Goal: Task Accomplishment & Management: Use online tool/utility

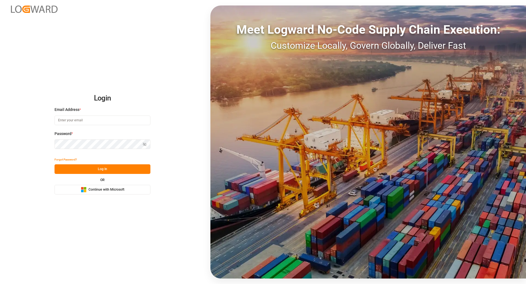
click at [104, 188] on span "Continue with Microsoft" at bounding box center [106, 189] width 36 height 5
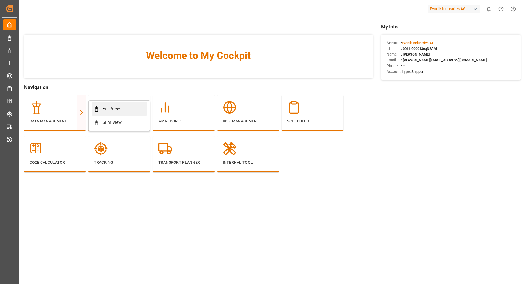
click at [111, 110] on div "Full View" at bounding box center [111, 108] width 18 height 7
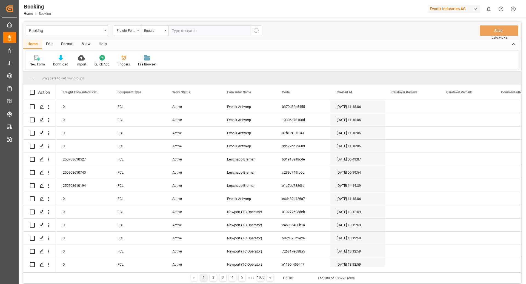
click at [61, 47] on div "Format" at bounding box center [67, 44] width 21 height 9
click at [44, 64] on div "Filter Rows" at bounding box center [38, 64] width 16 height 5
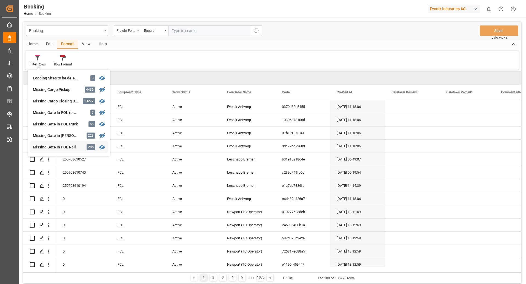
scroll to position [47, 0]
click at [73, 143] on div "Missing Gate In POL Rail" at bounding box center [57, 146] width 48 height 6
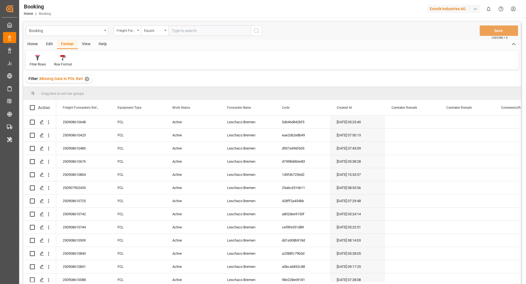
click at [86, 46] on div "View" at bounding box center [86, 44] width 17 height 9
click at [33, 66] on div "Default" at bounding box center [35, 64] width 11 height 5
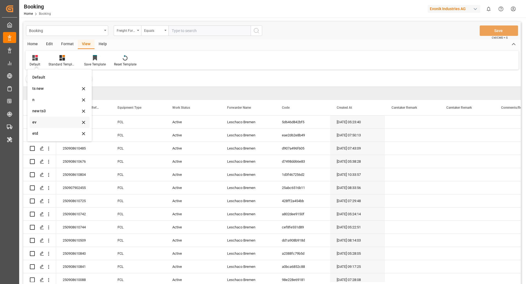
click at [48, 125] on div "ev" at bounding box center [56, 122] width 48 height 6
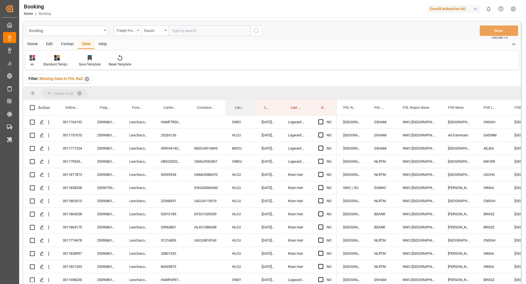
drag, startPoint x: 240, startPoint y: 110, endPoint x: 236, endPoint y: 96, distance: 14.7
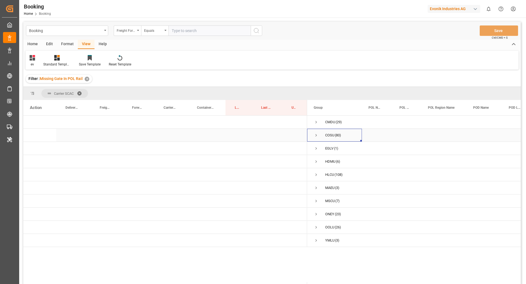
click at [315, 136] on span "Press SPACE to select this row." at bounding box center [315, 135] width 5 height 5
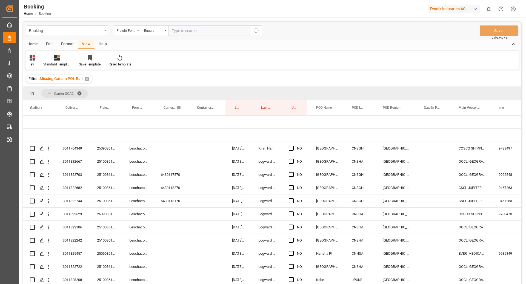
click at [177, 108] on span at bounding box center [178, 107] width 5 height 5
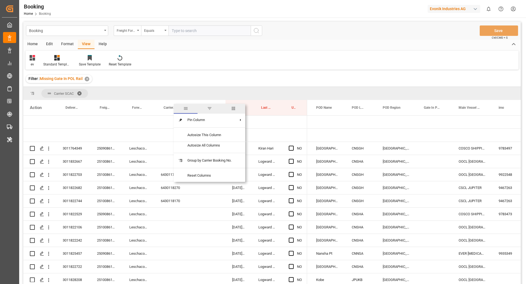
click at [162, 108] on div "Carrier Booking No." at bounding box center [171, 107] width 20 height 15
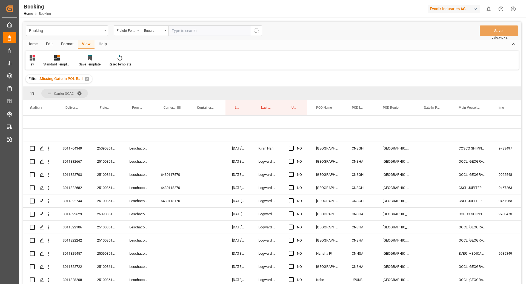
click at [158, 107] on div "Carrier Booking No." at bounding box center [170, 107] width 33 height 15
click at [161, 108] on div "Carrier Booking No." at bounding box center [171, 107] width 20 height 15
click at [165, 107] on span "Carrier Booking No." at bounding box center [169, 108] width 13 height 4
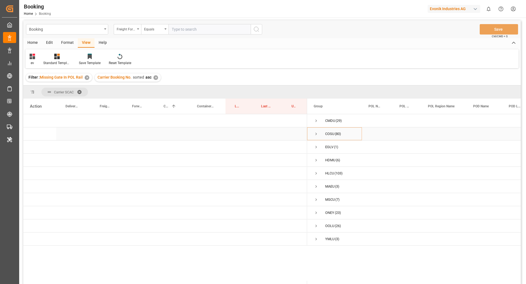
click at [315, 130] on span "Press SPACE to select this row." at bounding box center [315, 134] width 5 height 13
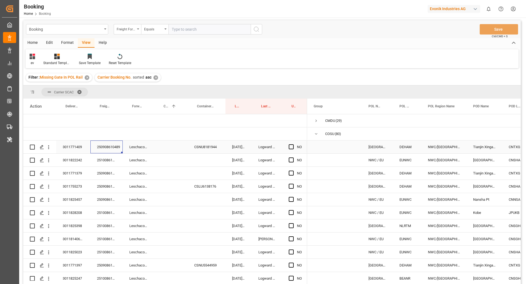
click at [107, 150] on div "250908610489" at bounding box center [106, 146] width 32 height 13
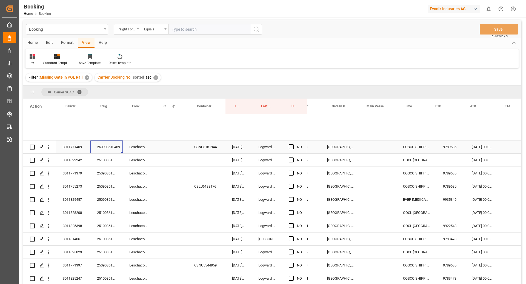
scroll to position [0, 261]
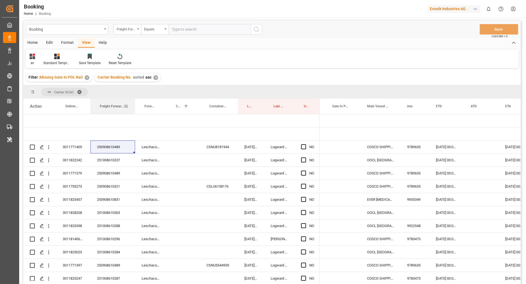
drag, startPoint x: 122, startPoint y: 110, endPoint x: 134, endPoint y: 112, distance: 12.4
click at [134, 112] on div at bounding box center [135, 106] width 2 height 15
click at [178, 145] on div "Press SPACE to select this row." at bounding box center [182, 146] width 33 height 13
click at [113, 149] on div "250908610489" at bounding box center [112, 146] width 45 height 13
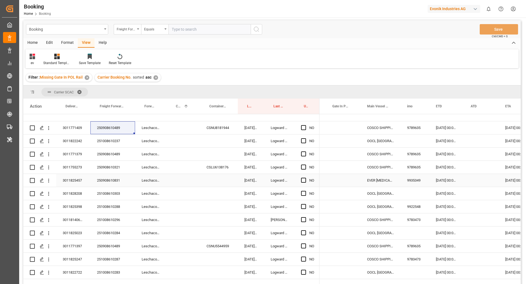
scroll to position [19, 0]
click at [184, 130] on div "Press SPACE to select this row." at bounding box center [182, 128] width 33 height 13
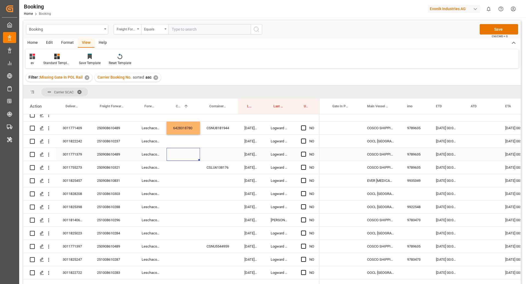
click at [184, 152] on div "Press SPACE to select this row." at bounding box center [182, 154] width 33 height 13
click at [174, 244] on div "Press SPACE to select this row." at bounding box center [182, 246] width 33 height 13
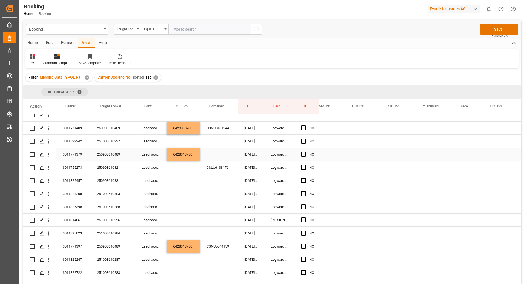
scroll to position [0, 661]
click at [432, 154] on div "Press SPACE to select this row." at bounding box center [430, 154] width 24 height 13
click at [430, 151] on div "Press SPACE to select this row." at bounding box center [430, 157] width 24 height 19
click at [433, 155] on input "Press SPACE to select this row." at bounding box center [430, 157] width 15 height 10
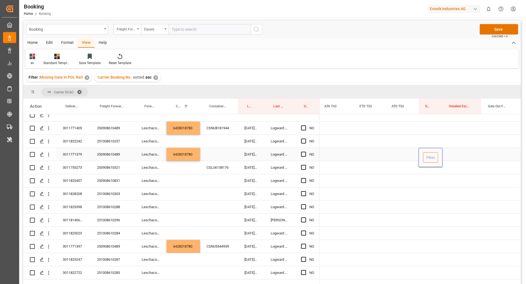
type input "0"
click at [433, 129] on div "Press SPACE to select this row." at bounding box center [430, 128] width 24 height 13
click at [430, 156] on div "0" at bounding box center [430, 154] width 24 height 13
click at [427, 124] on div "Press SPACE to select this row." at bounding box center [430, 128] width 24 height 13
click at [429, 244] on div "Press SPACE to select this row." at bounding box center [430, 246] width 24 height 13
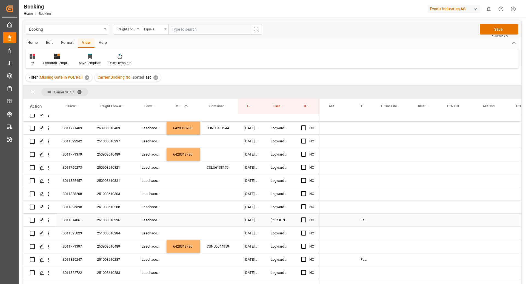
click at [365, 222] on div "False" at bounding box center [364, 220] width 20 height 13
click at [369, 130] on div "Press SPACE to select this row." at bounding box center [364, 128] width 20 height 13
drag, startPoint x: 364, startPoint y: 158, endPoint x: 369, endPoint y: 168, distance: 11.0
click at [364, 158] on div "Press SPACE to select this row." at bounding box center [364, 154] width 20 height 13
click at [356, 245] on div "Press SPACE to select this row." at bounding box center [364, 246] width 20 height 13
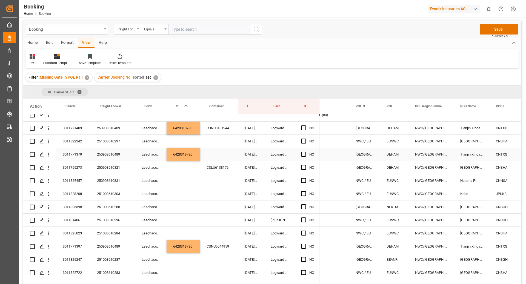
click at [222, 153] on div "Press SPACE to select this row." at bounding box center [219, 154] width 38 height 13
click at [113, 142] on div "251008610237" at bounding box center [112, 141] width 45 height 13
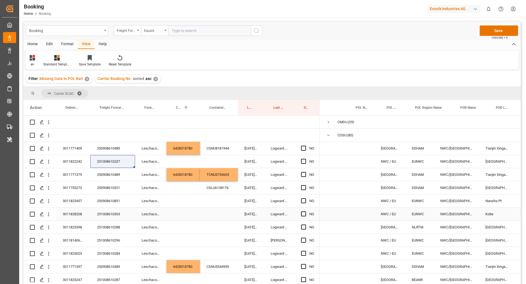
scroll to position [0, 25]
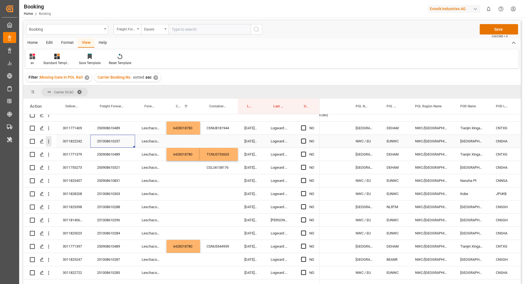
click at [48, 143] on icon "open menu" at bounding box center [48, 142] width 1 height 4
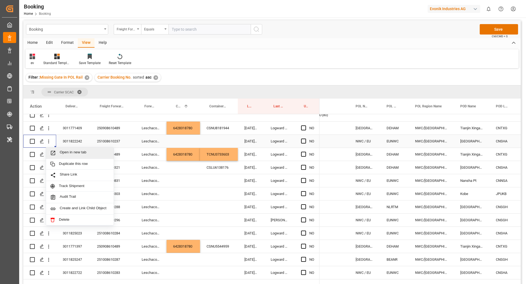
click at [68, 156] on div "Open in new tab" at bounding box center [80, 152] width 68 height 11
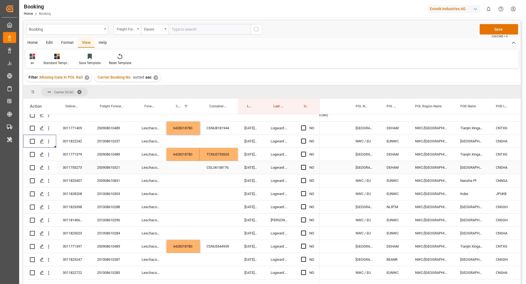
click at [111, 169] on div "250908610321" at bounding box center [112, 167] width 45 height 13
click at [171, 171] on div "Press SPACE to select this row." at bounding box center [182, 167] width 33 height 13
click at [114, 163] on div "250908610321" at bounding box center [112, 167] width 45 height 13
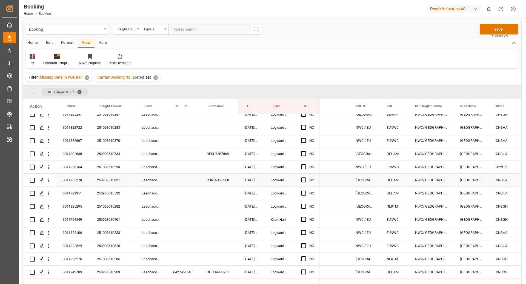
scroll to position [159, 0]
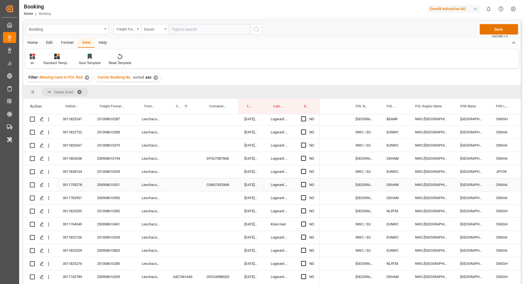
click at [185, 185] on div "Press SPACE to select this row." at bounding box center [182, 184] width 33 height 13
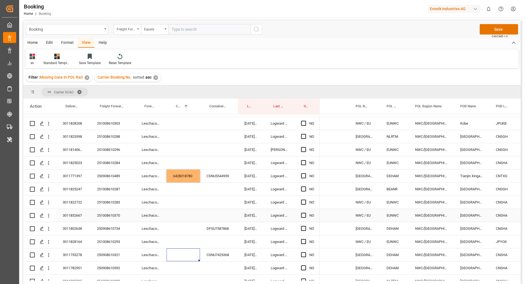
scroll to position [41, 0]
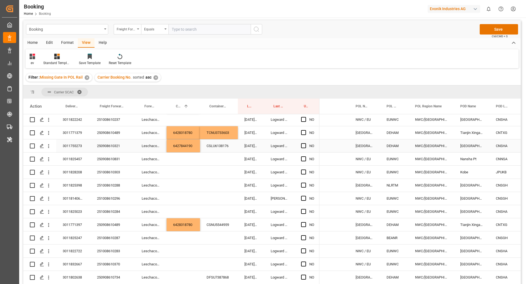
click at [182, 146] on div "6427844190" at bounding box center [182, 145] width 33 height 13
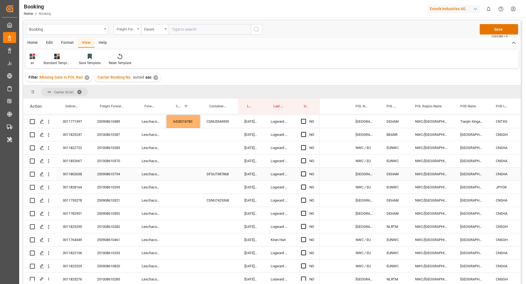
scroll to position [156, 0]
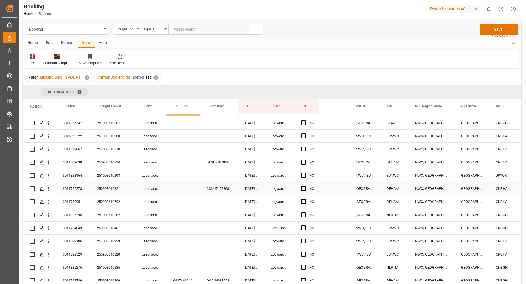
click at [188, 192] on div "Press SPACE to select this row." at bounding box center [182, 188] width 33 height 13
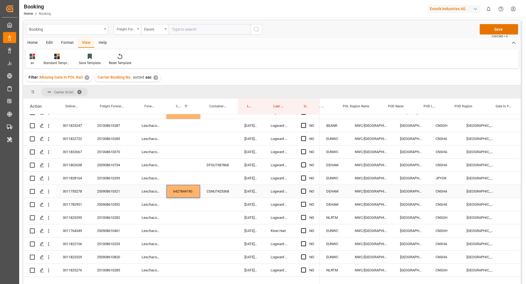
scroll to position [0, 160]
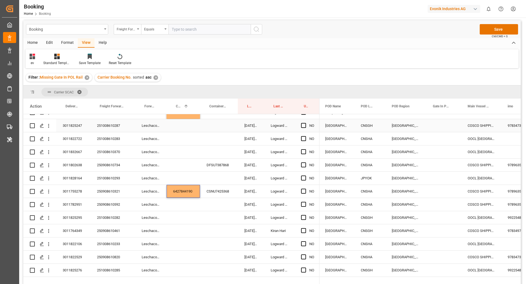
click at [368, 128] on div "CNSGH" at bounding box center [369, 125] width 31 height 13
click at [368, 192] on div "CNSHA" at bounding box center [369, 191] width 31 height 13
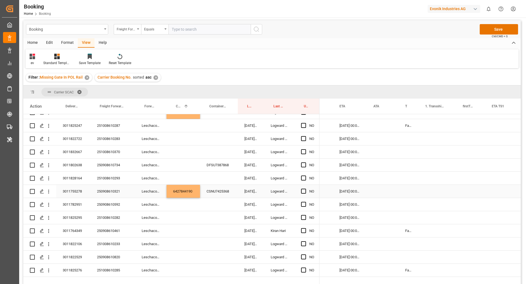
scroll to position [0, 427]
click at [407, 231] on div "False" at bounding box center [408, 230] width 20 height 13
click at [405, 189] on div "Press SPACE to select this row." at bounding box center [408, 191] width 20 height 13
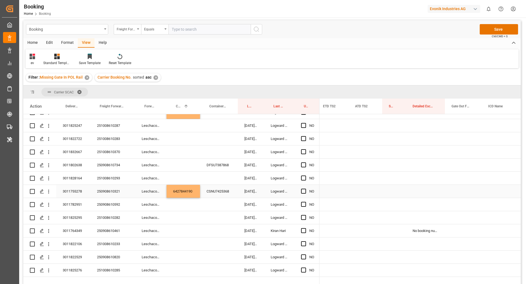
click at [400, 192] on div "Press SPACE to select this row." at bounding box center [394, 191] width 24 height 13
click at [392, 193] on input "Press SPACE to select this row." at bounding box center [393, 194] width 15 height 10
type input "0"
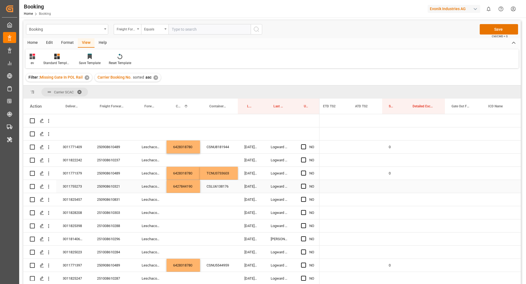
click at [389, 184] on div "Press SPACE to select this row." at bounding box center [394, 186] width 24 height 13
click at [394, 189] on input "Press SPACE to select this row." at bounding box center [393, 189] width 15 height 10
type input "0"
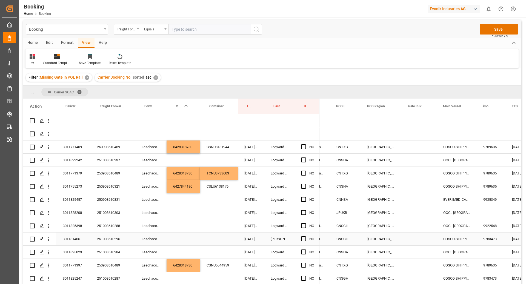
click at [346, 240] on div "CNSGH" at bounding box center [345, 238] width 31 height 13
click at [345, 187] on div "CNSHA" at bounding box center [345, 186] width 31 height 13
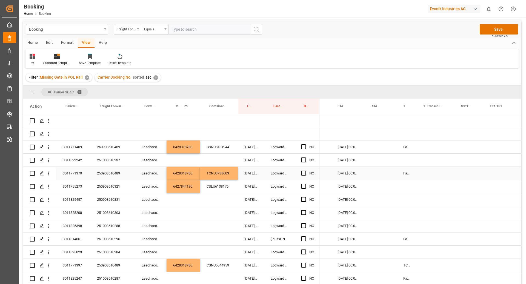
click at [411, 171] on div "False" at bounding box center [406, 173] width 20 height 13
drag, startPoint x: 416, startPoint y: 179, endPoint x: 416, endPoint y: 185, distance: 6.0
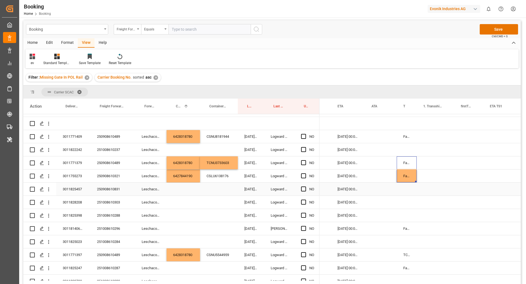
click at [116, 190] on div "250908610831" at bounding box center [112, 189] width 45 height 13
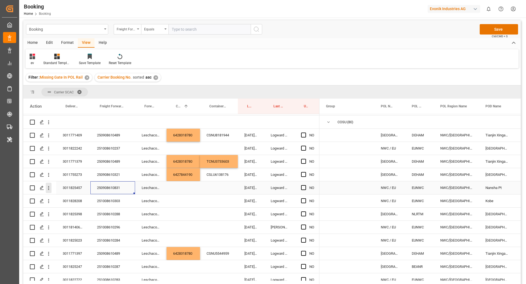
click at [46, 189] on icon "open menu" at bounding box center [49, 188] width 6 height 6
click at [48, 188] on icon "open menu" at bounding box center [49, 188] width 6 height 6
click at [66, 200] on div "3011828208" at bounding box center [73, 200] width 34 height 13
click at [48, 186] on icon "open menu" at bounding box center [48, 188] width 1 height 4
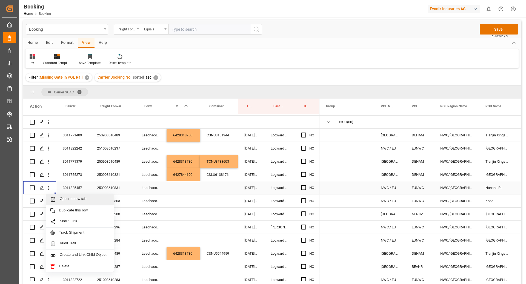
click at [68, 200] on span "Open in new tab" at bounding box center [85, 200] width 50 height 6
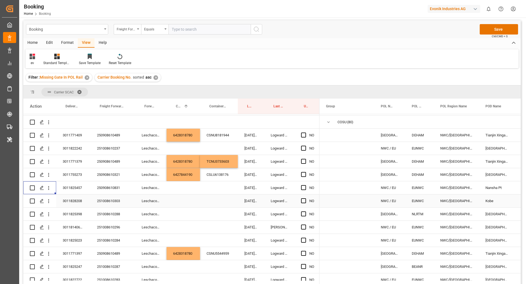
click at [118, 198] on div "251008610303" at bounding box center [112, 200] width 45 height 13
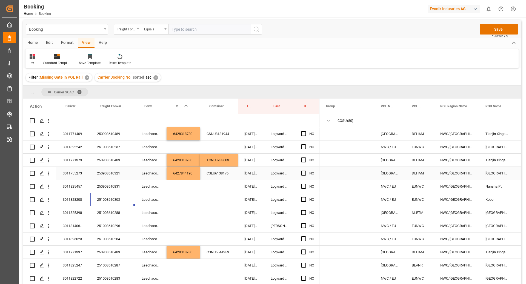
scroll to position [13, 0]
click at [50, 202] on icon "open menu" at bounding box center [49, 200] width 6 height 6
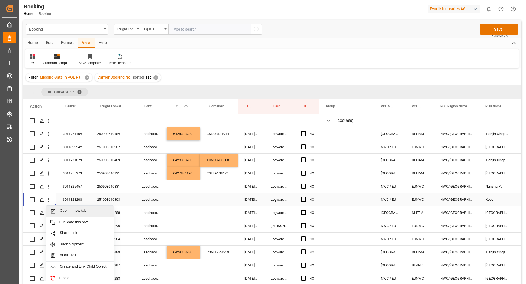
click at [60, 208] on div "Open in new tab" at bounding box center [80, 211] width 68 height 11
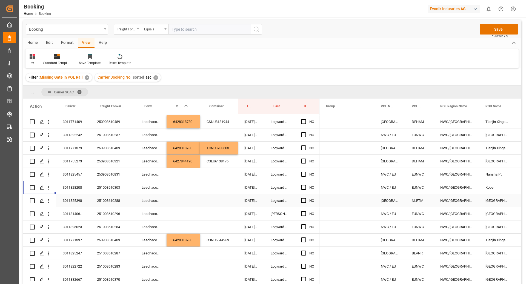
scroll to position [25, 0]
click at [114, 199] on div "251008610288" at bounding box center [112, 200] width 45 height 13
click at [190, 200] on div "Press SPACE to select this row." at bounding box center [182, 200] width 33 height 13
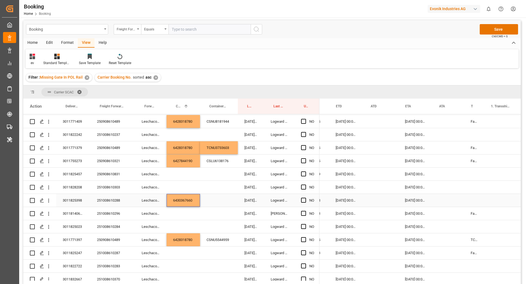
scroll to position [0, 361]
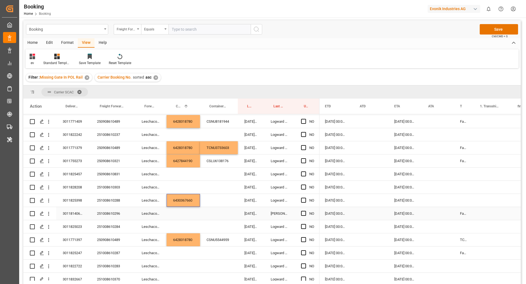
click at [460, 212] on div "False" at bounding box center [463, 213] width 20 height 13
drag, startPoint x: 472, startPoint y: 218, endPoint x: 463, endPoint y: 200, distance: 20.7
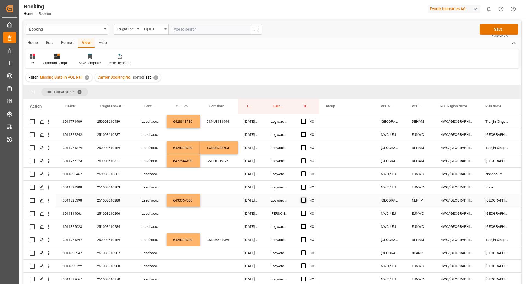
click at [305, 200] on span "Press SPACE to select this row." at bounding box center [303, 200] width 5 height 5
click at [305, 198] on input "Press SPACE to select this row." at bounding box center [305, 198] width 0 height 0
click at [113, 215] on div "251008610296" at bounding box center [112, 213] width 45 height 13
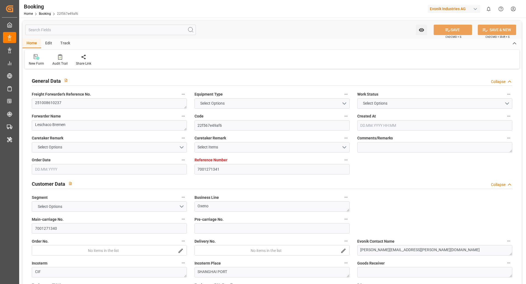
type input "7001271341"
type input "Cosco"
type input "COSCO Shipping Co. Ltd."
type input "EUNWC"
type input "CNSHA"
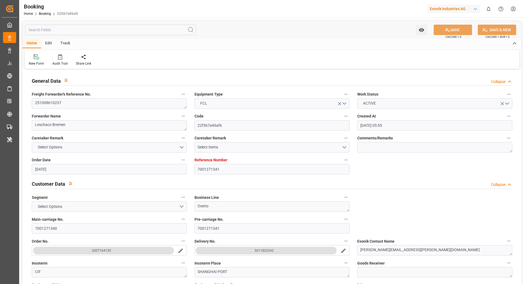
type input "10.09.2025 05:55"
type input "10.09.2025"
type input "25.11.2025"
type input "29.09.2025"
type input "29.09.2025 00:00"
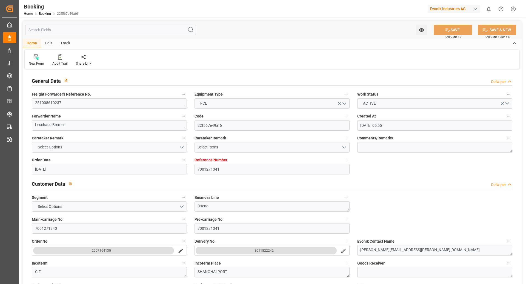
type input "29.09.2025 00:00"
type input "[DATE]"
type input "16.10.2025 00:00"
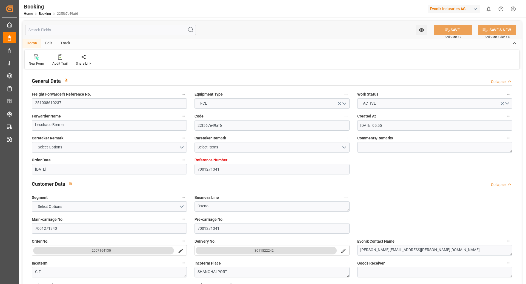
type input "25.11.2025 00:00"
type input "[DATE] 06:45"
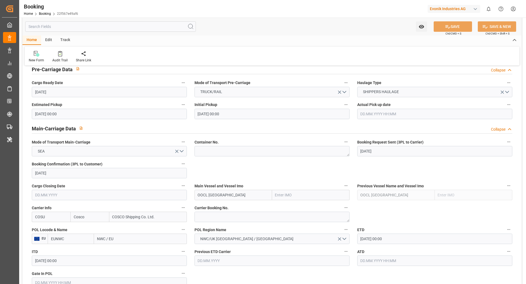
scroll to position [284, 0]
click at [218, 218] on textarea at bounding box center [271, 216] width 155 height 10
paste textarea "6430387310"
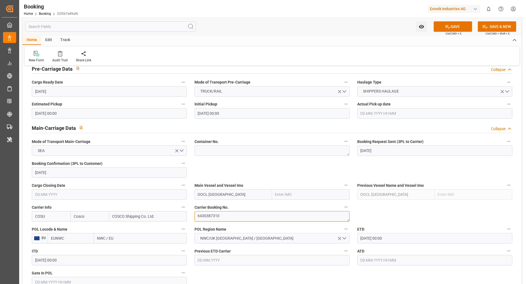
scroll to position [347, 0]
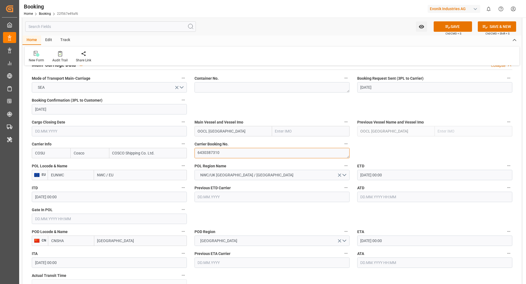
type textarea "6430387310"
click at [67, 177] on input "EUNWC" at bounding box center [71, 175] width 46 height 10
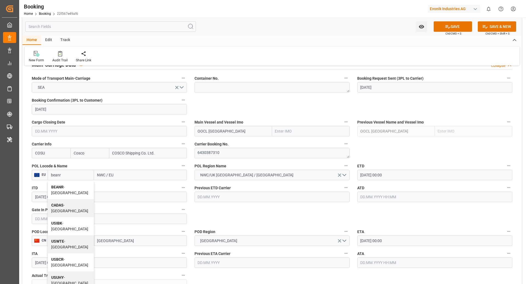
click at [70, 190] on div "BEANR - Antwerp" at bounding box center [71, 190] width 46 height 18
type input "BEANR"
type input "Antwerp"
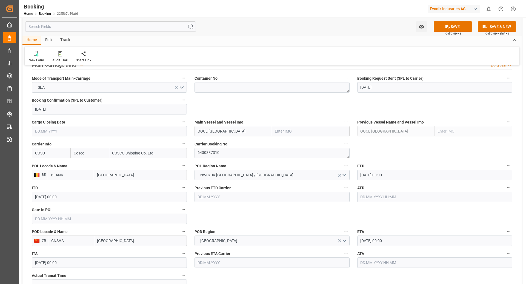
type input "BEANR"
click at [80, 240] on input "CNSHA" at bounding box center [71, 240] width 46 height 10
click at [77, 251] on span "CNSGH - Shanghai" at bounding box center [69, 256] width 37 height 10
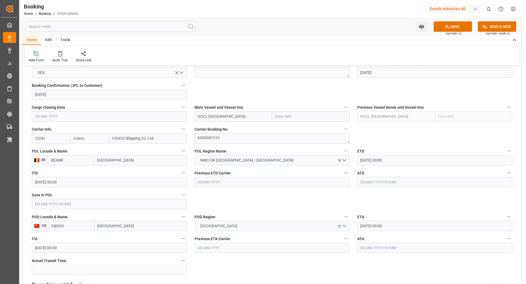
scroll to position [362, 0]
type input "CNSGH"
click at [241, 114] on input "OOCL DENMARK" at bounding box center [232, 116] width 77 height 10
type input "OOCL DENMARK"
click at [242, 127] on span "OOCL DENMARK - 9922548" at bounding box center [230, 128] width 65 height 4
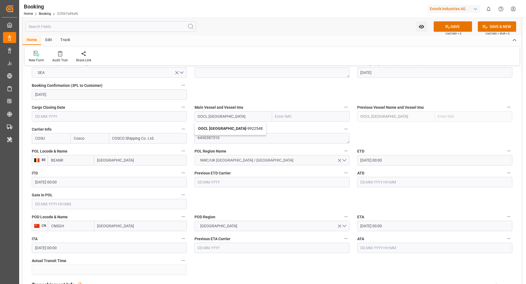
type input "9922548"
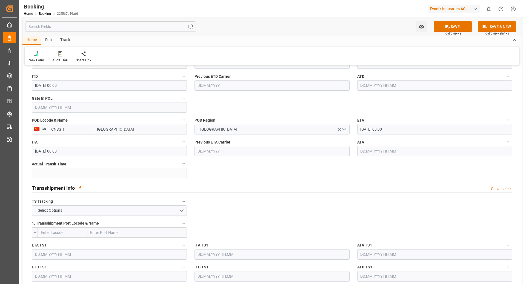
scroll to position [523, 0]
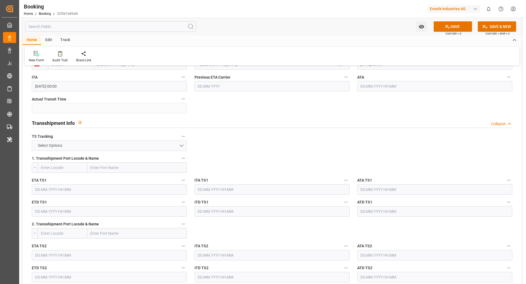
type input "OOCL DENMARK"
click at [156, 144] on button "Select Options" at bounding box center [109, 145] width 155 height 10
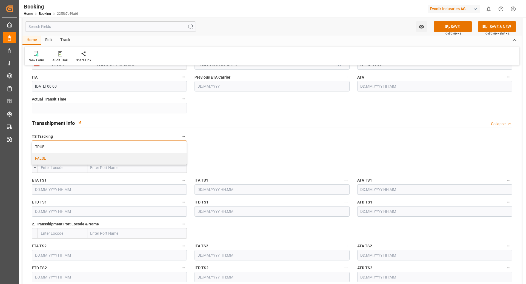
click at [104, 154] on div "FALSE" at bounding box center [109, 158] width 154 height 11
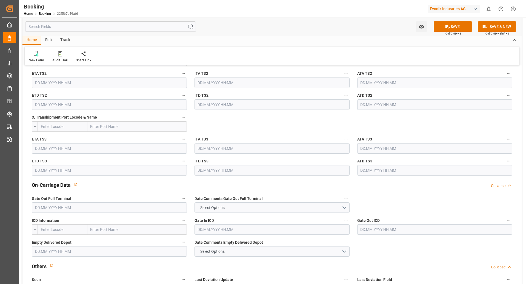
scroll to position [733, 0]
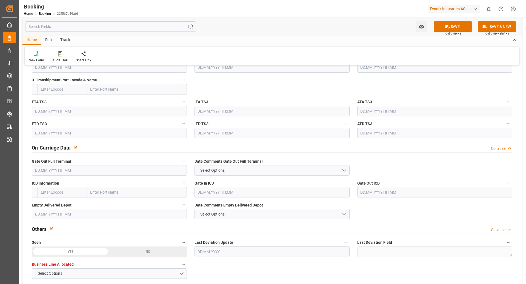
click at [464, 25] on button "SAVE" at bounding box center [452, 26] width 38 height 10
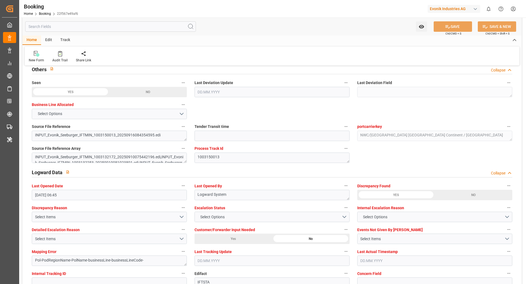
scroll to position [966, 0]
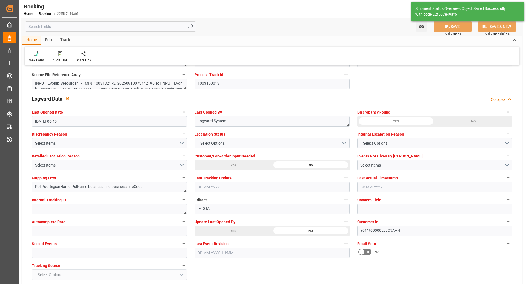
type textarea "NWC/UK North West Continent / UK_CNSGH_COSU_Oxeno"
type textarea "[PERSON_NAME]"
type textarea "Pod-PodRegionName-businessLine-"
type input "OOCL [GEOGRAPHIC_DATA]"
type input "16.09.2025 08:48"
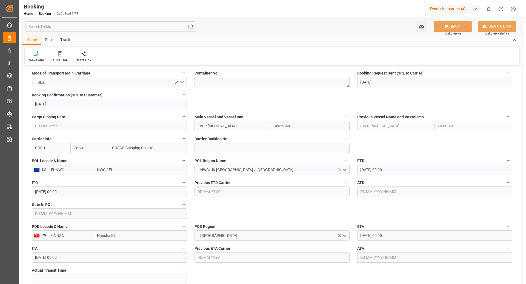
scroll to position [360, 0]
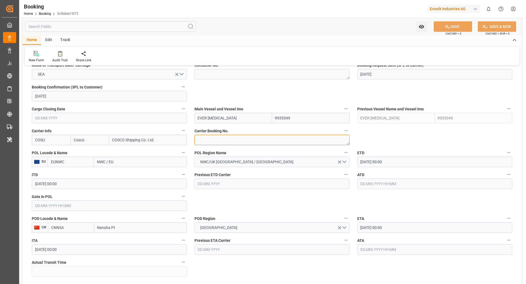
click at [237, 138] on textarea at bounding box center [271, 140] width 155 height 10
paste textarea "6430386590"
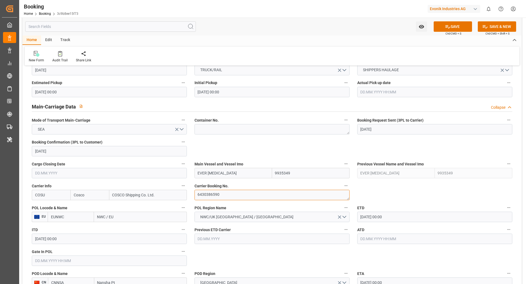
scroll to position [416, 0]
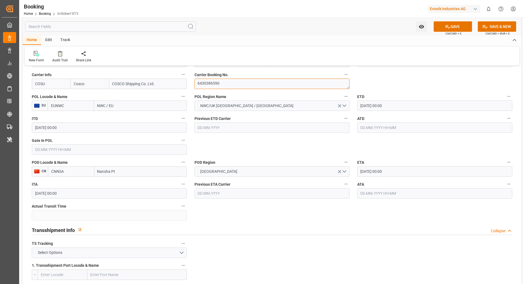
type textarea "6430386590"
click at [69, 107] on input "EUNWC" at bounding box center [71, 105] width 46 height 10
click at [68, 117] on span "NLRTM - [GEOGRAPHIC_DATA]" at bounding box center [69, 121] width 37 height 10
type input "NLRTM"
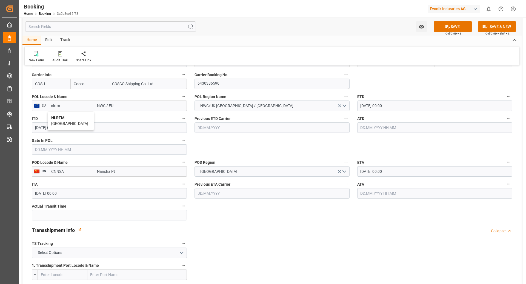
type input "[GEOGRAPHIC_DATA]"
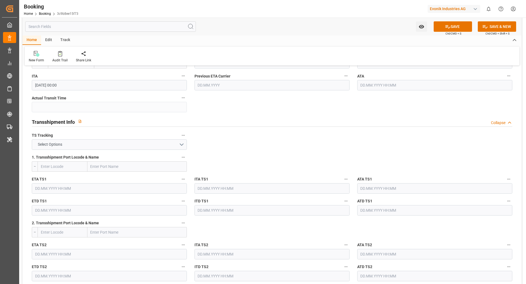
scroll to position [526, 0]
type input "NLRTM"
click at [163, 140] on button "Select Options" at bounding box center [109, 143] width 155 height 10
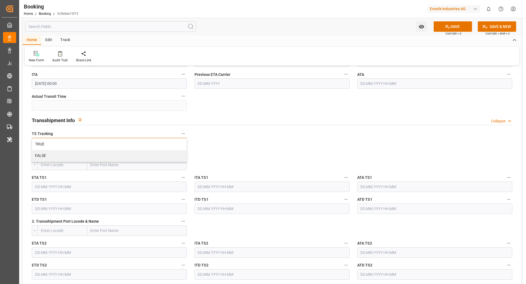
drag, startPoint x: 95, startPoint y: 141, endPoint x: 104, endPoint y: 169, distance: 30.2
click at [95, 141] on div "TRUE" at bounding box center [109, 144] width 154 height 11
click at [124, 165] on input "text" at bounding box center [136, 165] width 99 height 10
type input "port klang"
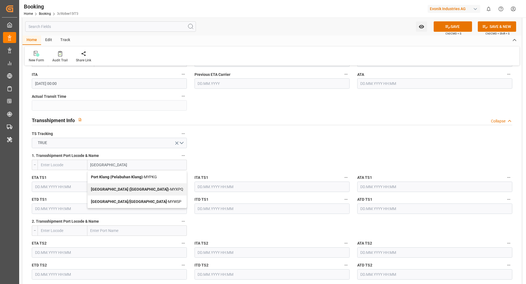
click at [120, 173] on div "Port Klang (Pelabuhan Klang) - MYPKG" at bounding box center [137, 177] width 99 height 12
type input "MYPKG"
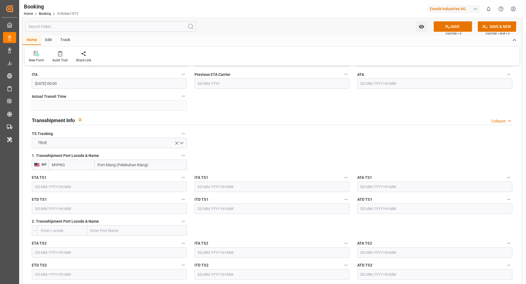
type input "Port Klang (Pelabuhan Klang)"
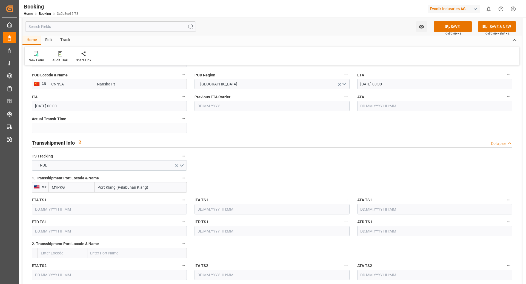
scroll to position [510, 0]
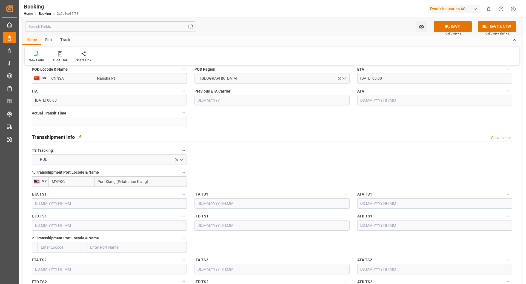
click at [80, 195] on label "ETA TS1" at bounding box center [109, 195] width 155 height 8
click at [180, 195] on button "ETA TS1" at bounding box center [183, 194] width 7 height 7
click at [79, 198] on div at bounding box center [263, 142] width 526 height 284
click at [88, 203] on input "text" at bounding box center [109, 203] width 155 height 10
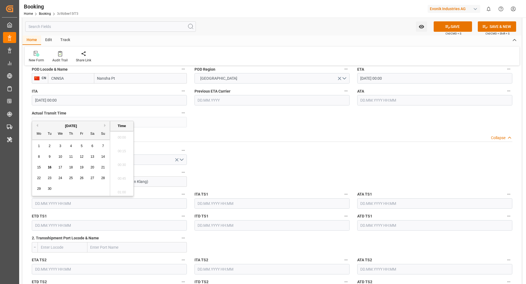
scroll to position [755, 0]
click at [106, 119] on div "September 2025 Mo Tu We Th Fr Sa Su" at bounding box center [71, 127] width 78 height 18
click at [105, 122] on button "Next Month" at bounding box center [105, 122] width 3 height 3
click at [59, 186] on span "29" at bounding box center [60, 186] width 4 height 4
type input "29.10.2025 00:00"
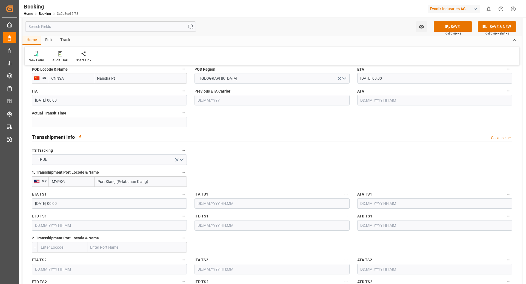
click at [118, 228] on input "text" at bounding box center [109, 225] width 155 height 10
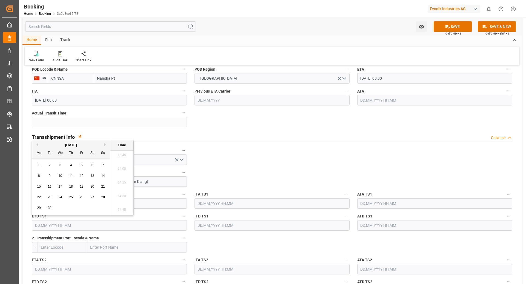
click at [105, 143] on button "Next Month" at bounding box center [105, 144] width 3 height 3
drag, startPoint x: 79, startPoint y: 207, endPoint x: 90, endPoint y: 204, distance: 10.8
click at [79, 207] on div "31" at bounding box center [81, 208] width 7 height 7
type input "31.10.2025 00:00"
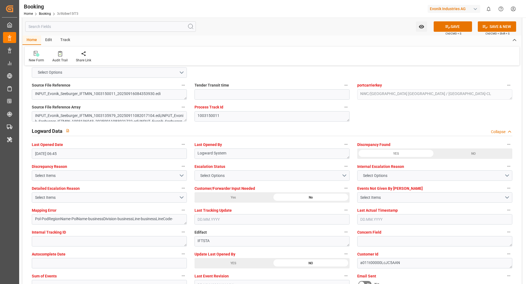
scroll to position [935, 0]
click at [454, 25] on button "SAVE" at bounding box center [452, 26] width 38 height 10
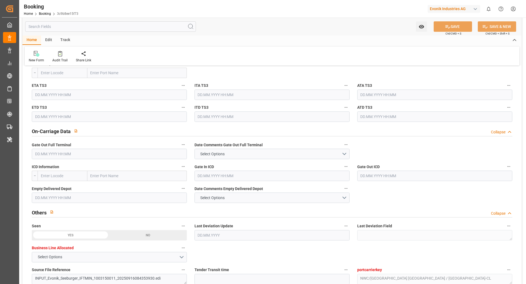
scroll to position [746, 0]
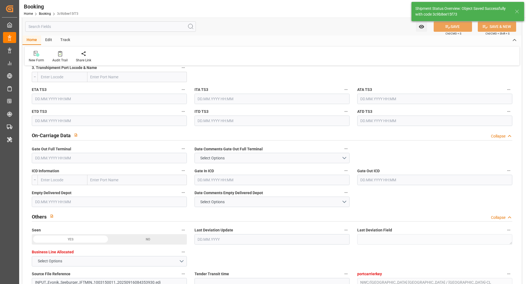
type textarea "[PERSON_NAME]"
type textarea "businessDivision-businessLine-"
type textarea "Yes"
type input "29.10.2025 00:00"
type input "31.10.2025 00:00"
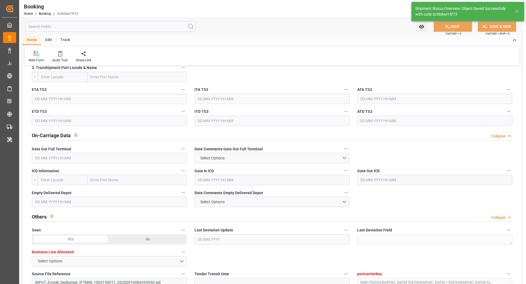
type input "16.09.2025 08:52"
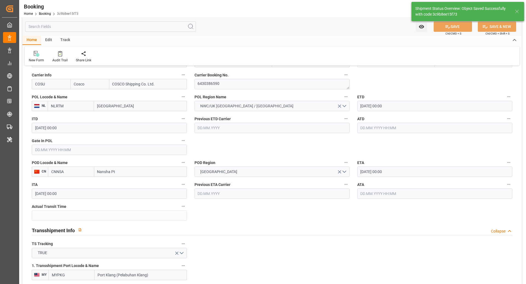
scroll to position [332, 0]
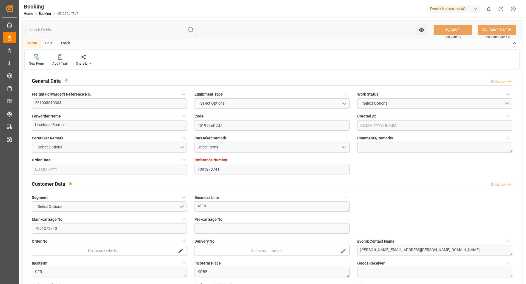
type input "7001273741"
type input "Cosco"
type input "COSCO Shipping Co. Ltd."
type input "EUNWC"
type input "JPUKB"
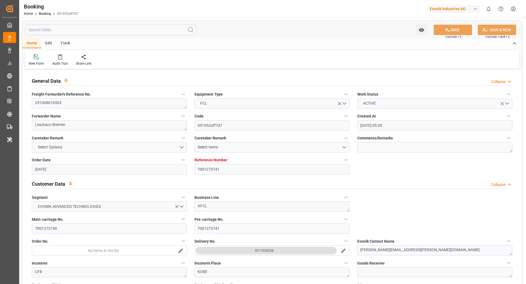
type input "12.09.2025 05:28"
type input "12.09.2025"
type input "04.12.2025"
type input "02.10.2025"
type input "02.10.2025 00:00"
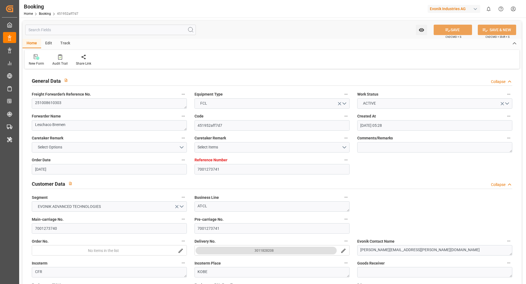
type input "02.10.2025 00:00"
type input "12.09.2025"
type input "15.09.2025"
type input "16.10.2025 00:00"
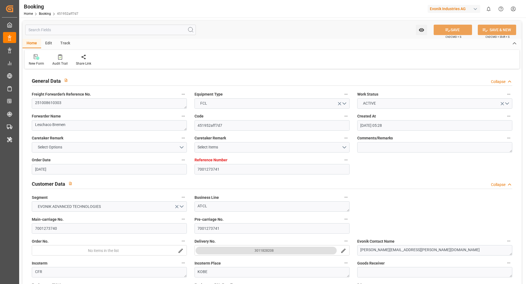
type input "02.12.2025 00:00"
type input "04.12.2025 00:00"
type input "16.09.2025 06:44"
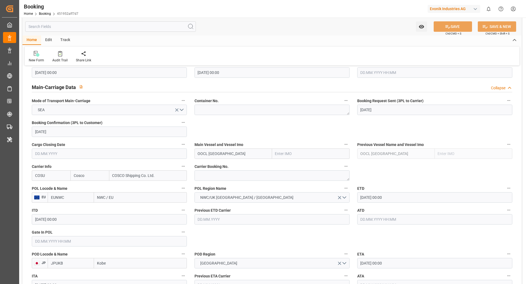
scroll to position [325, 0]
click at [231, 173] on textarea at bounding box center [271, 175] width 155 height 10
paste textarea "6430416880"
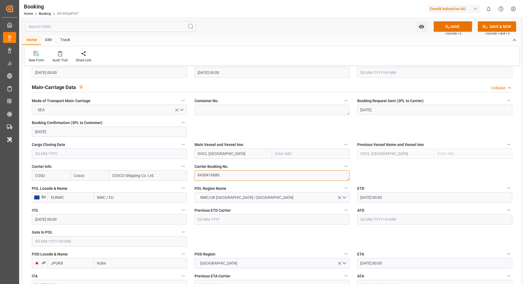
type textarea "6430416880"
click at [247, 151] on input "OOCL DENMARK" at bounding box center [232, 153] width 77 height 10
type input "OOCL DENMARK"
drag, startPoint x: 209, startPoint y: 163, endPoint x: 222, endPoint y: 172, distance: 15.6
click at [209, 163] on b "OOCL DENMARK" at bounding box center [222, 165] width 48 height 4
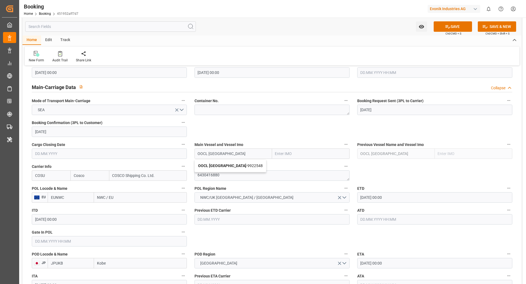
type input "9922548"
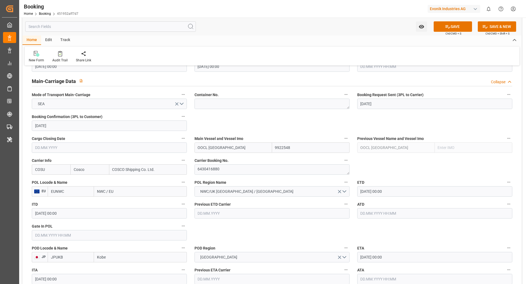
scroll to position [335, 0]
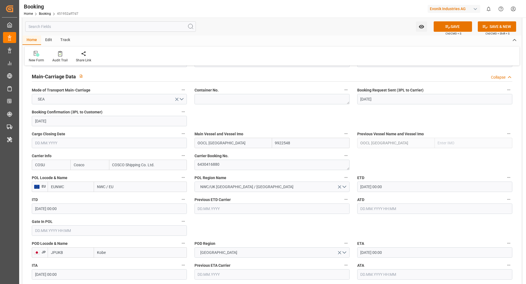
type input "OOCL DENMARK"
click at [75, 192] on div "POL Locode & Name EU EUNWC NWC / EU" at bounding box center [109, 183] width 163 height 22
click at [77, 189] on input "EUNWC" at bounding box center [71, 187] width 46 height 10
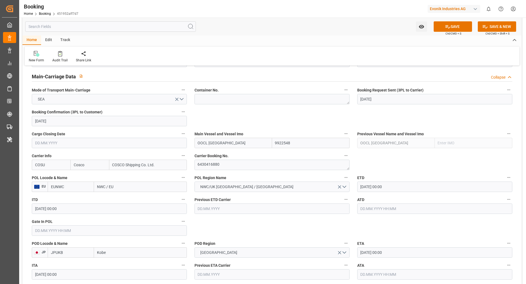
click at [77, 189] on input "EUNWC" at bounding box center [71, 187] width 46 height 10
click at [67, 201] on div "BEANR - [GEOGRAPHIC_DATA]" at bounding box center [71, 202] width 46 height 18
type input "BEANR"
type input "[GEOGRAPHIC_DATA]"
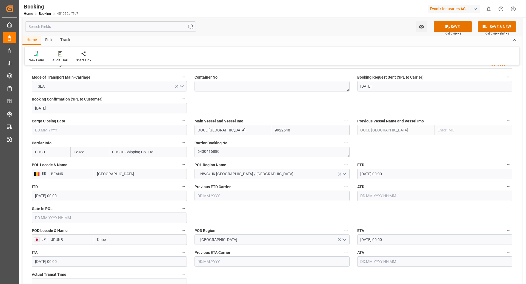
scroll to position [349, 0]
type input "BEANR"
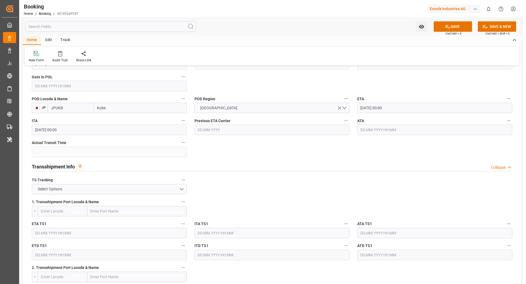
scroll to position [499, 0]
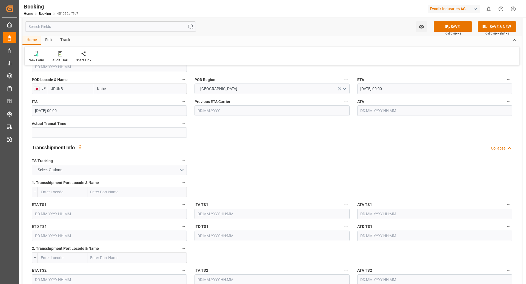
drag, startPoint x: 117, startPoint y: 177, endPoint x: 128, endPoint y: 171, distance: 12.1
click at [117, 177] on div "1. Transshipment Port Locode & Name --" at bounding box center [109, 188] width 163 height 22
click at [128, 171] on button "Select Options" at bounding box center [109, 170] width 155 height 10
click at [93, 171] on div "TRUE" at bounding box center [109, 171] width 154 height 11
click at [111, 191] on input "text" at bounding box center [136, 192] width 99 height 10
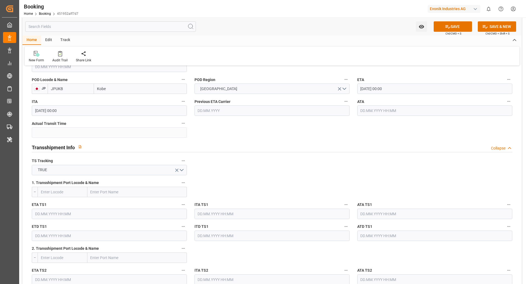
click at [48, 191] on input "text" at bounding box center [63, 192] width 50 height 10
click at [61, 204] on span "CNSGH - Shanghai" at bounding box center [59, 207] width 37 height 10
type input "CNSGH"
type input "[GEOGRAPHIC_DATA]"
type input "CNSGH"
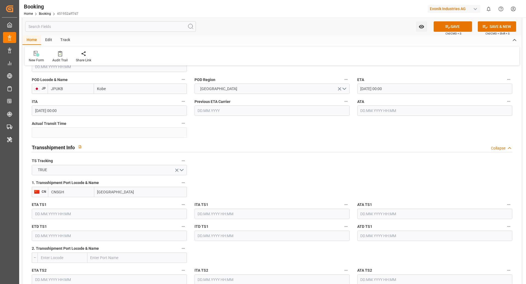
click at [123, 212] on input "text" at bounding box center [109, 214] width 155 height 10
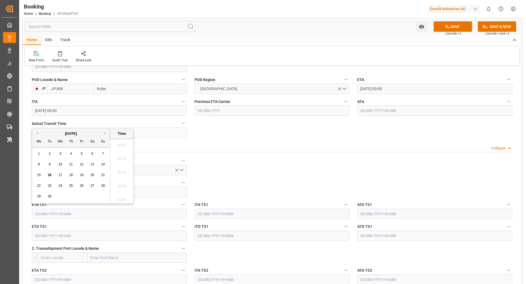
scroll to position [755, 0]
click at [105, 133] on button "Next Month" at bounding box center [105, 132] width 3 height 3
click at [85, 165] on div "10" at bounding box center [81, 164] width 7 height 7
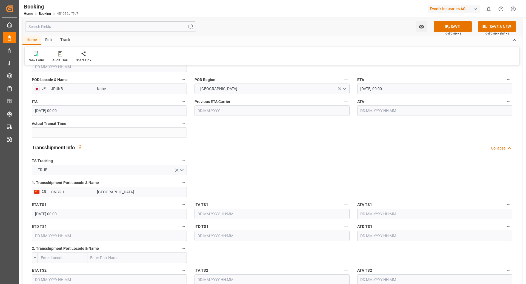
click at [105, 216] on input "10.10.2025 00:00" at bounding box center [109, 214] width 155 height 10
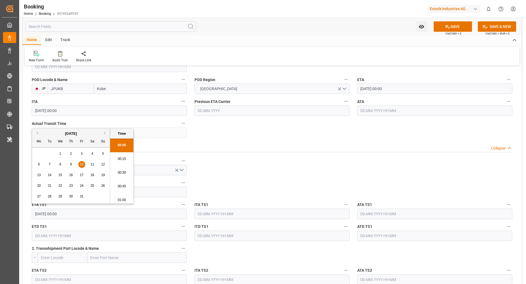
click at [104, 134] on button "Next Month" at bounding box center [105, 132] width 3 height 3
click at [44, 177] on div "10 11 12 13 14 15 16" at bounding box center [71, 175] width 75 height 11
click at [41, 178] on div "10" at bounding box center [39, 175] width 7 height 7
type input "10.11.2025 00:00"
click at [56, 233] on input "text" at bounding box center [109, 236] width 155 height 10
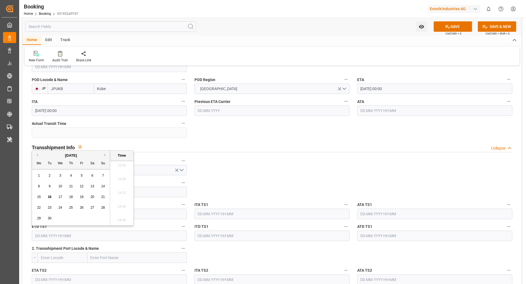
click at [104, 156] on button "Next Month" at bounding box center [105, 154] width 3 height 3
click at [61, 198] on span "12" at bounding box center [60, 197] width 4 height 4
type input "12.11.2025 00:00"
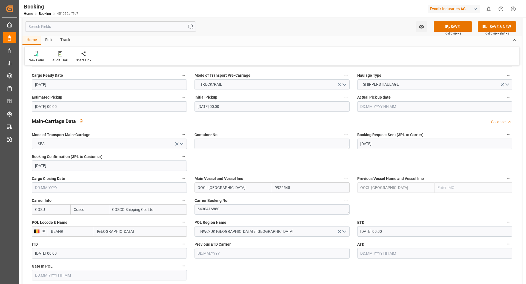
scroll to position [291, 0]
click at [442, 30] on button "SAVE" at bounding box center [452, 26] width 38 height 10
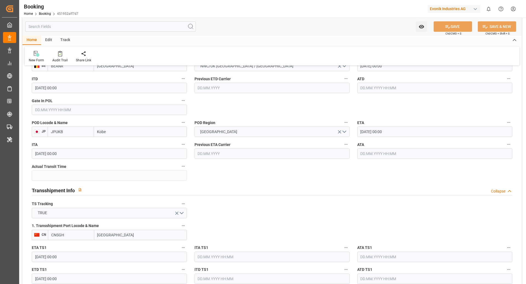
scroll to position [465, 0]
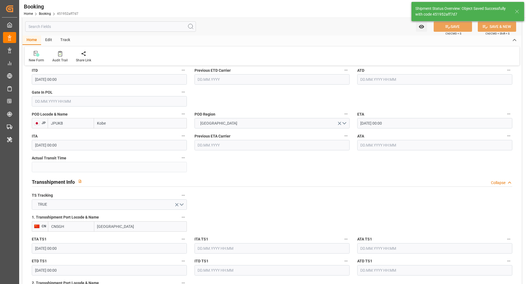
type textarea "[PERSON_NAME]"
type textarea "businessDivision-businessLine-"
type textarea "Yes"
type input "OOCL [GEOGRAPHIC_DATA]"
type input "10.11.2025 00:00"
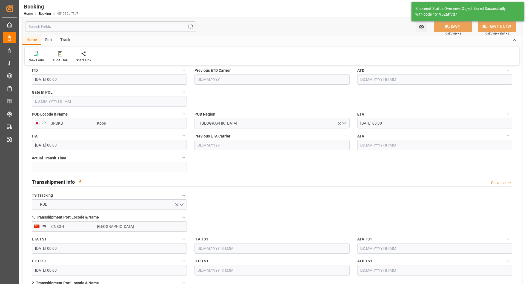
type input "12.11.2025 00:00"
type input "16.09.2025 08:53"
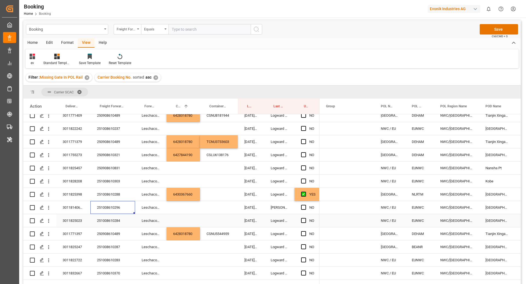
scroll to position [32, 0]
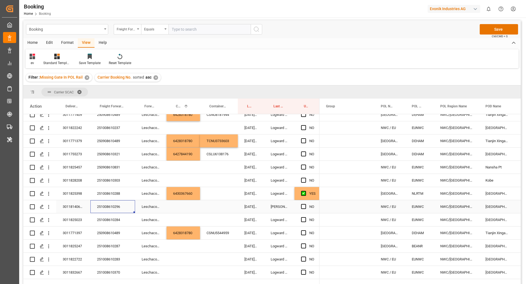
click at [50, 208] on icon "open menu" at bounding box center [49, 207] width 6 height 6
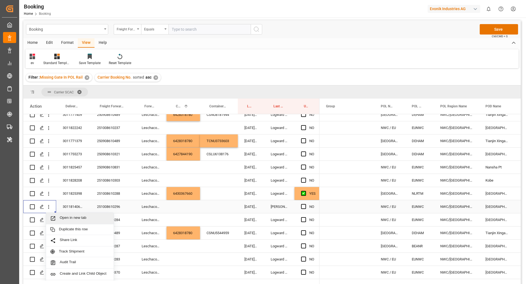
click at [76, 216] on span "Open in new tab" at bounding box center [85, 218] width 50 height 6
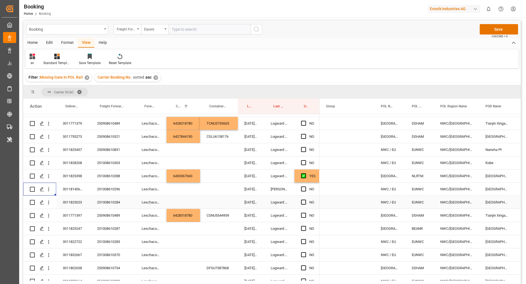
scroll to position [55, 0]
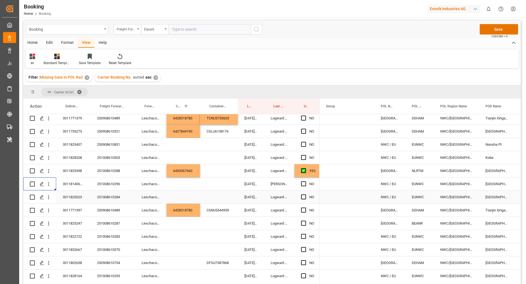
click at [112, 195] on div "251008610284" at bounding box center [112, 197] width 45 height 13
click at [50, 200] on button "open menu" at bounding box center [49, 197] width 6 height 10
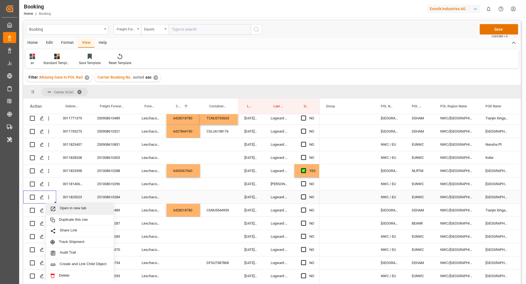
click at [86, 207] on span "Open in new tab" at bounding box center [85, 209] width 50 height 6
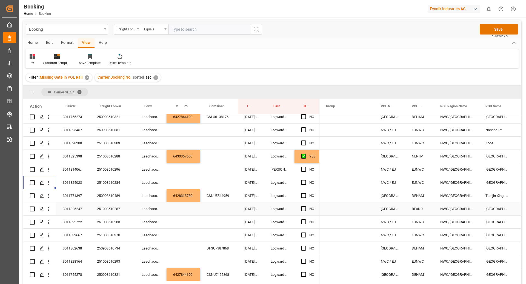
scroll to position [75, 0]
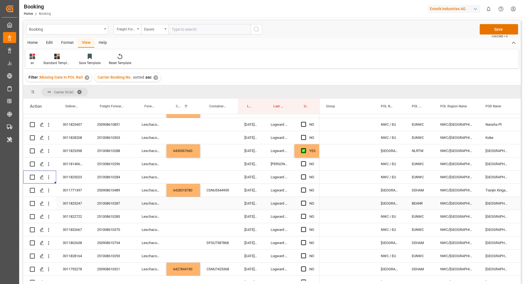
drag, startPoint x: 99, startPoint y: 206, endPoint x: 119, endPoint y: 208, distance: 20.3
click at [99, 206] on div "251008610287" at bounding box center [112, 203] width 45 height 13
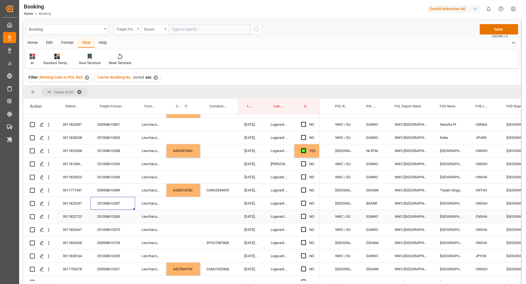
scroll to position [0, 44]
click at [185, 204] on div "Press SPACE to select this row." at bounding box center [182, 203] width 33 height 13
click at [186, 203] on div "Press SPACE to select this row." at bounding box center [182, 203] width 33 height 13
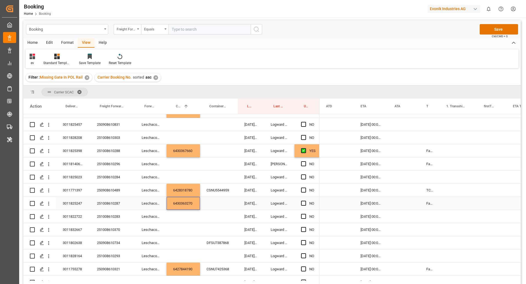
scroll to position [0, 0]
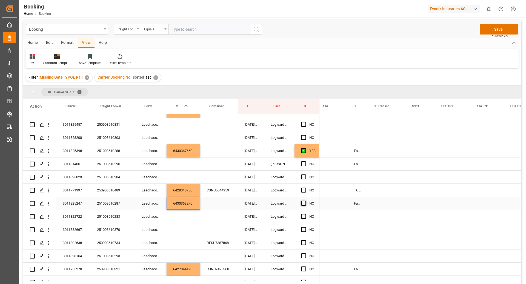
click at [301, 204] on span "Press SPACE to select this row." at bounding box center [303, 203] width 5 height 5
click at [305, 201] on input "Press SPACE to select this row." at bounding box center [305, 201] width 0 height 0
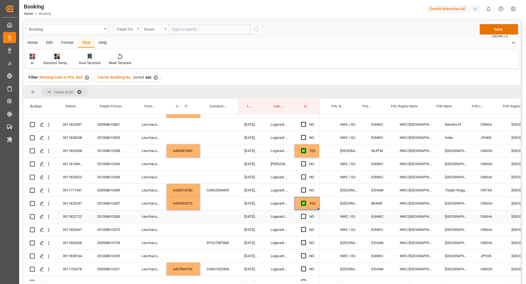
click at [99, 218] on div "251008610283" at bounding box center [112, 216] width 45 height 13
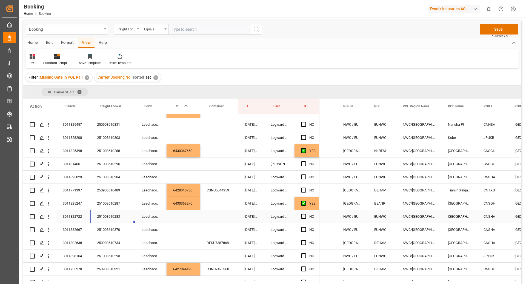
click at [108, 215] on div "251008610283" at bounding box center [112, 216] width 45 height 13
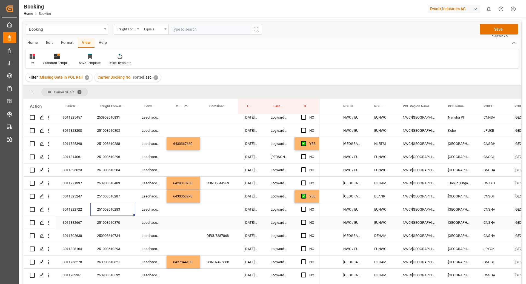
scroll to position [89, 0]
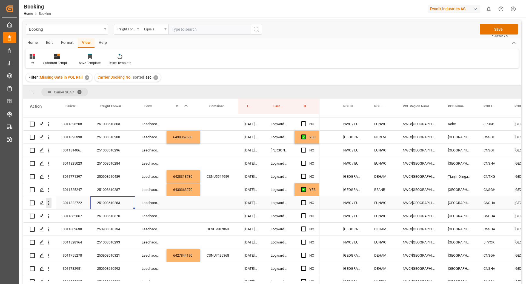
click at [48, 204] on icon "open menu" at bounding box center [48, 203] width 1 height 4
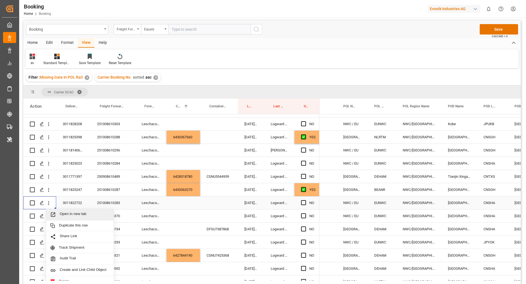
click at [73, 213] on span "Open in new tab" at bounding box center [85, 215] width 50 height 6
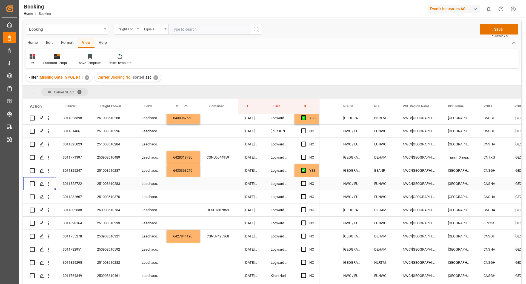
scroll to position [108, 0]
click at [117, 197] on div "251008610370" at bounding box center [112, 196] width 45 height 13
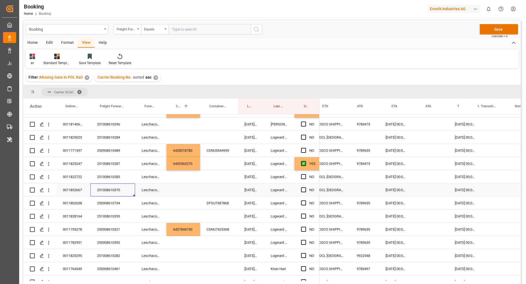
scroll to position [0, 382]
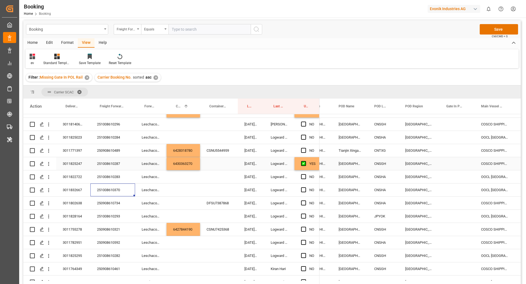
drag, startPoint x: 381, startPoint y: 160, endPoint x: 383, endPoint y: 166, distance: 6.0
click at [381, 160] on div "CNSGH" at bounding box center [382, 163] width 31 height 13
click at [374, 190] on div "CNSHA" at bounding box center [382, 189] width 31 height 13
click at [380, 166] on div "CNSGH" at bounding box center [382, 163] width 31 height 13
click at [380, 192] on div "CNSHA" at bounding box center [382, 189] width 31 height 13
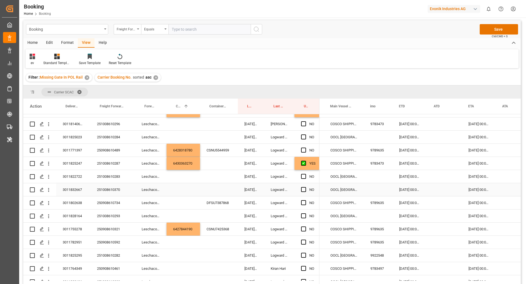
click at [351, 190] on div "OOCL [GEOGRAPHIC_DATA]" at bounding box center [344, 189] width 40 height 13
click at [352, 193] on icon "open menu" at bounding box center [353, 193] width 7 height 7
click at [346, 211] on div "OOCL DENMARK - 9922548" at bounding box center [361, 208] width 66 height 19
type input "OOCL DENMARK - 9922548"
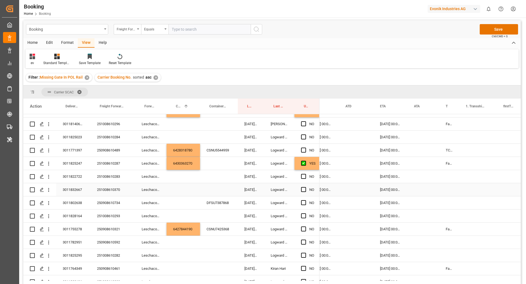
click at [441, 191] on div "Press SPACE to select this row." at bounding box center [449, 189] width 20 height 13
click at [450, 191] on button "Select" at bounding box center [449, 193] width 12 height 10
drag, startPoint x: 450, startPoint y: 218, endPoint x: 459, endPoint y: 195, distance: 25.6
click at [450, 218] on div "False" at bounding box center [451, 223] width 14 height 16
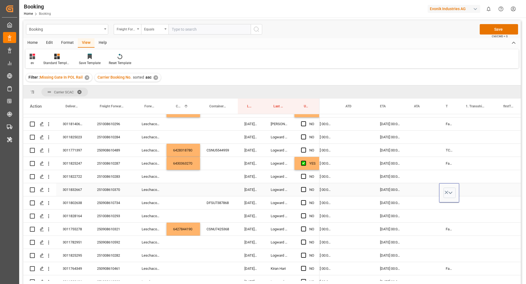
click at [468, 191] on div "Press SPACE to select this row." at bounding box center [478, 189] width 38 height 13
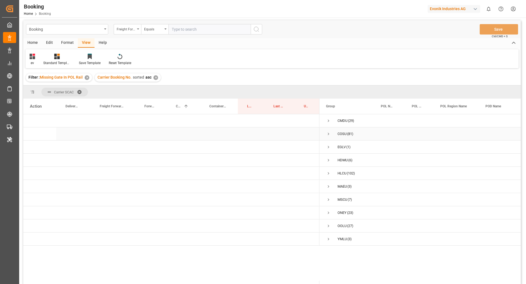
click at [328, 133] on span "Press SPACE to select this row." at bounding box center [328, 133] width 5 height 5
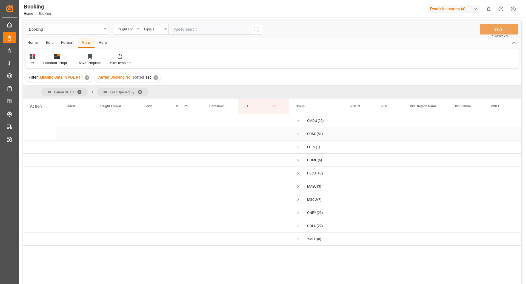
click at [298, 135] on span "Press SPACE to select this row." at bounding box center [297, 133] width 5 height 5
click at [307, 146] on span "Press SPACE to select this row." at bounding box center [309, 147] width 5 height 5
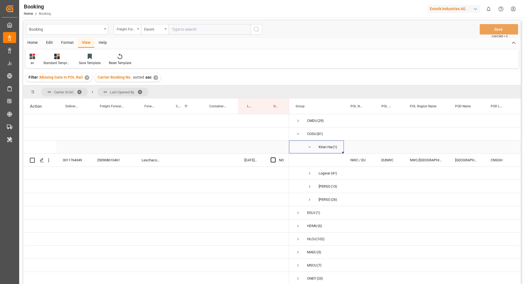
click at [309, 148] on span "Press SPACE to select this row." at bounding box center [309, 147] width 5 height 5
click at [0, 0] on span "Press SPACE to select this row." at bounding box center [0, 0] width 0 height 0
click at [309, 148] on span "Press SPACE to select this row." at bounding box center [309, 147] width 5 height 5
click at [309, 161] on span "Press SPACE to select this row." at bounding box center [309, 160] width 5 height 5
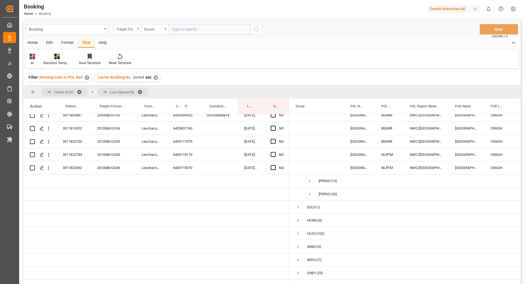
scroll to position [562, 0]
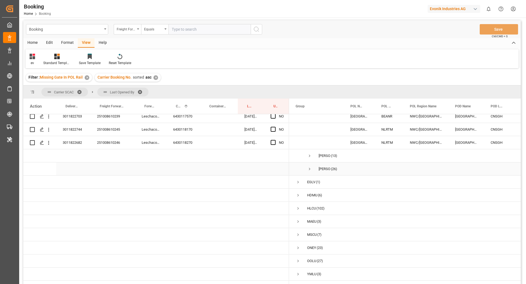
click at [309, 166] on span "Press SPACE to select this row." at bounding box center [309, 168] width 5 height 5
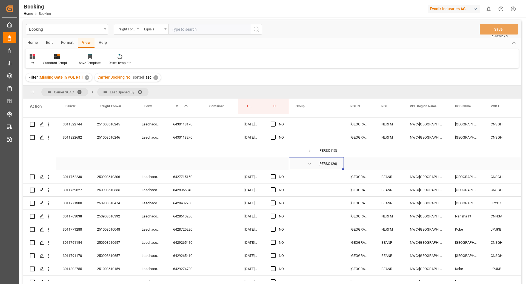
click at [310, 164] on span "Press SPACE to select this row." at bounding box center [309, 163] width 5 height 5
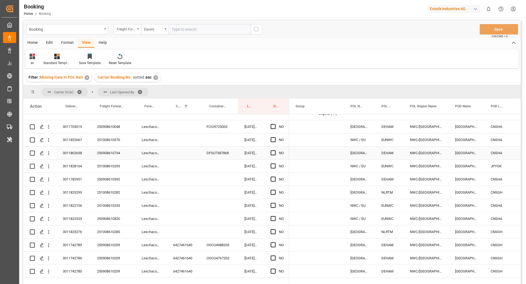
scroll to position [47, 0]
click at [106, 125] on div "250908610048" at bounding box center [112, 126] width 45 height 13
click at [174, 130] on div "Press SPACE to select this row." at bounding box center [182, 126] width 33 height 13
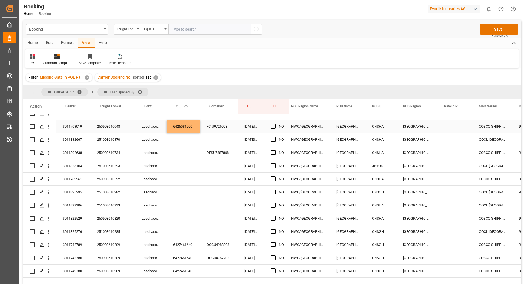
scroll to position [0, 117]
click at [382, 249] on div "CNSGH" at bounding box center [381, 244] width 31 height 13
click at [378, 127] on div "CNSHA" at bounding box center [381, 126] width 31 height 13
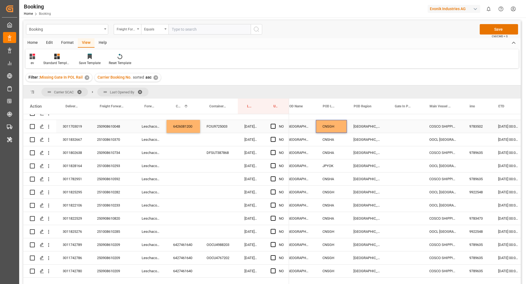
scroll to position [0, 168]
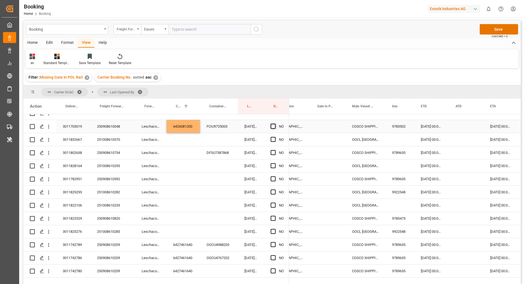
click at [272, 127] on span "Press SPACE to select this row." at bounding box center [272, 126] width 5 height 5
click at [275, 124] on input "Press SPACE to select this row." at bounding box center [275, 124] width 0 height 0
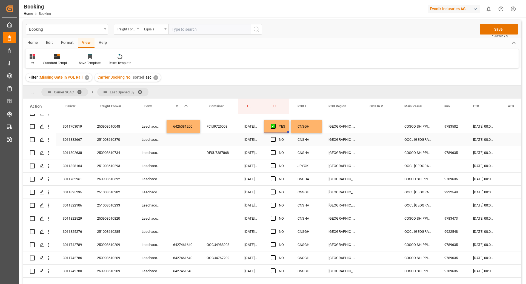
click at [380, 133] on div "Press SPACE to select this row." at bounding box center [380, 126] width 35 height 13
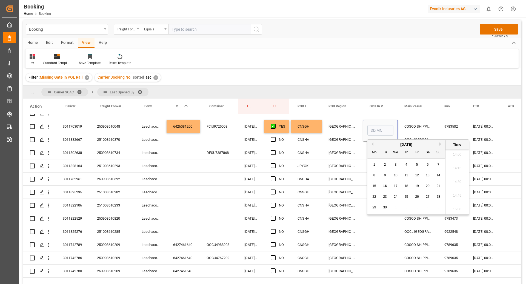
click at [420, 176] on div "12" at bounding box center [416, 175] width 7 height 7
type input "12.09.2025 00:00"
click at [418, 125] on div "COSCO SHIPPING LEO" at bounding box center [418, 126] width 40 height 13
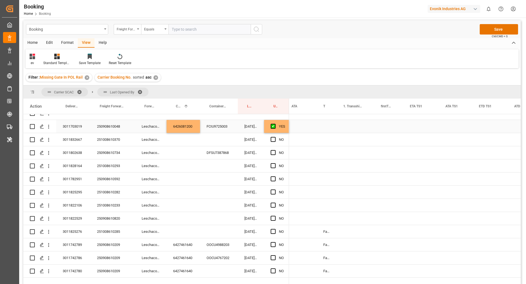
click at [329, 127] on div "Press SPACE to select this row." at bounding box center [326, 126] width 20 height 13
click at [327, 133] on button "Select" at bounding box center [327, 129] width 12 height 10
click at [327, 156] on div "False" at bounding box center [328, 160] width 14 height 16
click at [353, 117] on div "Press SPACE to select this row." at bounding box center [355, 113] width 38 height 13
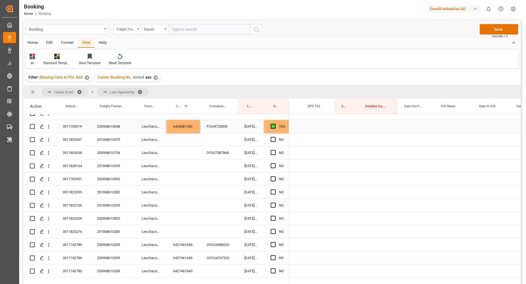
click at [352, 126] on div "Press SPACE to select this row." at bounding box center [347, 126] width 24 height 13
click at [352, 126] on input "Press SPACE to select this row." at bounding box center [346, 129] width 15 height 10
type input "0"
click at [402, 121] on div "Press SPACE to select this row." at bounding box center [416, 126] width 37 height 13
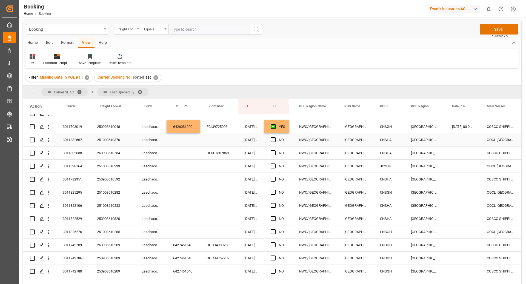
click at [116, 142] on div "251008610370" at bounding box center [112, 139] width 45 height 13
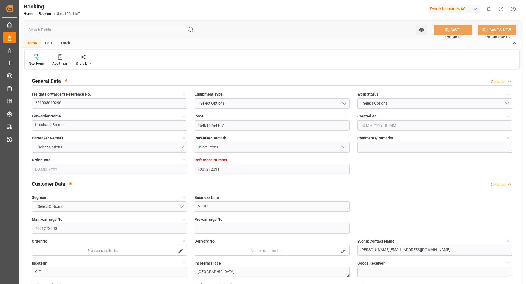
type input "7001272031"
type input "9783473"
type input "Cosco"
type input "COSCO Shipping Co. Ltd."
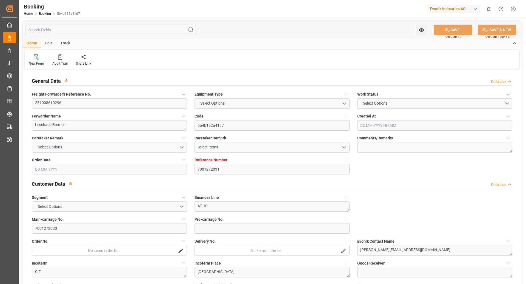
type input "EUNWC"
type input "CNSGH"
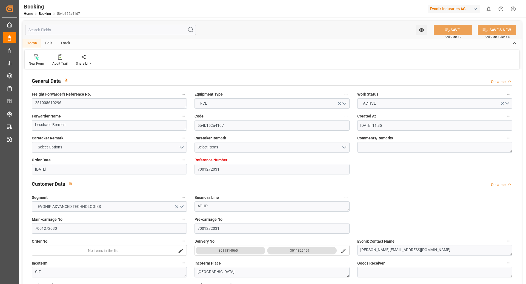
type input "[DATE] 11:35"
type input "[DATE]"
type input "[DATE] 00:00"
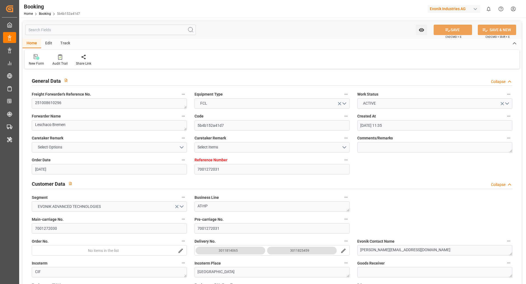
type input "[DATE] 00:00"
type input "[DATE]"
type input "[DATE] 00:00"
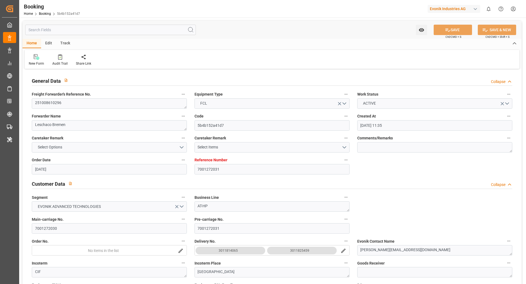
type input "[DATE] 00:00"
type input "[DATE] 07:22"
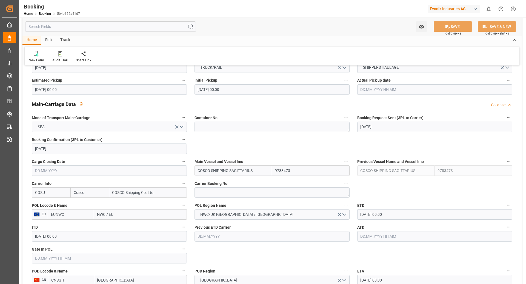
scroll to position [336, 0]
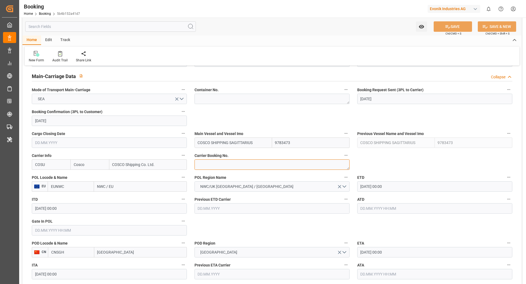
click at [227, 160] on textarea at bounding box center [271, 164] width 155 height 10
paste textarea "6430364100"
type textarea "6430364100"
click at [69, 182] on input "EUNWC" at bounding box center [71, 186] width 46 height 10
click at [69, 183] on input "EUNWC" at bounding box center [71, 186] width 46 height 10
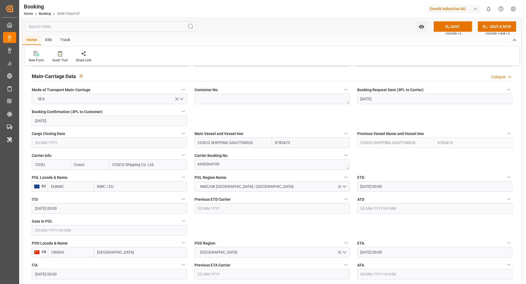
click at [69, 186] on input "EUNWC" at bounding box center [71, 186] width 46 height 10
click at [74, 194] on div "BEANR - [GEOGRAPHIC_DATA]" at bounding box center [71, 201] width 46 height 18
type input "BEANR"
type input "[GEOGRAPHIC_DATA]"
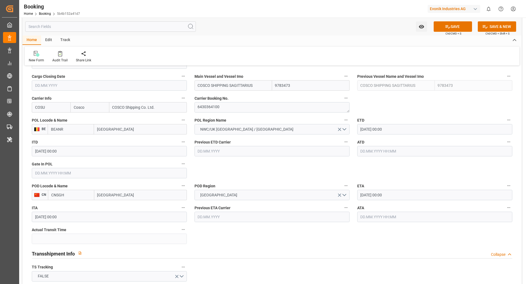
scroll to position [395, 0]
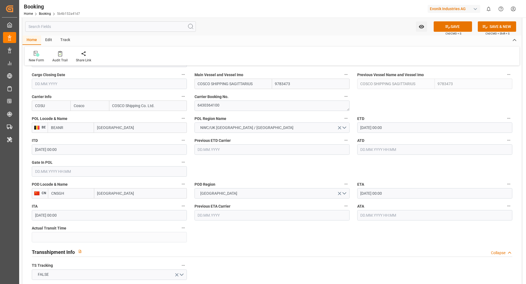
type input "BEANR"
click at [74, 186] on label "POD Locode & Name" at bounding box center [109, 184] width 155 height 8
click at [180, 186] on button "POD Locode & Name" at bounding box center [183, 183] width 7 height 7
click at [74, 194] on div at bounding box center [263, 142] width 526 height 284
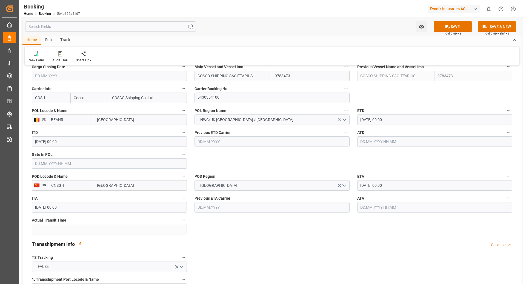
scroll to position [373, 0]
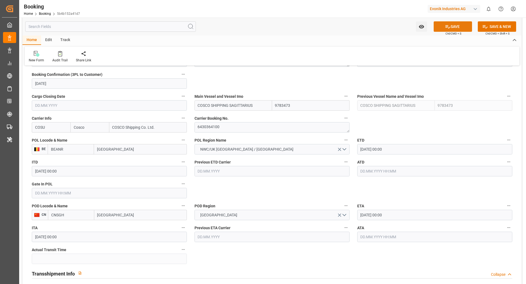
click at [462, 26] on button "SAVE" at bounding box center [452, 26] width 38 height 10
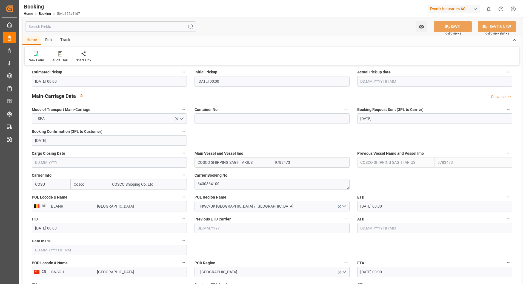
scroll to position [287, 0]
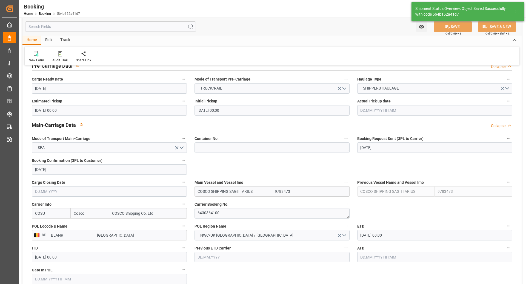
type textarea "[PERSON_NAME]"
type textarea "Pod-PodRegionName-businessDivision-businessLine-"
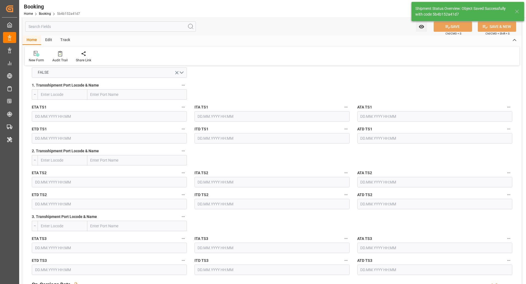
type input "[DATE] 08:56"
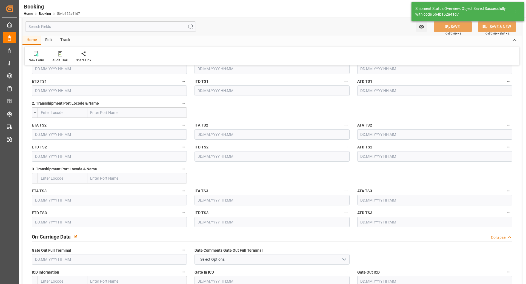
scroll to position [654, 0]
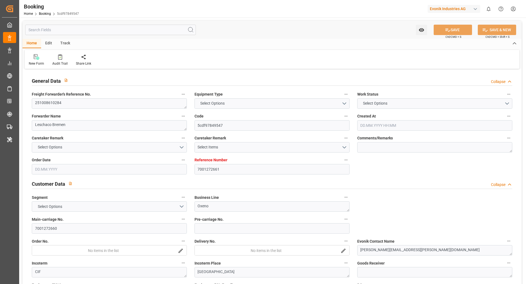
type input "7001272661"
type input "Cosco"
type input "COSCO Shipping Co. Ltd."
type input "EUNWC"
type input "CNSHA"
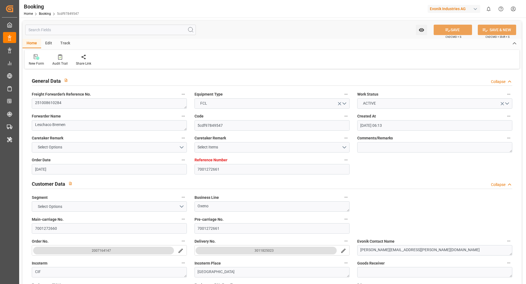
type input "[DATE] 06:13"
type input "[DATE]"
type input "[DATE] 00:00"
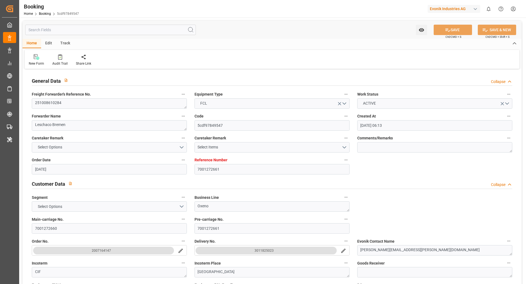
type input "[DATE] 00:00"
type input "[DATE]"
type input "[DATE] 00:00"
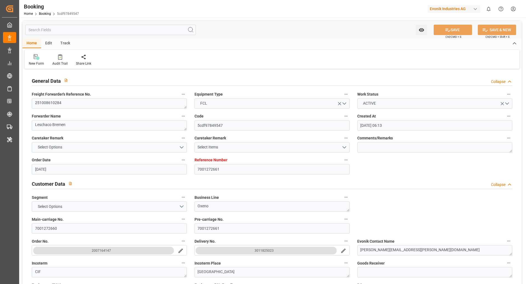
type input "[DATE] 00:00"
type input "15.09.2025 10:53"
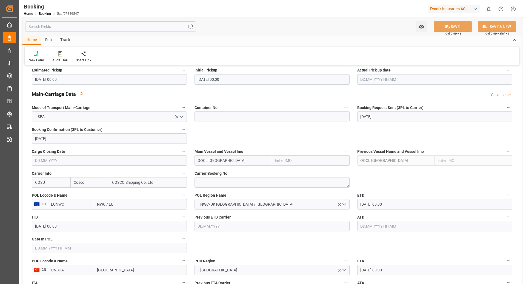
scroll to position [327, 0]
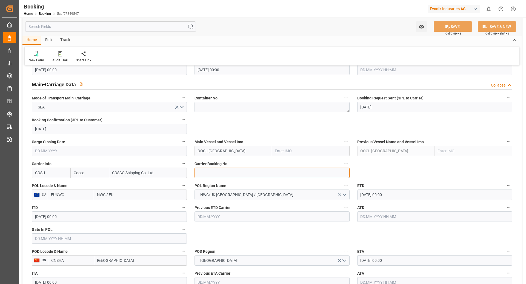
click at [223, 175] on textarea at bounding box center [271, 173] width 155 height 10
paste textarea "6430378890"
type textarea "6430378890"
click at [245, 148] on input "OOCL [GEOGRAPHIC_DATA]" at bounding box center [232, 151] width 77 height 10
type input "OOCL [GEOGRAPHIC_DATA]"
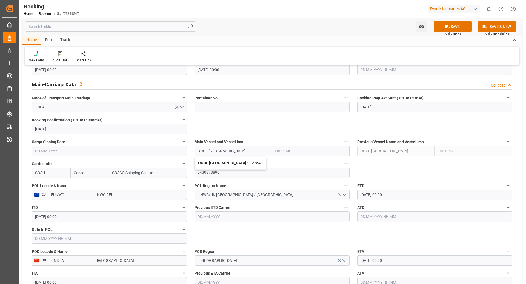
click at [222, 165] on div "OOCL DENMARK - 9922548" at bounding box center [230, 163] width 71 height 12
type input "9922548"
type input "OOCL [GEOGRAPHIC_DATA]"
click at [78, 199] on input "EUNWC" at bounding box center [71, 194] width 46 height 10
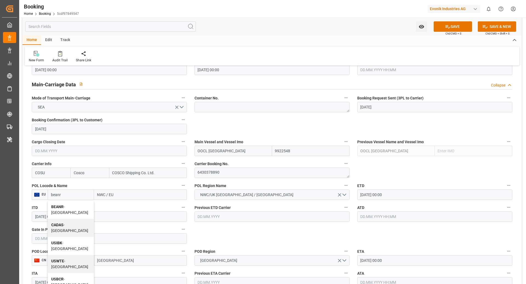
click at [69, 201] on div "BEANR - Antwerp" at bounding box center [71, 210] width 46 height 18
type input "BEANR"
type input "[GEOGRAPHIC_DATA]"
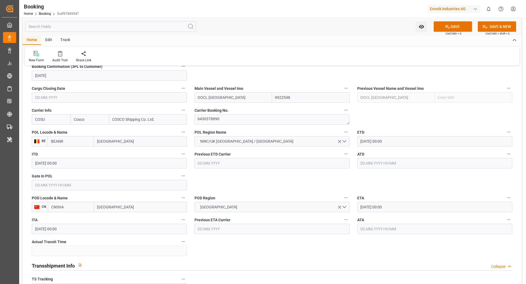
scroll to position [386, 0]
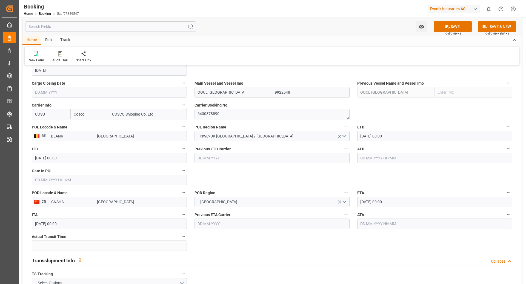
type input "BEANR"
click at [73, 204] on input "CNSHA" at bounding box center [71, 202] width 46 height 10
click at [60, 215] on b "CNSGH" at bounding box center [57, 214] width 13 height 4
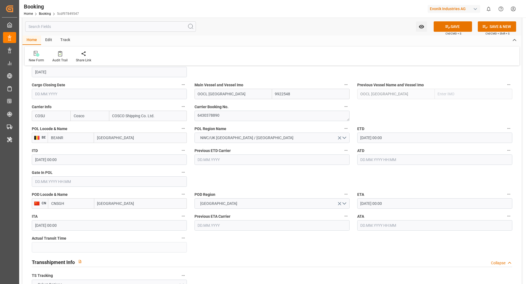
scroll to position [382, 0]
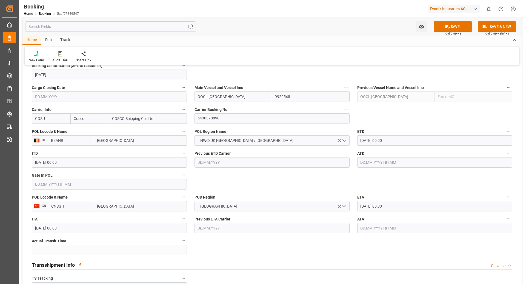
type input "CNSGH"
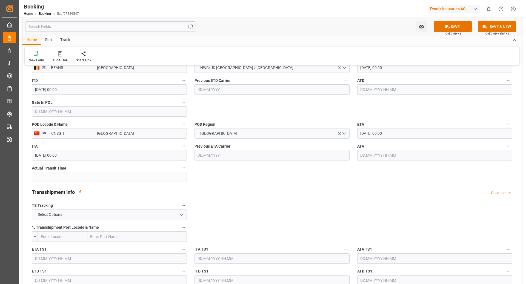
scroll to position [496, 0]
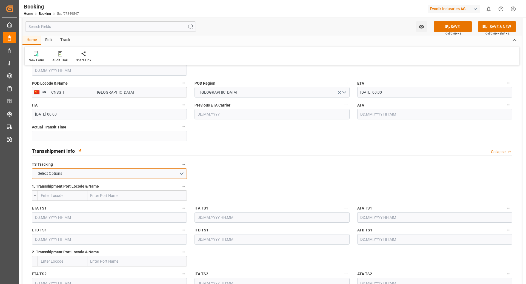
click at [151, 168] on button "Select Options" at bounding box center [109, 173] width 155 height 10
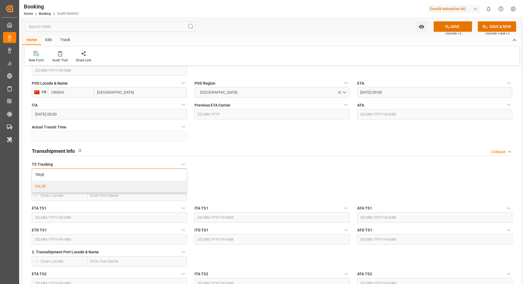
click at [71, 185] on div "FALSE" at bounding box center [109, 186] width 154 height 11
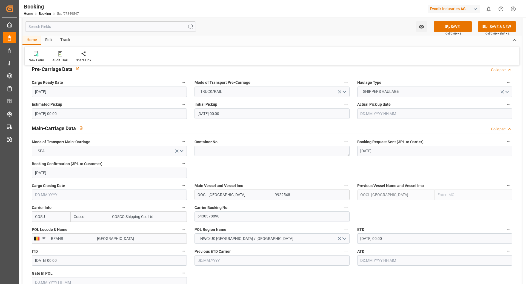
scroll to position [266, 0]
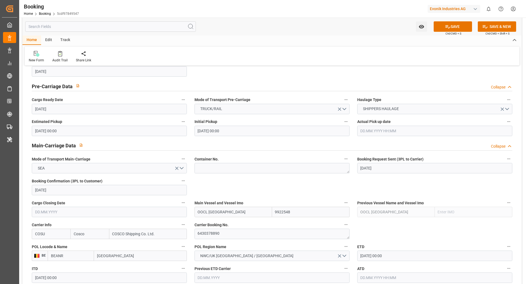
drag, startPoint x: 446, startPoint y: 26, endPoint x: 354, endPoint y: 85, distance: 109.1
click at [446, 26] on icon at bounding box center [447, 26] width 5 height 3
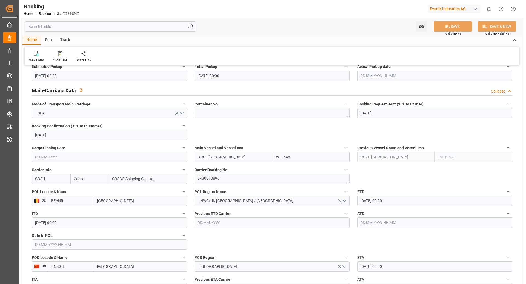
scroll to position [340, 0]
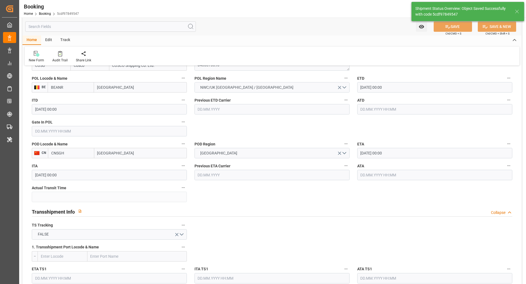
type textarea "NWC/UK North West Continent / UK_CNSGH_COSU_Oxeno"
type textarea "[PERSON_NAME]"
type textarea "Pod-PodRegionName-businessLine-"
type input "OOCL [GEOGRAPHIC_DATA]"
type input "16.09.2025 08:57"
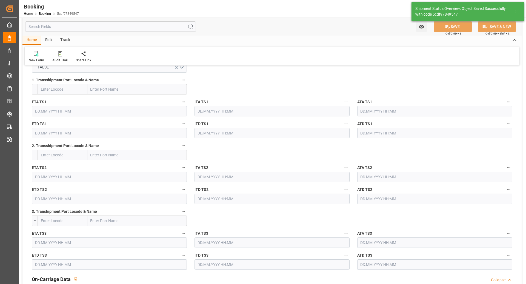
scroll to position [603, 0]
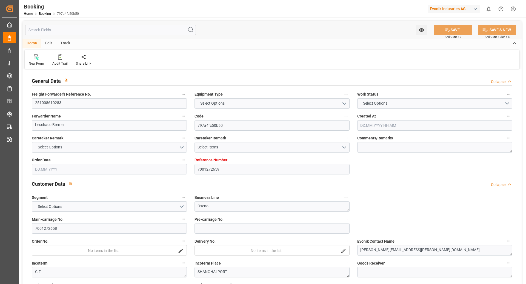
type input "7001272659"
type input "Cosco"
type input "COSCO Shipping Co. Ltd."
type input "EUNWC"
type input "CNSHA"
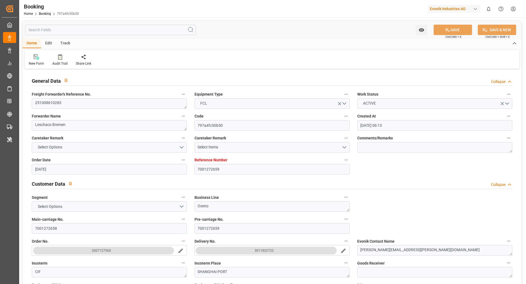
type input "[DATE] 06:13"
type input "[DATE]"
type input "[DATE] 00:00"
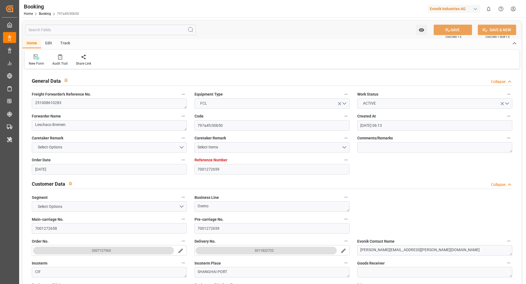
type input "[DATE] 00:00"
type input "[DATE]"
type input "[DATE] 00:00"
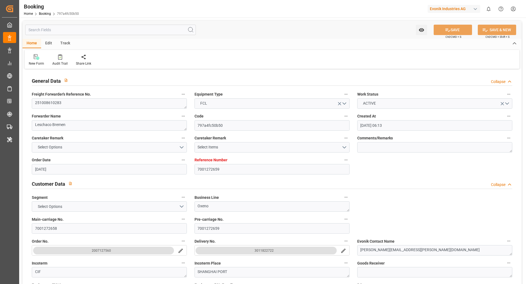
type input "[DATE] 00:00"
type input "[DATE] 06:45"
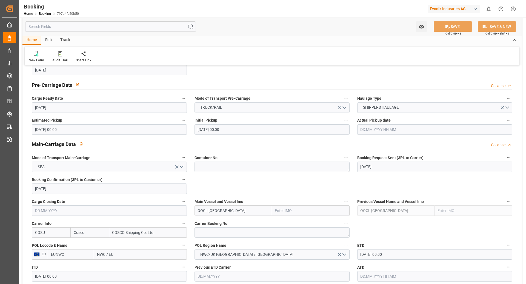
scroll to position [284, 0]
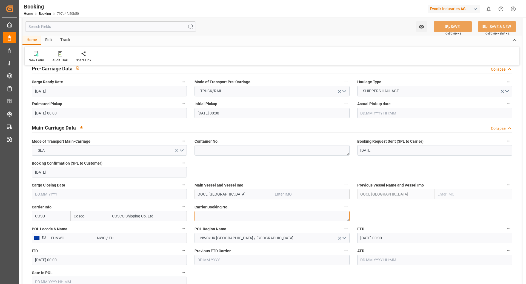
click at [235, 220] on textarea at bounding box center [271, 216] width 155 height 10
paste textarea "6430387370"
type textarea "6430387370"
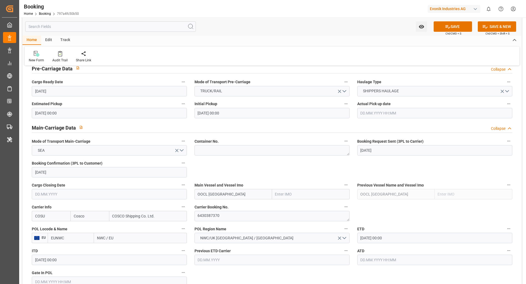
click at [239, 194] on input "OOCL [GEOGRAPHIC_DATA]" at bounding box center [232, 194] width 77 height 10
type input "OOCL [GEOGRAPHIC_DATA]"
click at [225, 209] on div "OOCL DENMARK - 9922548" at bounding box center [230, 206] width 71 height 12
type input "9922548"
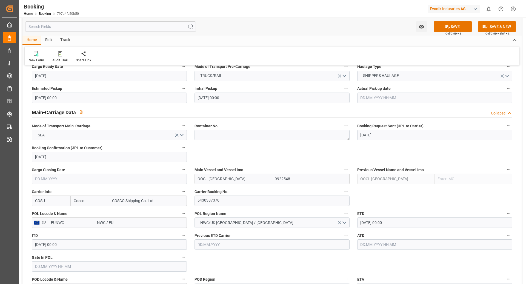
scroll to position [341, 0]
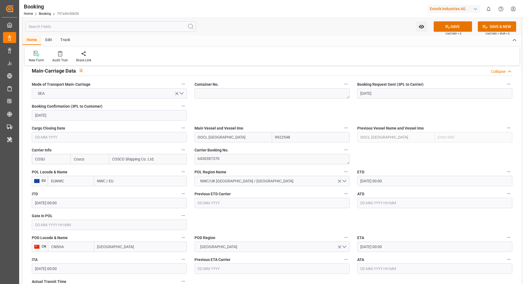
type input "OOCL [GEOGRAPHIC_DATA]"
click at [87, 182] on input "EUNWC" at bounding box center [71, 181] width 46 height 10
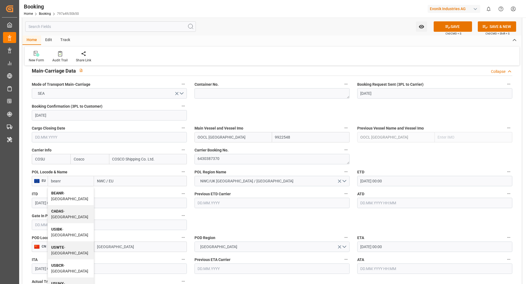
drag, startPoint x: 75, startPoint y: 193, endPoint x: 140, endPoint y: 189, distance: 65.1
click at [75, 193] on span "BEANR - Antwerp" at bounding box center [69, 196] width 37 height 10
type input "BEANR"
type input "Antwerp"
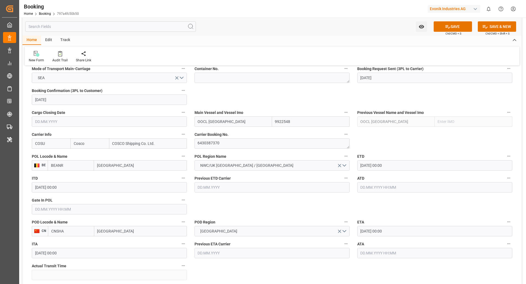
scroll to position [365, 0]
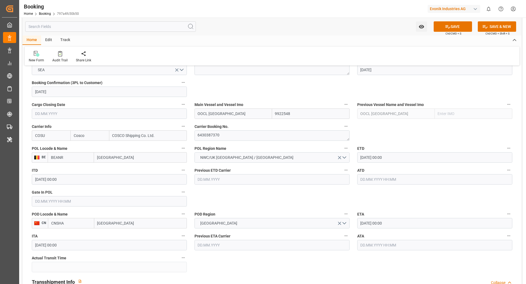
type input "BEANR"
click at [86, 226] on input "CNSHA" at bounding box center [71, 223] width 46 height 10
click at [74, 233] on span "CNSGH - [GEOGRAPHIC_DATA]" at bounding box center [69, 238] width 37 height 10
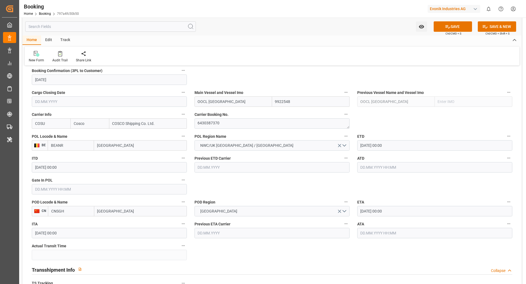
type input "CNSGH"
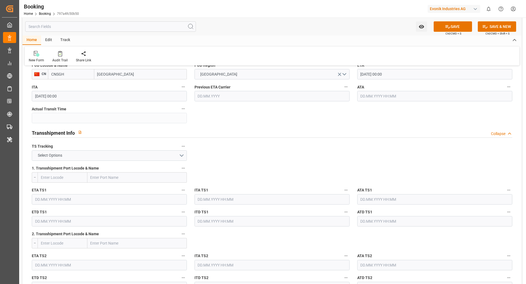
scroll to position [548, 0]
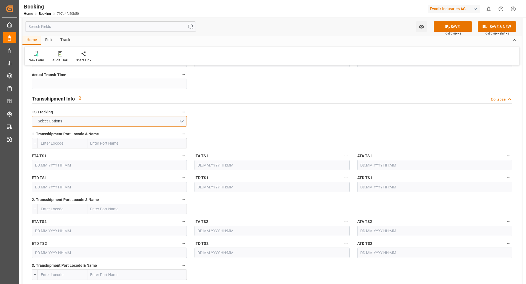
click at [159, 120] on button "Select Options" at bounding box center [109, 121] width 155 height 10
click at [135, 133] on div "FALSE" at bounding box center [109, 133] width 154 height 11
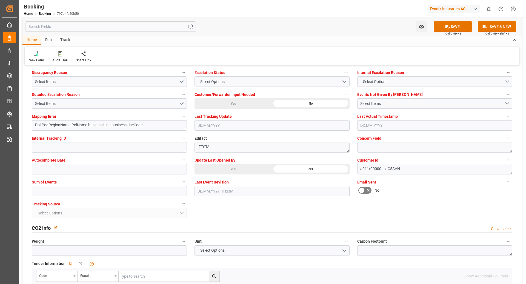
scroll to position [1028, 0]
click at [453, 26] on button "SAVE" at bounding box center [452, 26] width 38 height 10
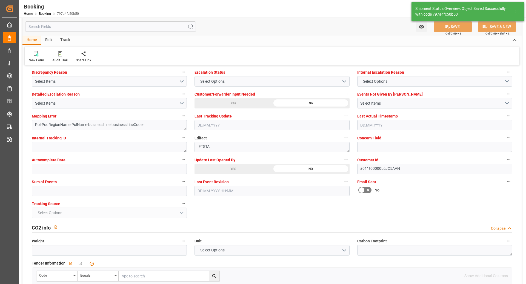
type textarea "NWC/UK North West Continent / UK_CNSGH_COSU_Oxeno"
type textarea "[PERSON_NAME]"
type textarea "Pod-PodRegionName-businessLine-"
type input "OOCL DENMARK"
type input "16.09.2025 09:01"
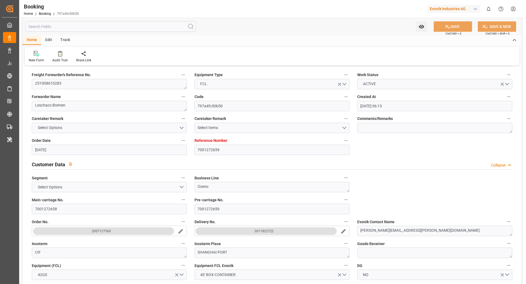
scroll to position [0, 0]
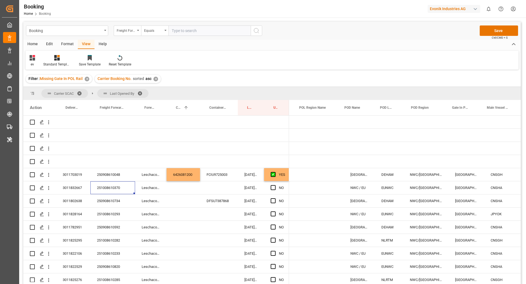
scroll to position [0, 111]
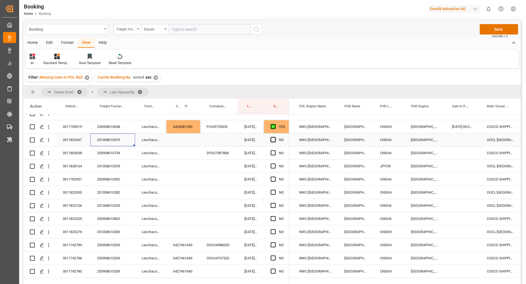
click at [275, 141] on span "Press SPACE to select this row." at bounding box center [272, 139] width 5 height 5
click at [275, 137] on input "Press SPACE to select this row." at bounding box center [275, 137] width 0 height 0
drag, startPoint x: 385, startPoint y: 129, endPoint x: 389, endPoint y: 132, distance: 4.9
click at [386, 129] on div "CNSGH" at bounding box center [388, 126] width 31 height 13
drag, startPoint x: 403, startPoint y: 132, endPoint x: 403, endPoint y: 138, distance: 6.0
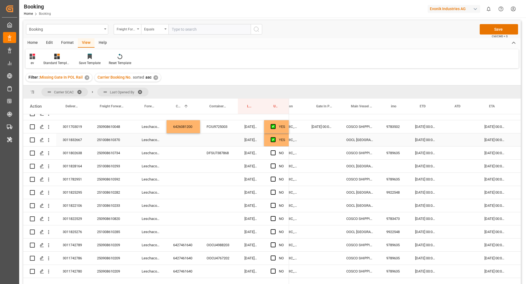
scroll to position [0, 251]
click at [358, 142] on div "OOCL [GEOGRAPHIC_DATA]" at bounding box center [359, 139] width 40 height 13
click at [363, 143] on icon "Press SPACE to select this row." at bounding box center [363, 142] width 3 height 3
click at [357, 147] on input "Press SPACE to select this row." at bounding box center [359, 143] width 31 height 10
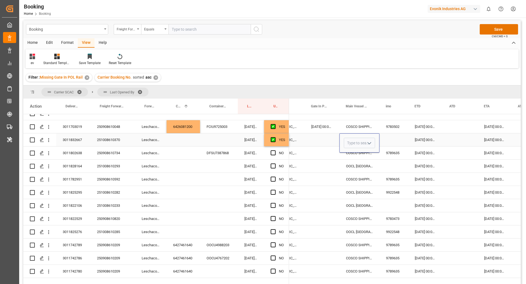
click at [393, 140] on div "Press SPACE to select this row." at bounding box center [393, 139] width 29 height 13
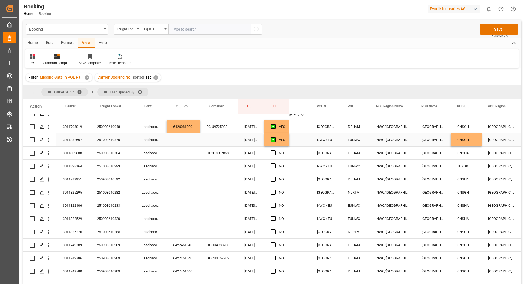
click at [47, 141] on icon "open menu" at bounding box center [49, 140] width 6 height 6
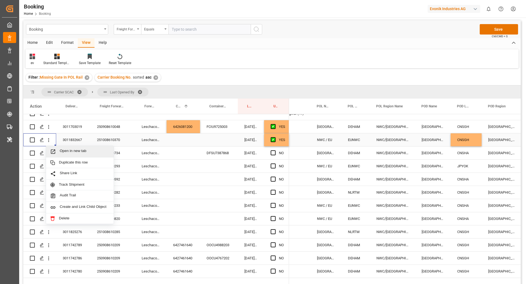
click at [66, 149] on span "Open in new tab" at bounding box center [85, 152] width 50 height 6
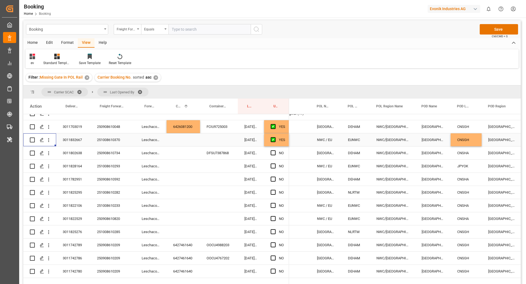
click at [104, 141] on div "251008610370" at bounding box center [112, 139] width 45 height 13
click at [48, 141] on icon "open menu" at bounding box center [48, 140] width 1 height 4
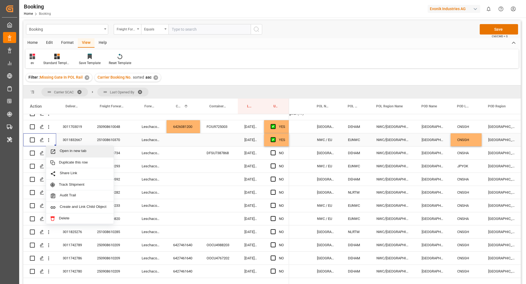
click at [73, 150] on span "Open in new tab" at bounding box center [85, 152] width 50 height 6
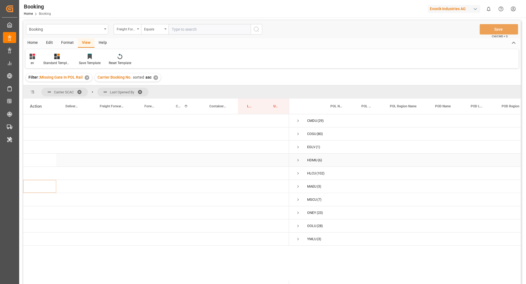
scroll to position [0, 0]
click at [297, 133] on span "Press SPACE to select this row." at bounding box center [297, 133] width 5 height 5
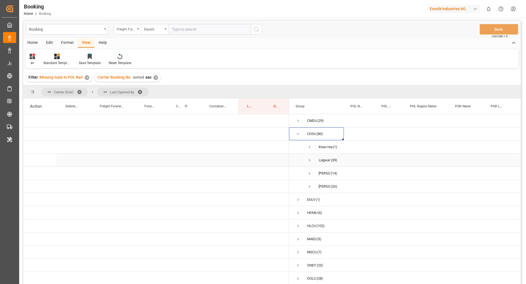
click at [309, 161] on span "Press SPACE to select this row." at bounding box center [309, 160] width 5 height 5
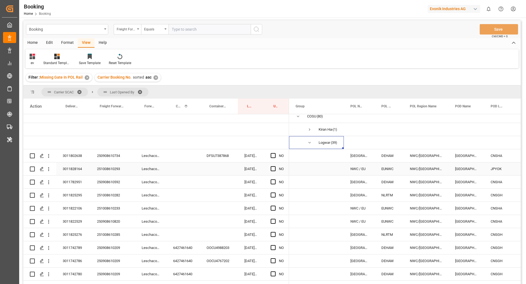
scroll to position [18, 0]
click at [114, 157] on div "250908610734" at bounding box center [112, 155] width 45 height 13
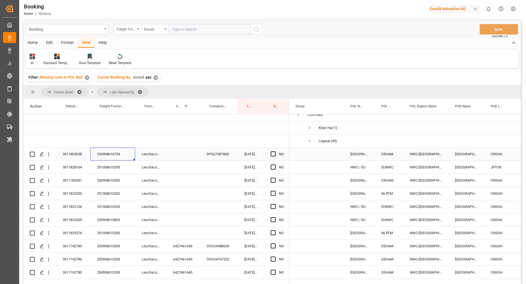
click at [183, 154] on div "Press SPACE to select this row." at bounding box center [182, 154] width 33 height 13
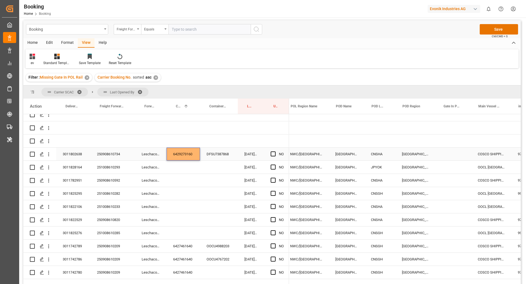
scroll to position [0, 119]
click at [378, 243] on div "CNSGH" at bounding box center [380, 246] width 31 height 13
click at [376, 156] on div "CNSHA" at bounding box center [380, 154] width 31 height 13
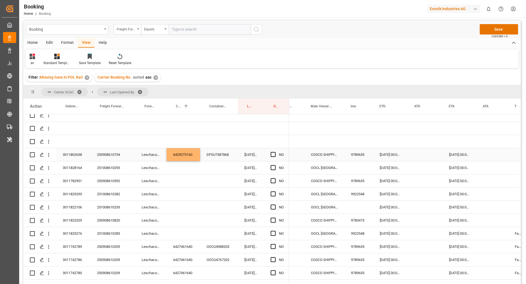
scroll to position [0, 312]
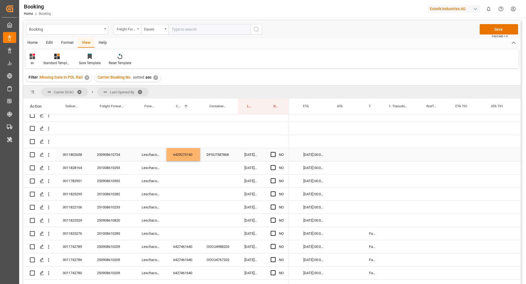
click at [373, 156] on div "Press SPACE to select this row." at bounding box center [372, 154] width 20 height 13
click at [373, 156] on button "Select" at bounding box center [373, 157] width 12 height 10
click at [367, 188] on div "False" at bounding box center [374, 188] width 14 height 16
click at [411, 146] on div "Press SPACE to select this row." at bounding box center [401, 141] width 38 height 13
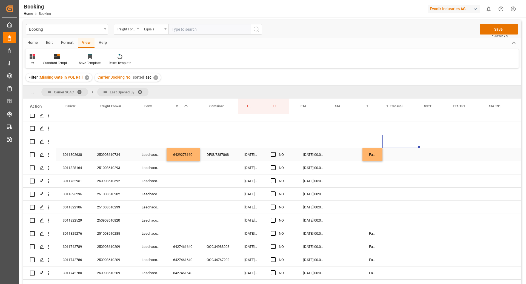
scroll to position [0, 449]
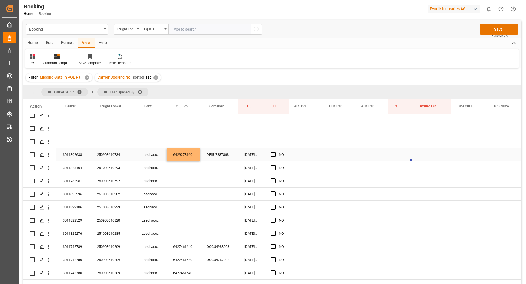
click at [400, 154] on div "Press SPACE to select this row." at bounding box center [400, 154] width 24 height 13
type input "0"
click at [443, 157] on div "Press SPACE to select this row." at bounding box center [431, 154] width 39 height 13
click at [108, 168] on div "251008610293" at bounding box center [112, 167] width 45 height 13
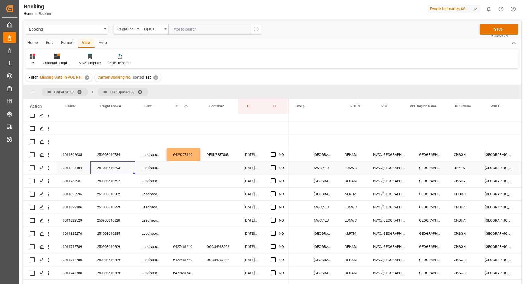
scroll to position [0, 0]
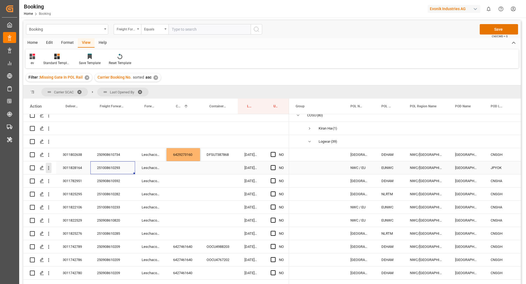
click at [50, 169] on icon "open menu" at bounding box center [49, 168] width 6 height 6
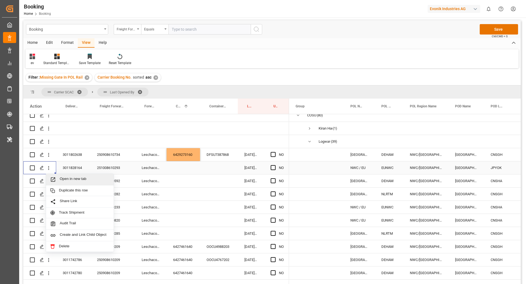
click at [73, 175] on div "Open in new tab" at bounding box center [80, 179] width 68 height 11
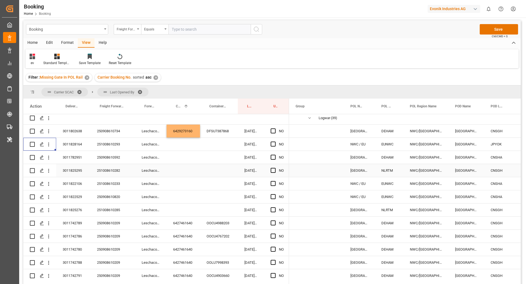
scroll to position [43, 0]
click at [125, 156] on div "250908610592" at bounding box center [112, 156] width 45 height 13
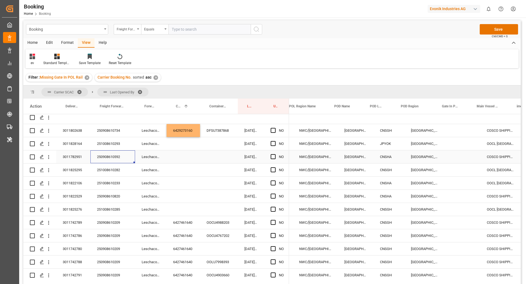
scroll to position [0, 145]
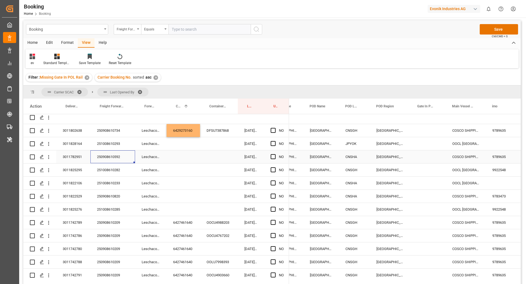
click at [182, 161] on div "Press SPACE to select this row." at bounding box center [182, 156] width 33 height 13
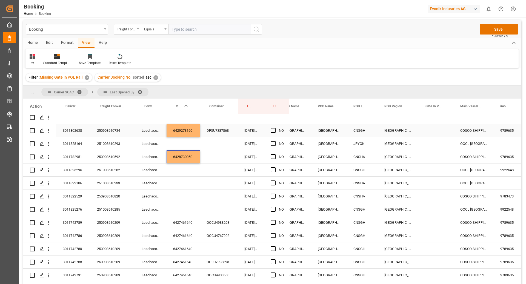
scroll to position [0, 138]
click at [363, 134] on div "CNSGH" at bounding box center [361, 130] width 31 height 13
click at [357, 157] on div "CNSHA" at bounding box center [361, 156] width 31 height 13
click at [360, 126] on div "CNSGH" at bounding box center [361, 130] width 31 height 13
click at [356, 159] on div "CNSHA" at bounding box center [361, 156] width 31 height 13
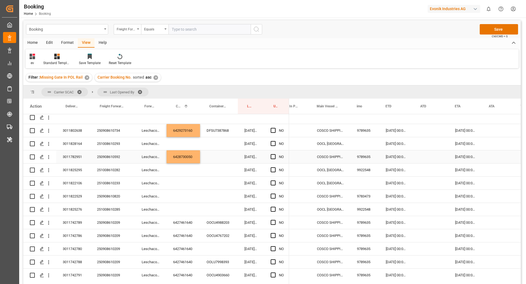
scroll to position [0, 310]
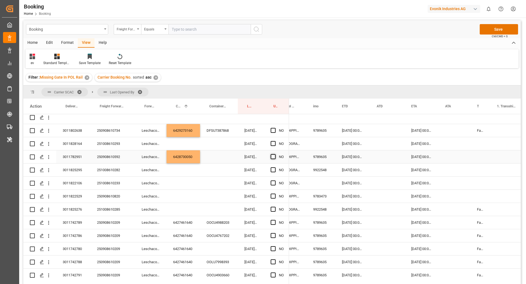
click at [274, 156] on span "Press SPACE to select this row." at bounding box center [272, 156] width 5 height 5
click at [275, 154] on input "Press SPACE to select this row." at bounding box center [275, 154] width 0 height 0
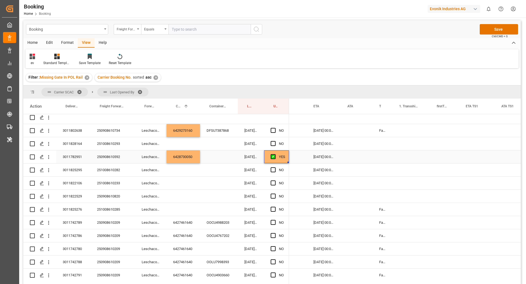
click at [379, 158] on div "Press SPACE to select this row." at bounding box center [382, 156] width 20 height 13
click at [379, 158] on button "Select" at bounding box center [383, 160] width 12 height 10
click at [383, 191] on div "False" at bounding box center [384, 190] width 8 height 5
click at [410, 157] on div "Press SPACE to select this row." at bounding box center [411, 156] width 38 height 13
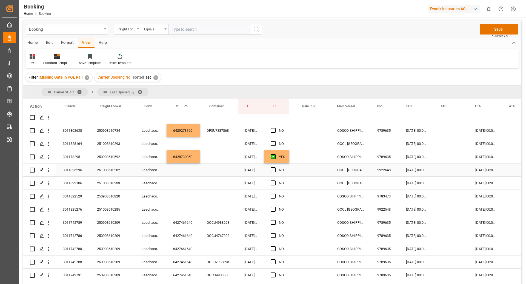
click at [109, 173] on div "251008610282" at bounding box center [112, 169] width 45 height 13
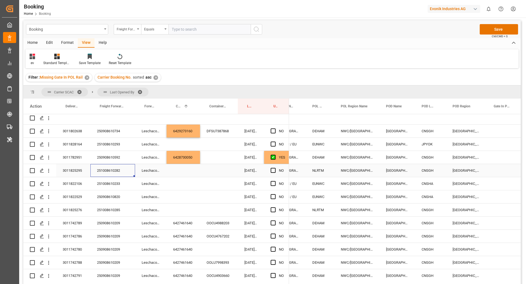
click at [193, 169] on div "Press SPACE to select this row." at bounding box center [182, 170] width 33 height 13
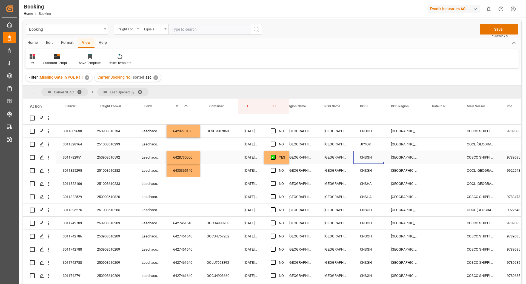
click at [369, 160] on div "CNSGH" at bounding box center [368, 157] width 31 height 13
drag, startPoint x: 383, startPoint y: 162, endPoint x: 383, endPoint y: 168, distance: 5.8
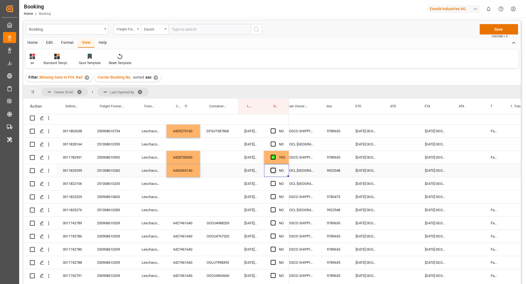
click at [272, 170] on span "Press SPACE to select this row." at bounding box center [272, 170] width 5 height 5
click at [275, 168] on input "Press SPACE to select this row." at bounding box center [275, 168] width 0 height 0
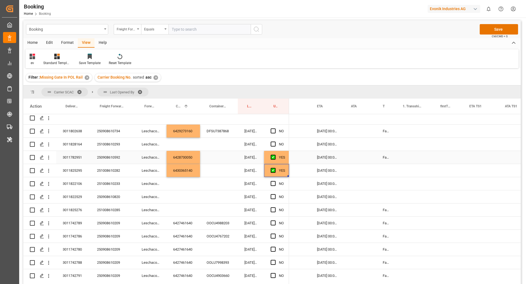
click at [390, 160] on div "False" at bounding box center [386, 157] width 20 height 13
drag, startPoint x: 395, startPoint y: 163, endPoint x: 402, endPoint y: 172, distance: 11.8
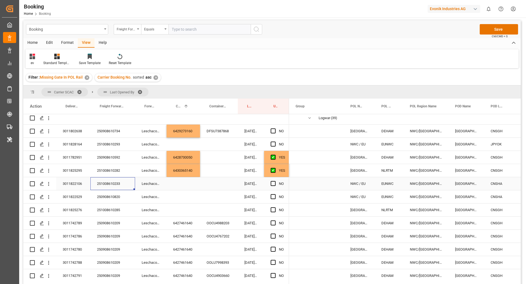
click at [119, 188] on div "251008610233" at bounding box center [112, 183] width 45 height 13
click at [50, 185] on icon "open menu" at bounding box center [49, 184] width 6 height 6
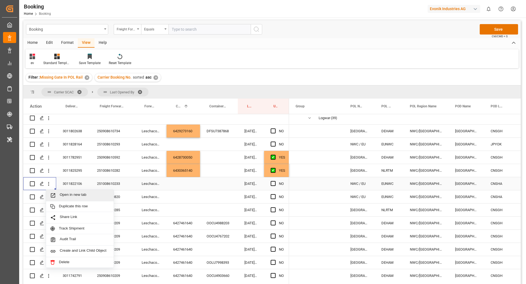
click at [69, 193] on span "Open in new tab" at bounding box center [85, 195] width 50 height 6
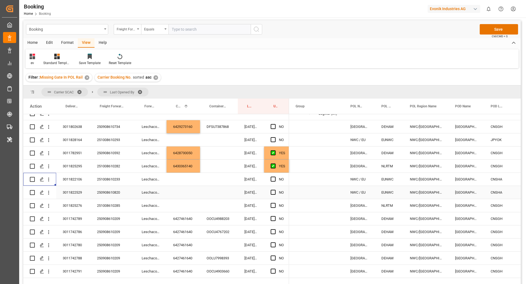
scroll to position [59, 0]
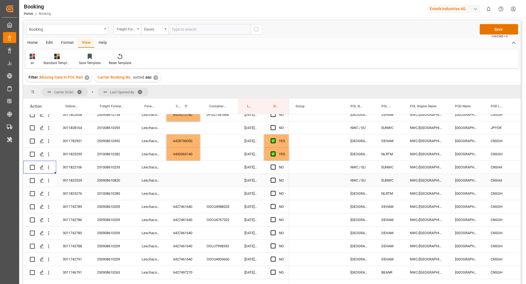
click at [112, 178] on div "250908610820" at bounding box center [112, 180] width 45 height 13
click at [48, 181] on icon "open menu" at bounding box center [49, 181] width 6 height 6
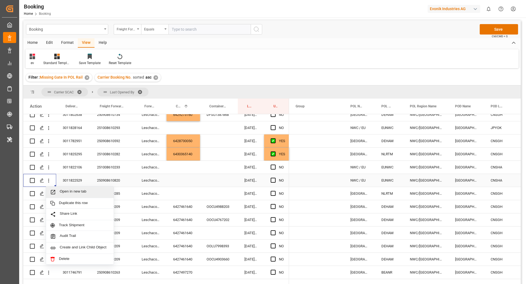
click at [88, 190] on span "Open in new tab" at bounding box center [85, 192] width 50 height 6
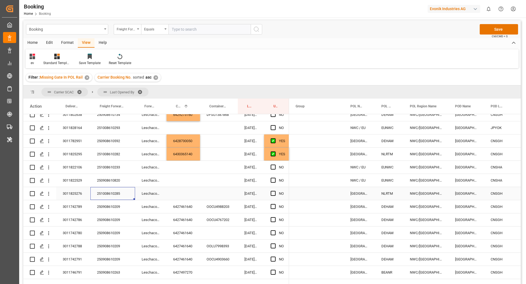
click at [114, 196] on div "251008610285" at bounding box center [112, 193] width 45 height 13
click at [182, 189] on div "Press SPACE to select this row." at bounding box center [182, 193] width 33 height 13
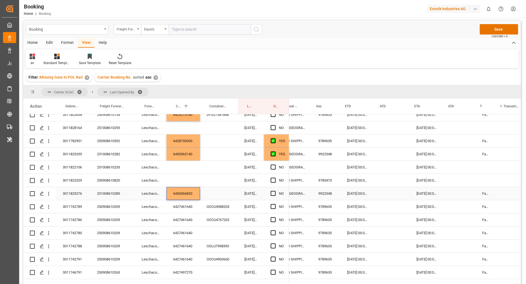
scroll to position [0, 323]
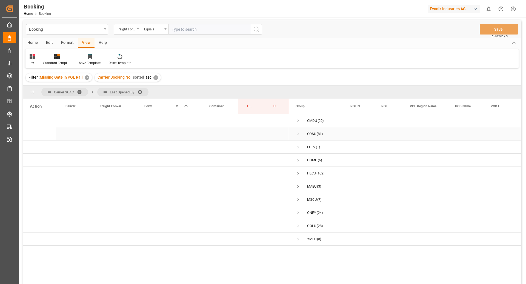
click at [299, 135] on span "Press SPACE to select this row." at bounding box center [297, 133] width 5 height 5
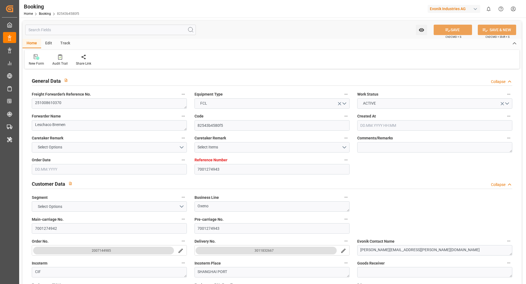
type input "7001274943"
type input "Cosco"
type input "COSCO Shipping Co. Ltd."
type input "EUNWC"
type input "CNSHA"
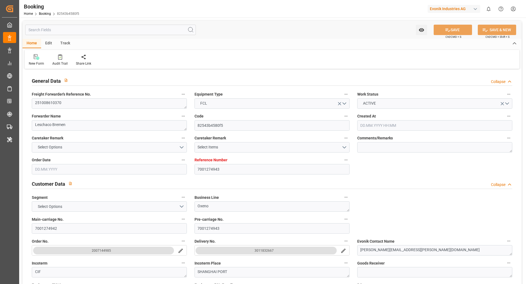
type input "[DATE] 06:31"
type input "[DATE]"
type input "[DATE] 00:00"
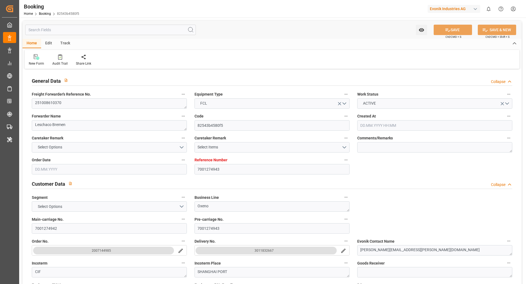
type input "[DATE] 00:00"
type input "[DATE]"
type input "[DATE] 00:00"
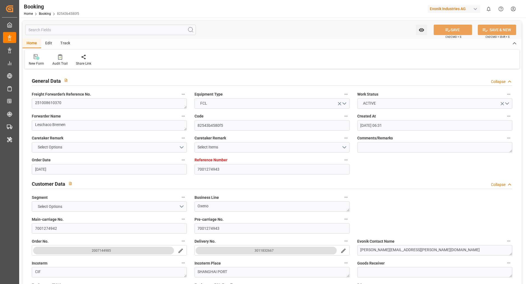
type input "[DATE] 00:00"
type input "[DATE] 08:38"
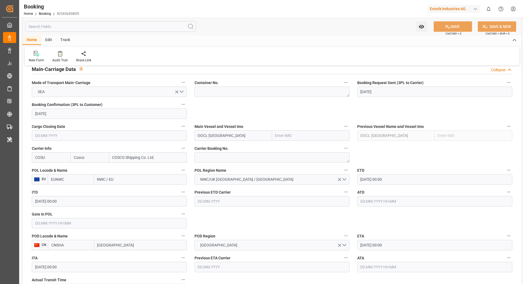
scroll to position [355, 0]
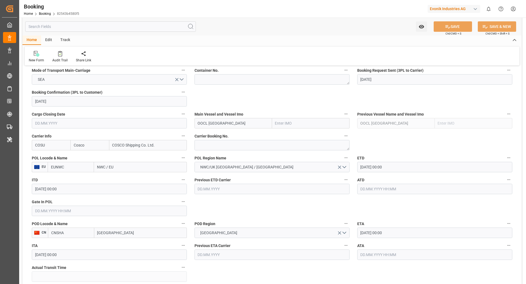
click at [248, 123] on input "OOCL [GEOGRAPHIC_DATA]" at bounding box center [232, 123] width 77 height 10
type input "OOCL [GEOGRAPHIC_DATA]"
click at [235, 135] on span "OOCL [GEOGRAPHIC_DATA] - 9922548" at bounding box center [230, 135] width 65 height 4
type input "9922548"
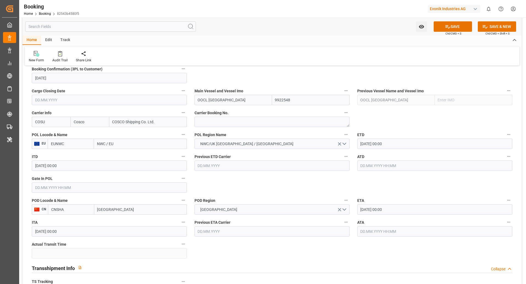
scroll to position [422, 0]
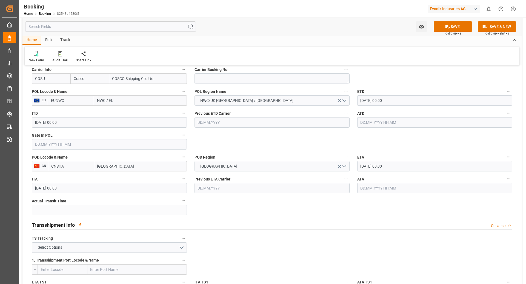
type input "OOCL [GEOGRAPHIC_DATA]"
click at [67, 168] on input "CNSHA" at bounding box center [71, 166] width 46 height 10
click at [77, 176] on span "CNSGH - [GEOGRAPHIC_DATA]" at bounding box center [69, 181] width 37 height 10
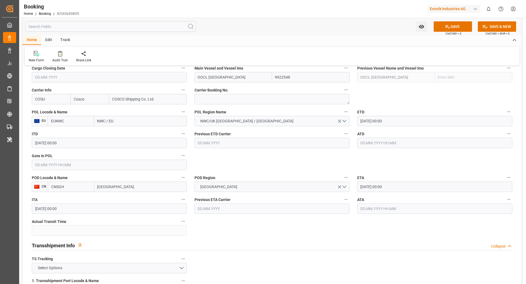
scroll to position [453, 0]
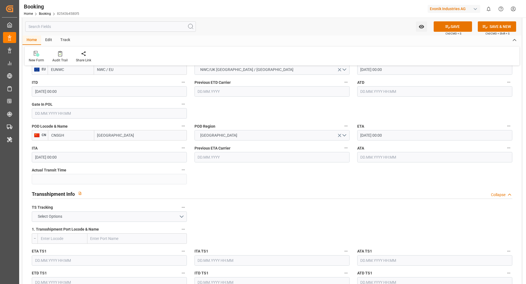
type input "CNSGH"
click at [155, 215] on button "Select Options" at bounding box center [109, 216] width 155 height 10
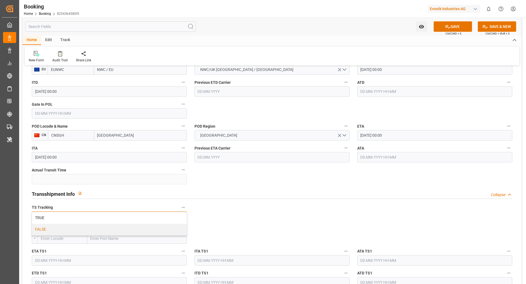
click at [77, 231] on div "FALSE" at bounding box center [109, 229] width 154 height 11
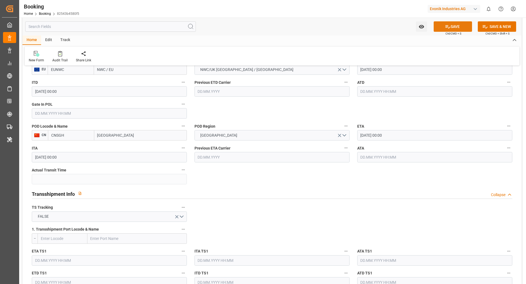
click at [454, 21] on button "SAVE" at bounding box center [452, 26] width 38 height 10
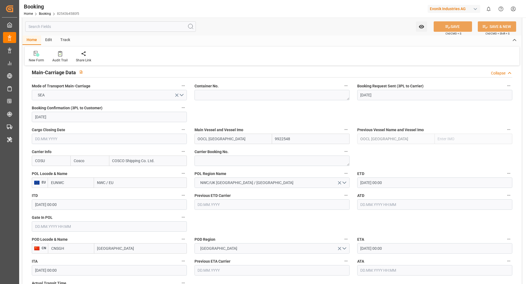
scroll to position [337, 0]
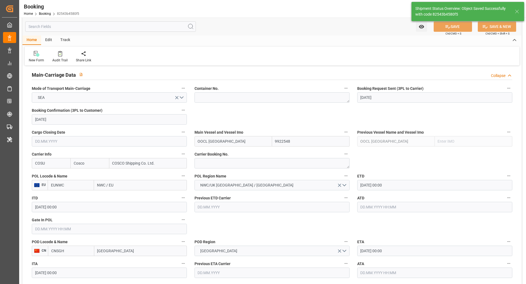
type textarea "NWC/[GEOGRAPHIC_DATA] [GEOGRAPHIC_DATA] Continent / [GEOGRAPHIC_DATA]"
type textarea "[PERSON_NAME]"
type textarea "Pod-PodRegionName-Pol-[GEOGRAPHIC_DATA]-businessLine-"
type input "OOCL [GEOGRAPHIC_DATA]"
type input "[DATE] 09:07"
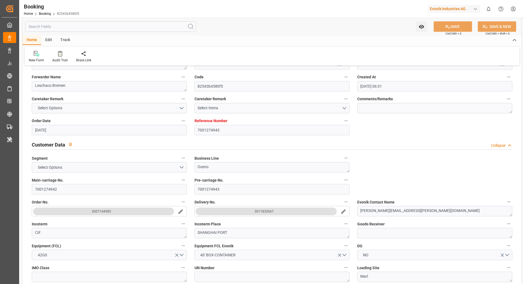
scroll to position [0, 0]
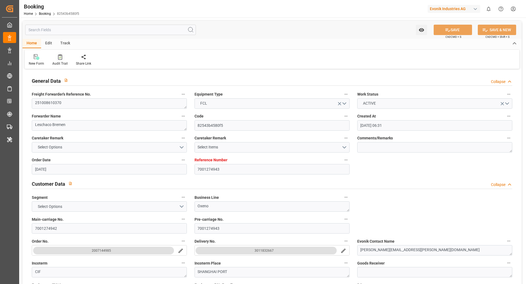
click at [64, 58] on div at bounding box center [59, 57] width 15 height 6
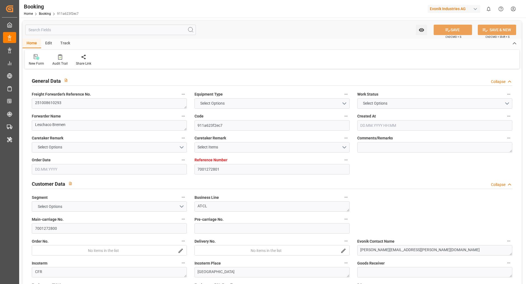
type input "7001272801"
type input "Cosco"
type input "COSCO Shipping Co. Ltd."
type input "EUNWC"
type input "JPYOK"
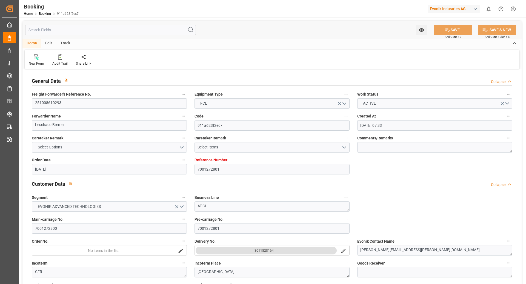
type input "11.09.2025 07:33"
type input "11.09.2025"
type input "04.12.2025"
type input "02.10.2025"
type input "02.10.2025 00:00"
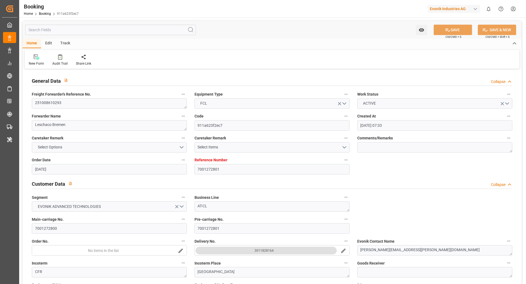
type input "02.10.2025 00:00"
type input "12.09.2025"
type input "15.09.2025"
type input "16.10.2025 00:00"
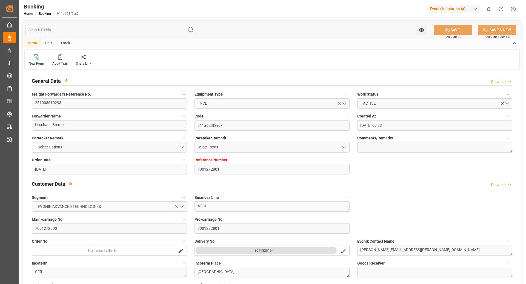
type input "06.12.2025 00:00"
type input "04.12.2025 00:00"
type input "15.09.2025 10:18"
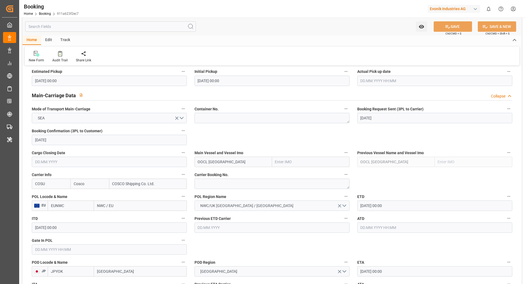
scroll to position [323, 0]
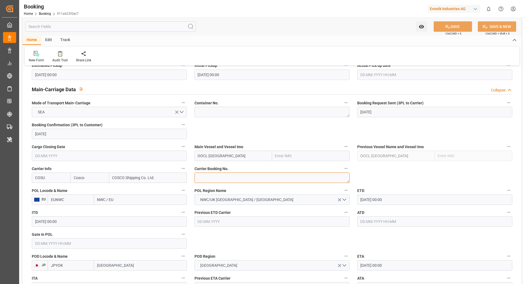
click at [220, 177] on textarea at bounding box center [271, 177] width 155 height 10
paste textarea "6430375420"
type textarea "6430375420"
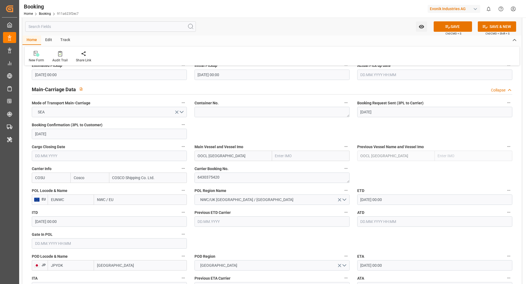
click at [238, 158] on input "OOCL [GEOGRAPHIC_DATA]" at bounding box center [232, 156] width 77 height 10
type input "OOCL [GEOGRAPHIC_DATA]"
click at [242, 168] on span "OOCL DENMARK - 9922548" at bounding box center [230, 168] width 65 height 4
type input "9922548"
type input "OOCL DENMARK"
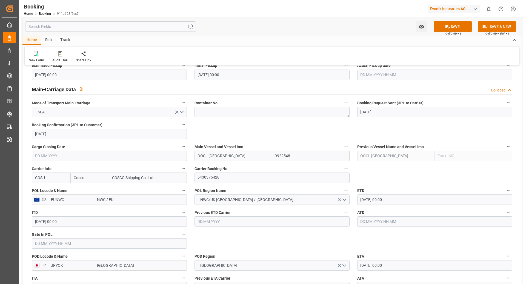
click at [61, 199] on input "EUNWC" at bounding box center [71, 199] width 46 height 10
type input "BEANR"
click at [79, 209] on span "BEANR - Antwerp" at bounding box center [69, 214] width 37 height 10
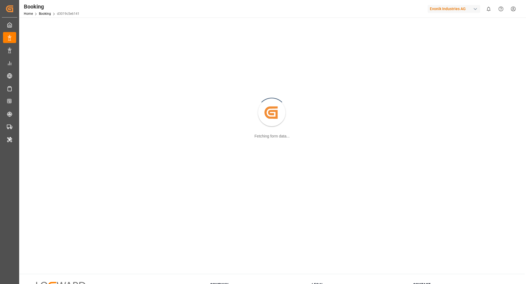
scroll to position [9, 0]
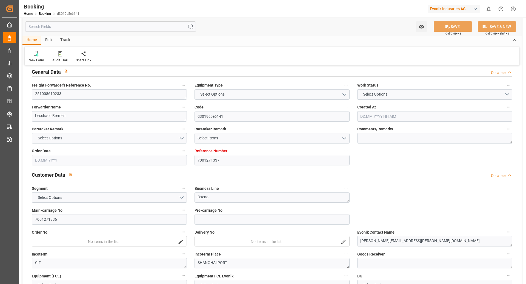
type input "7001271337"
type input "Cosco"
type input "COSCO Shipping Co. Ltd."
type input "EUNWC"
type input "CNSHA"
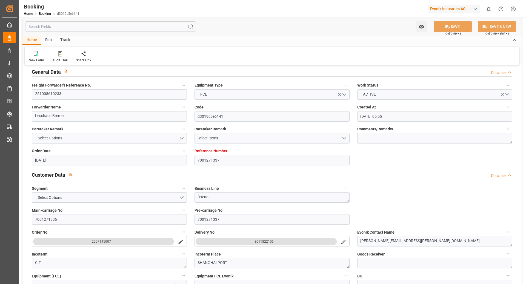
type input "10.09.2025 05:55"
type input "10.09.2025"
type input "20.11.2025"
type input "24.09.2025"
type input "24.09.2025 00:00"
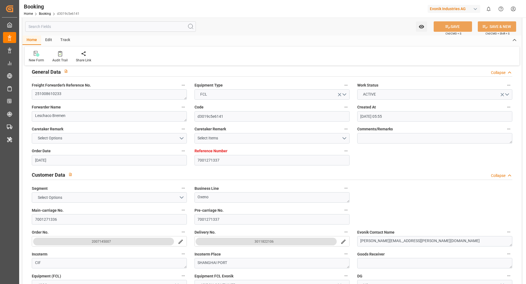
type input "24.09.2025 00:00"
type input "12.09.2025"
type input "15.09.2025"
type input "16.10.2025 00:00"
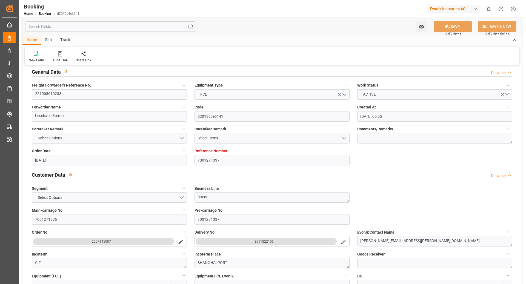
type input "25.11.2025 00:00"
type input "20.11.2025 00:00"
type input "16.09.2025 06:45"
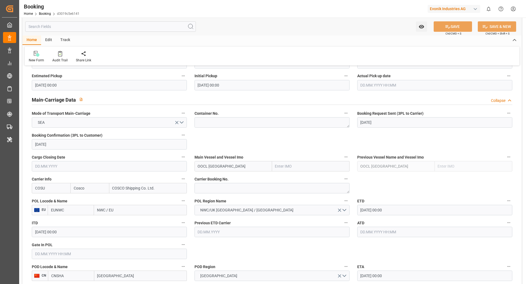
scroll to position [325, 0]
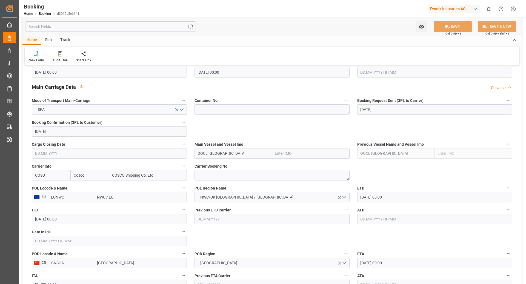
click at [242, 155] on input "OOCL [GEOGRAPHIC_DATA]" at bounding box center [232, 153] width 77 height 10
type input "OOCL [GEOGRAPHIC_DATA]"
click at [206, 163] on b "OOCL [GEOGRAPHIC_DATA]" at bounding box center [222, 165] width 48 height 4
type input "9922548"
type input "OOCL [GEOGRAPHIC_DATA]"
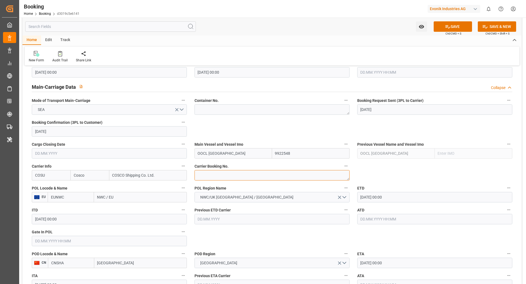
click at [204, 176] on textarea at bounding box center [271, 175] width 155 height 10
paste textarea "6430384870"
type textarea "6430384870"
click at [78, 198] on input "EUNWC" at bounding box center [71, 197] width 46 height 10
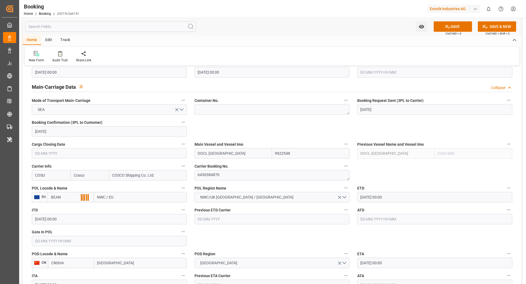
type input "BEANR"
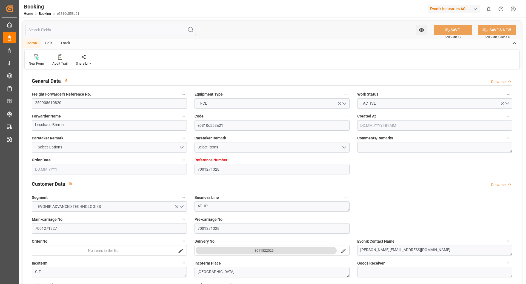
type input "7001271328"
type input "9783473"
type input "Cosco"
type input "COSCO Shipping Co. Ltd."
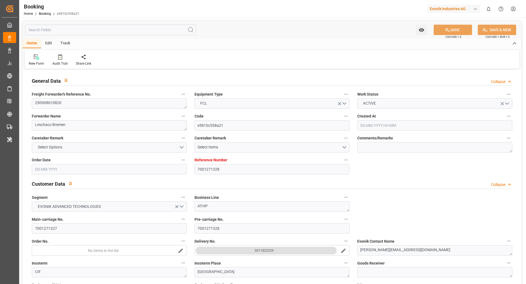
type input "EUNWC"
type input "CNSHA"
type input "[DATE] 05:44"
type input "[DATE]"
type input "25.11.2025"
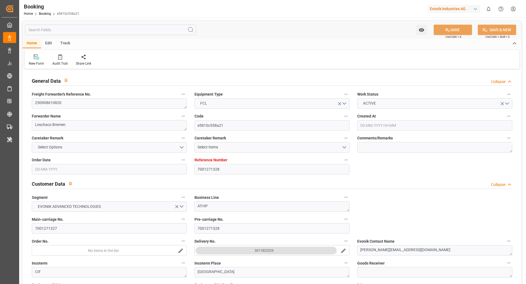
type input "16.09.2025"
type input "16.09.2025 00:00"
type input "12.09.2025"
type input "15.09.2025"
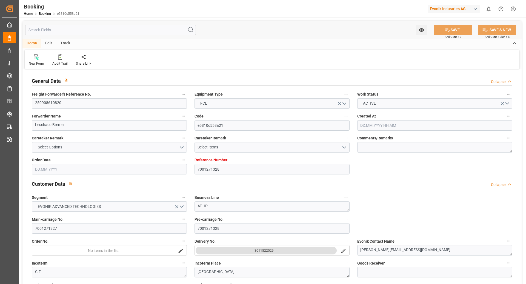
type input "04.10.2025 00:00"
type input "11.11.2025 00:00"
type input "25.11.2025 00:00"
type input "16.09.2025 06:45"
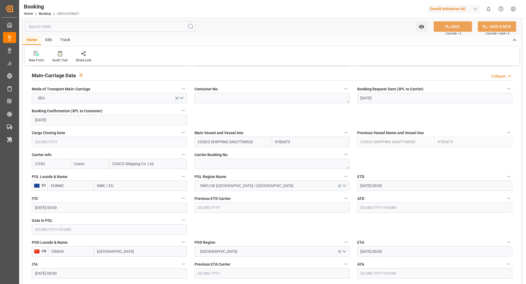
scroll to position [366, 0]
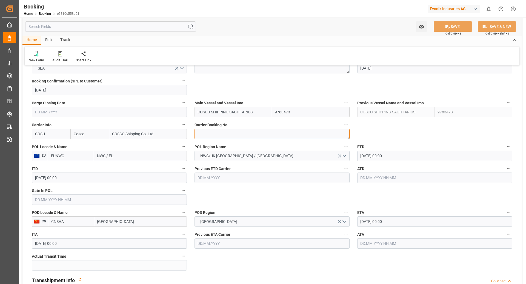
click at [229, 135] on textarea at bounding box center [271, 134] width 155 height 10
paste textarea "6430386340"
type textarea "6430386340"
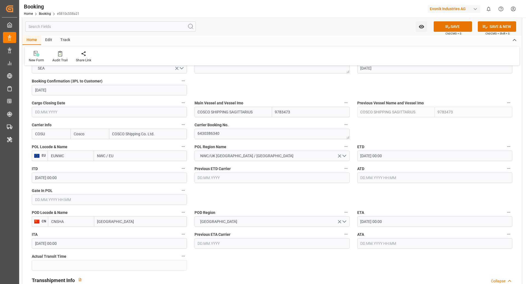
click at [46, 159] on div "EU" at bounding box center [40, 156] width 16 height 10
click at [74, 151] on input "EUNWC" at bounding box center [71, 156] width 46 height 10
type input "BEANR"
click at [73, 169] on span "BEANR - Antwerp" at bounding box center [69, 171] width 37 height 10
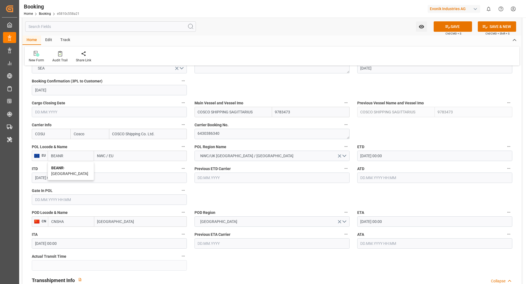
type input "[GEOGRAPHIC_DATA]"
type input "BEANR"
click at [74, 222] on input "CNSHA" at bounding box center [71, 221] width 46 height 10
click at [85, 234] on div "CNSGH - Shanghai" at bounding box center [71, 237] width 46 height 18
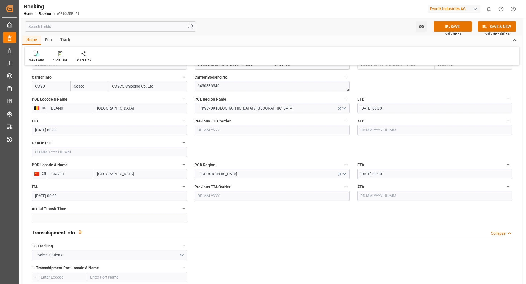
scroll to position [421, 0]
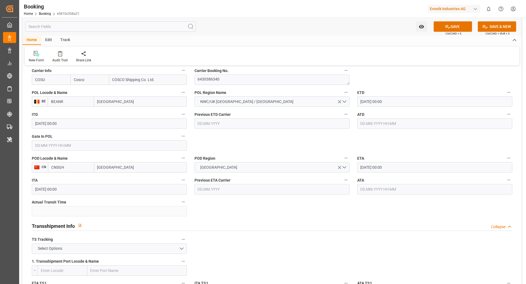
type input "CNSGH"
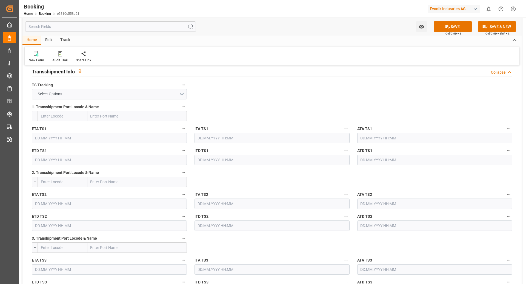
scroll to position [577, 0]
click at [91, 96] on button "Select Options" at bounding box center [109, 92] width 155 height 10
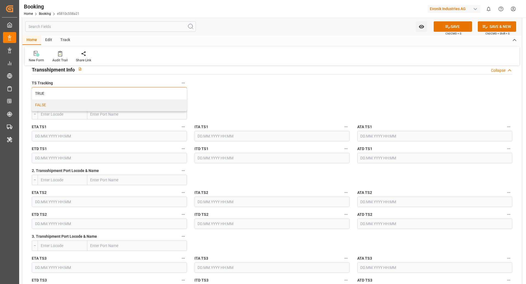
click at [61, 103] on div "FALSE" at bounding box center [109, 104] width 154 height 11
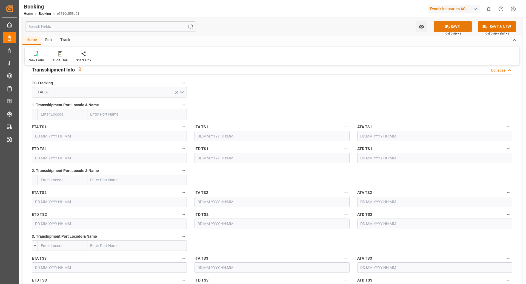
click at [448, 27] on icon at bounding box center [448, 27] width 6 height 6
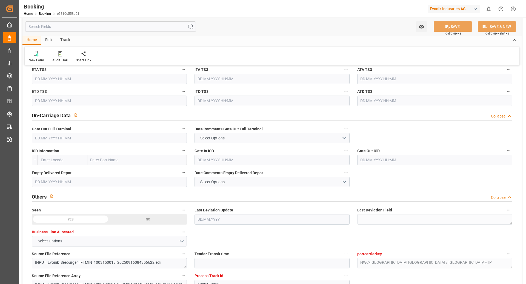
scroll to position [842, 0]
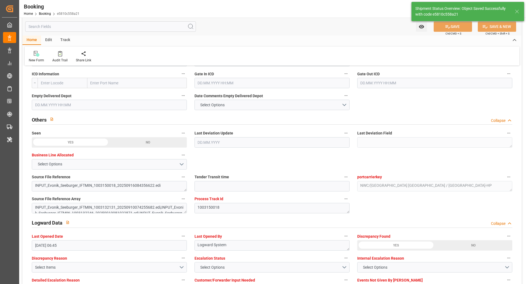
type textarea "NWC/UK North West Continent / UK_CNSGH_COSU_AT-HP"
type textarea "[PERSON_NAME]"
type textarea "Pod-PodRegionName-businessDivision-businessLine-"
type input "16.09.2025 09:24"
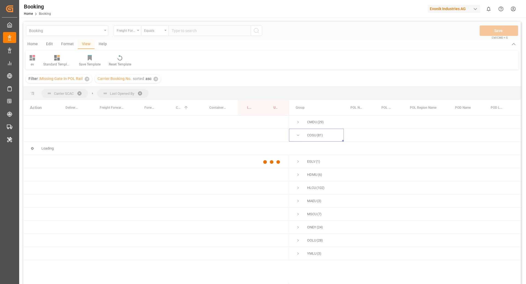
scroll to position [1, 0]
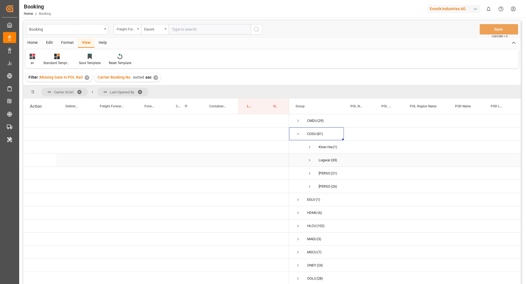
click at [309, 160] on span "Press SPACE to select this row." at bounding box center [309, 160] width 5 height 5
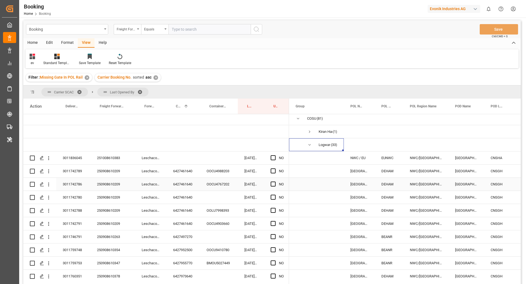
scroll to position [47, 0]
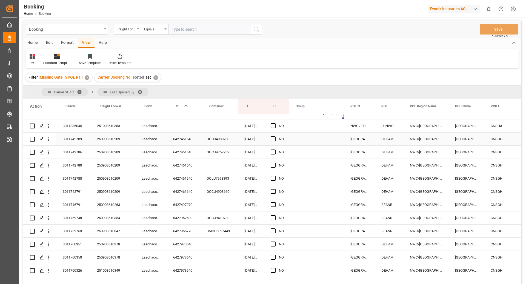
click at [181, 137] on div "6427461640" at bounding box center [182, 139] width 33 height 13
click at [222, 165] on div "Press SPACE to select this row." at bounding box center [219, 165] width 38 height 13
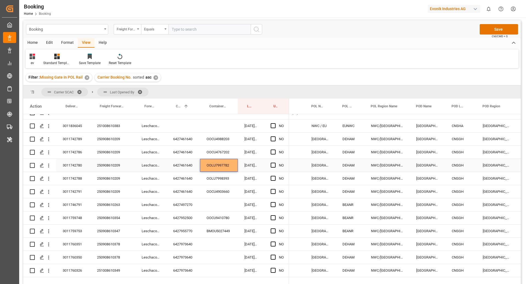
scroll to position [48, 0]
click at [273, 139] on span "Press SPACE to select this row." at bounding box center [272, 138] width 5 height 5
click at [275, 136] on input "Press SPACE to select this row." at bounding box center [275, 136] width 0 height 0
click at [274, 151] on span "Press SPACE to select this row." at bounding box center [272, 151] width 5 height 5
click at [275, 149] on input "Press SPACE to select this row." at bounding box center [275, 149] width 0 height 0
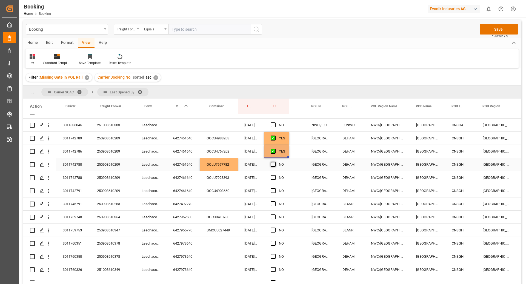
click at [272, 163] on span "Press SPACE to select this row." at bounding box center [272, 164] width 5 height 5
click at [275, 162] on input "Press SPACE to select this row." at bounding box center [275, 162] width 0 height 0
click at [273, 177] on span "Press SPACE to select this row." at bounding box center [272, 177] width 5 height 5
click at [275, 175] on input "Press SPACE to select this row." at bounding box center [275, 175] width 0 height 0
click at [273, 188] on span "Press SPACE to select this row." at bounding box center [272, 190] width 5 height 5
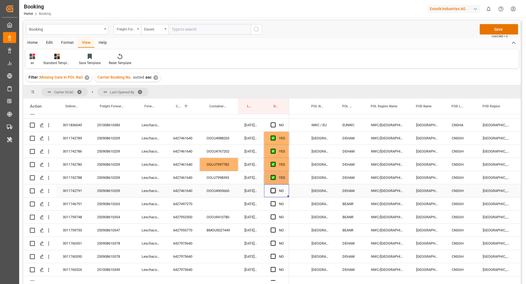
click at [275, 188] on input "Press SPACE to select this row." at bounding box center [275, 188] width 0 height 0
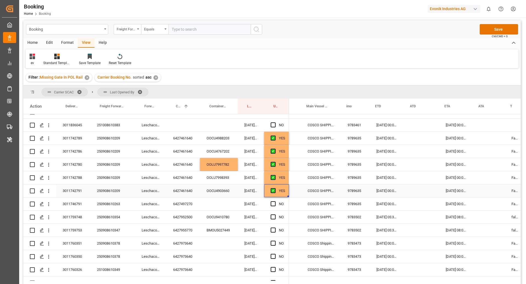
scroll to position [0, 291]
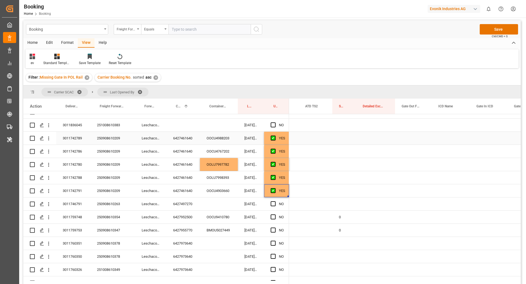
click at [337, 136] on div "Press SPACE to select this row." at bounding box center [344, 138] width 24 height 13
click at [338, 138] on input "Press SPACE to select this row." at bounding box center [343, 141] width 15 height 10
type input "0"
click at [369, 141] on div "Press SPACE to select this row." at bounding box center [375, 138] width 39 height 13
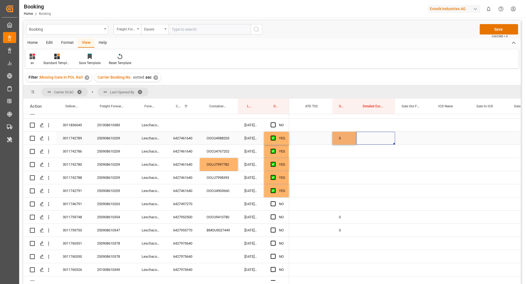
click at [347, 138] on div "0" at bounding box center [344, 138] width 24 height 13
drag, startPoint x: 355, startPoint y: 143, endPoint x: 349, endPoint y: 189, distance: 46.7
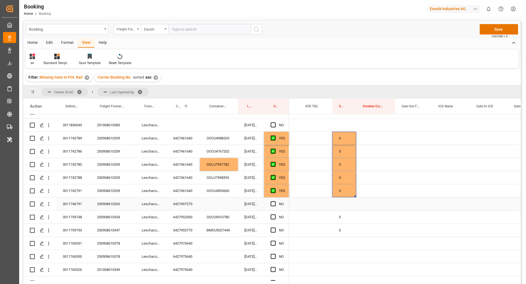
click at [189, 201] on div "6427497270" at bounding box center [182, 203] width 33 height 13
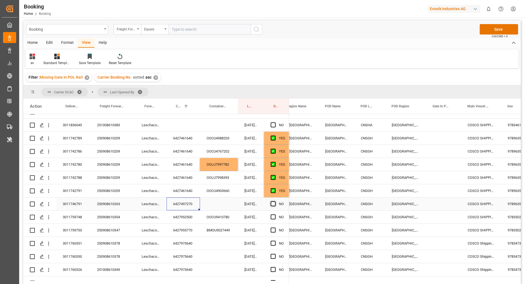
click at [273, 202] on span "Press SPACE to select this row." at bounding box center [272, 203] width 5 height 5
click at [275, 201] on input "Press SPACE to select this row." at bounding box center [275, 201] width 0 height 0
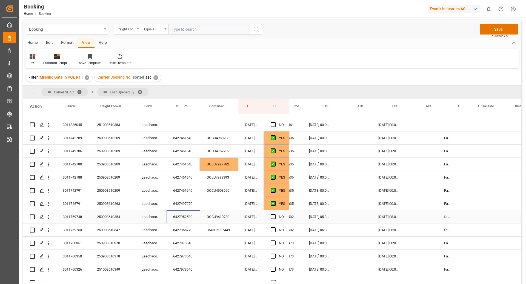
click at [179, 216] on div "6427952500" at bounding box center [182, 216] width 33 height 13
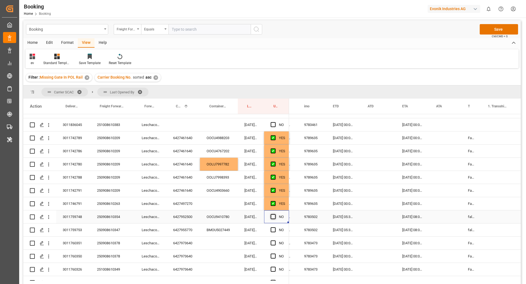
click at [272, 216] on span "Press SPACE to select this row." at bounding box center [272, 216] width 5 height 5
click at [275, 214] on input "Press SPACE to select this row." at bounding box center [275, 214] width 0 height 0
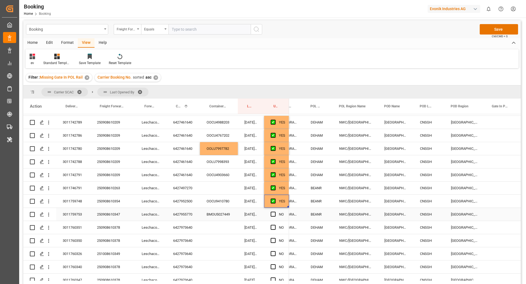
click at [153, 213] on div "Leschaco Bremen" at bounding box center [150, 214] width 31 height 13
click at [186, 216] on div "6427955770" at bounding box center [182, 214] width 33 height 13
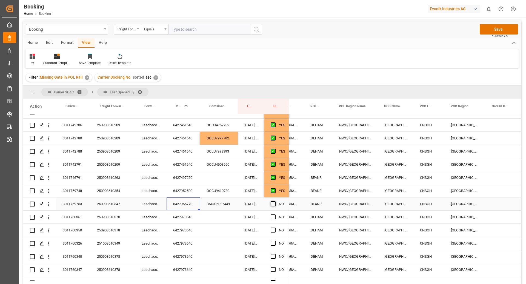
click at [273, 202] on span "Press SPACE to select this row." at bounding box center [272, 203] width 5 height 5
click at [275, 201] on input "Press SPACE to select this row." at bounding box center [275, 201] width 0 height 0
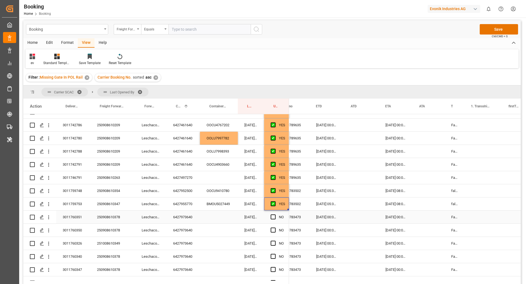
click at [180, 220] on div "6427973640" at bounding box center [182, 217] width 33 height 13
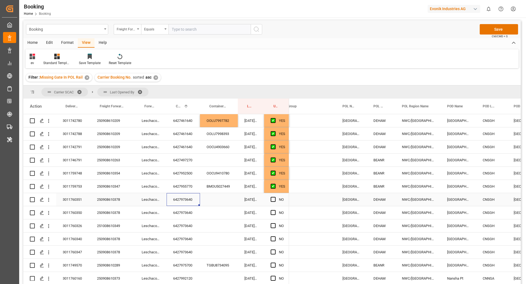
drag, startPoint x: 274, startPoint y: 197, endPoint x: 275, endPoint y: 206, distance: 9.5
click at [274, 197] on span "Press SPACE to select this row." at bounding box center [272, 199] width 5 height 5
click at [275, 197] on input "Press SPACE to select this row." at bounding box center [275, 197] width 0 height 0
click at [275, 208] on div "Press SPACE to select this row." at bounding box center [274, 212] width 8 height 13
click at [275, 212] on span "Press SPACE to select this row." at bounding box center [272, 212] width 5 height 5
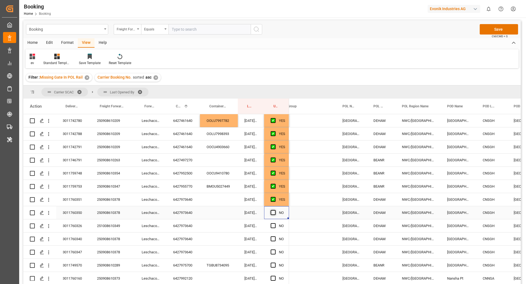
click at [275, 210] on input "Press SPACE to select this row." at bounding box center [275, 210] width 0 height 0
click at [273, 226] on span "Press SPACE to select this row." at bounding box center [272, 225] width 5 height 5
click at [275, 223] on input "Press SPACE to select this row." at bounding box center [275, 223] width 0 height 0
click at [271, 237] on span "Press SPACE to select this row." at bounding box center [272, 238] width 5 height 5
click at [275, 236] on input "Press SPACE to select this row." at bounding box center [275, 236] width 0 height 0
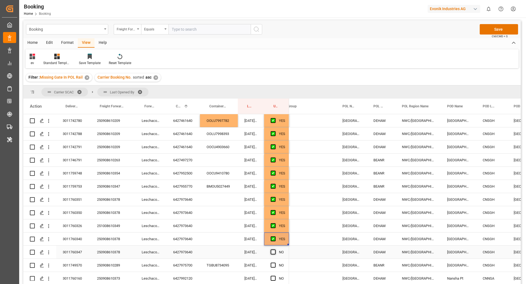
click at [273, 251] on span "Press SPACE to select this row." at bounding box center [272, 251] width 5 height 5
click at [275, 249] on input "Press SPACE to select this row." at bounding box center [275, 249] width 0 height 0
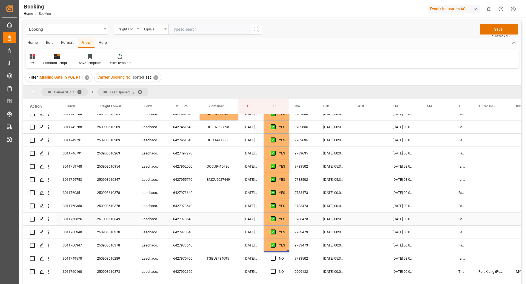
click at [106, 219] on div "251008610349" at bounding box center [112, 218] width 45 height 13
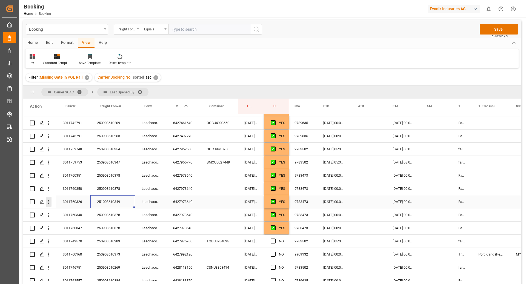
click at [48, 203] on icon "open menu" at bounding box center [49, 202] width 6 height 6
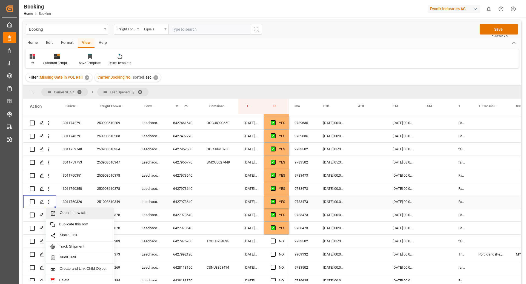
click at [67, 211] on span "Open in new tab" at bounding box center [85, 214] width 50 height 6
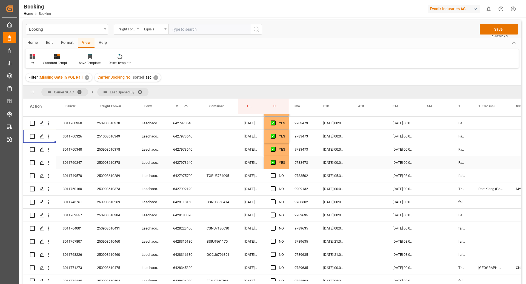
scroll to position [188, 0]
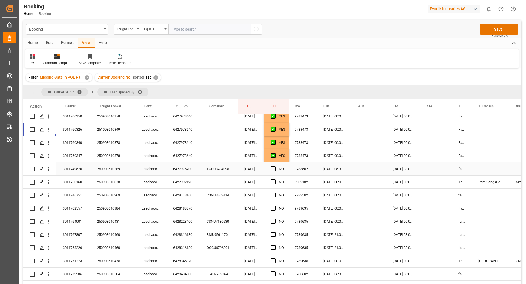
drag, startPoint x: 188, startPoint y: 172, endPoint x: 195, endPoint y: 171, distance: 6.8
click at [188, 172] on div "6427975700" at bounding box center [182, 168] width 33 height 13
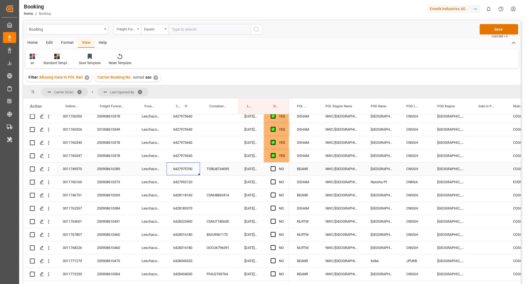
scroll to position [0, 43]
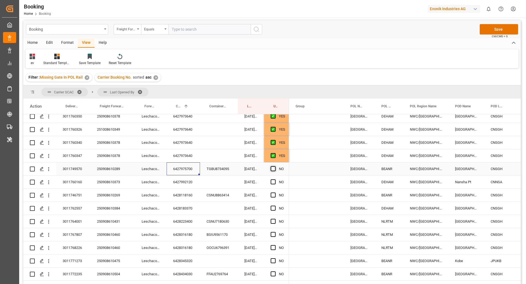
click at [271, 168] on span "Press SPACE to select this row." at bounding box center [272, 168] width 5 height 5
click at [275, 166] on input "Press SPACE to select this row." at bounding box center [275, 166] width 0 height 0
click at [182, 177] on div "6427992120" at bounding box center [182, 181] width 33 height 13
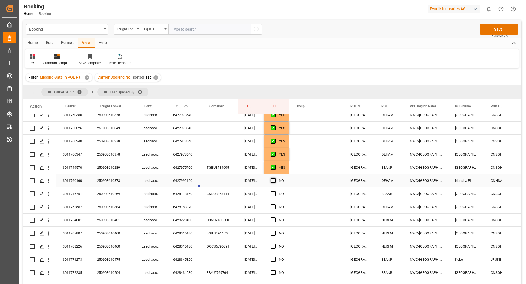
click at [272, 182] on span "Press SPACE to select this row." at bounding box center [272, 180] width 5 height 5
click at [275, 178] on input "Press SPACE to select this row." at bounding box center [275, 178] width 0 height 0
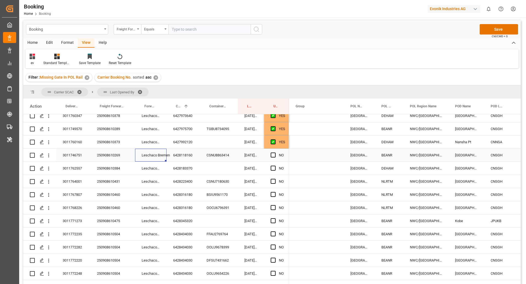
click at [160, 157] on div "Leschaco Bremen" at bounding box center [150, 155] width 31 height 13
click at [189, 154] on div "6428118160" at bounding box center [182, 155] width 33 height 13
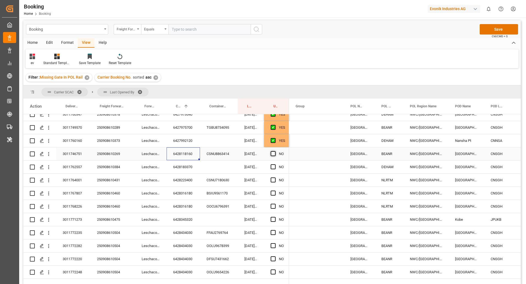
click at [275, 151] on span "Press SPACE to select this row." at bounding box center [272, 153] width 5 height 5
click at [275, 151] on input "Press SPACE to select this row." at bounding box center [275, 151] width 0 height 0
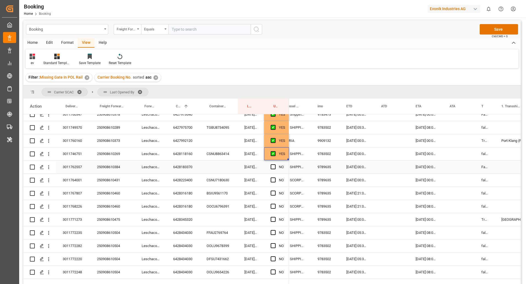
click at [195, 169] on div "6428183370" at bounding box center [182, 166] width 33 height 13
click at [275, 166] on span "Press SPACE to select this row." at bounding box center [272, 166] width 5 height 5
click at [275, 164] on input "Press SPACE to select this row." at bounding box center [275, 164] width 0 height 0
click at [205, 181] on div "CSNU7180630" at bounding box center [219, 180] width 38 height 13
click at [177, 183] on div "6428223400" at bounding box center [182, 180] width 33 height 13
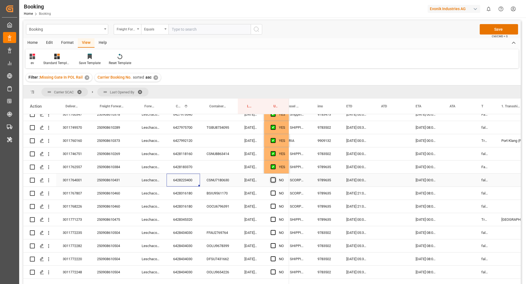
click at [273, 178] on span "Press SPACE to select this row." at bounding box center [272, 179] width 5 height 5
click at [275, 177] on input "Press SPACE to select this row." at bounding box center [275, 177] width 0 height 0
click at [273, 191] on span "Press SPACE to select this row." at bounding box center [272, 193] width 5 height 5
click at [275, 191] on input "Press SPACE to select this row." at bounding box center [275, 191] width 0 height 0
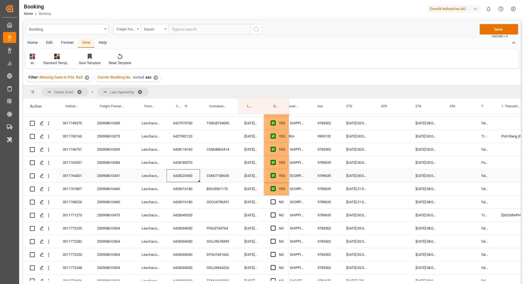
click at [177, 177] on div "6428223400" at bounding box center [182, 175] width 33 height 13
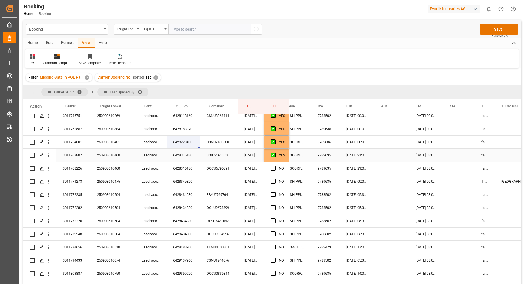
click at [183, 155] on div "6428316180" at bounding box center [182, 155] width 33 height 13
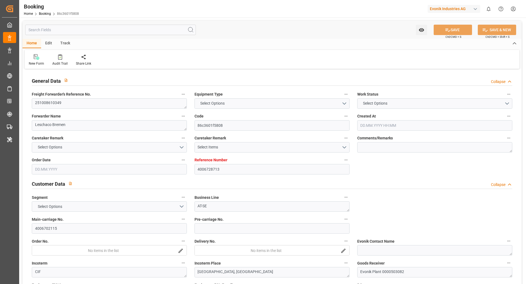
type input "4006728713"
type input "9783473"
type input "Cosco"
type input "COSCO Shipping Co. Ltd."
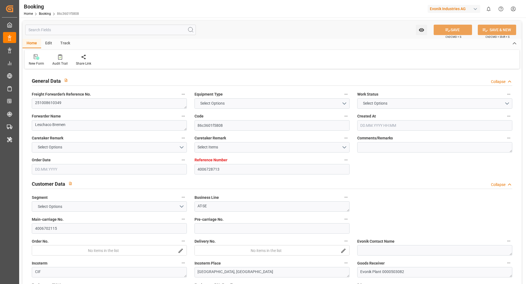
type input "DEHAM"
type input "CNSGH"
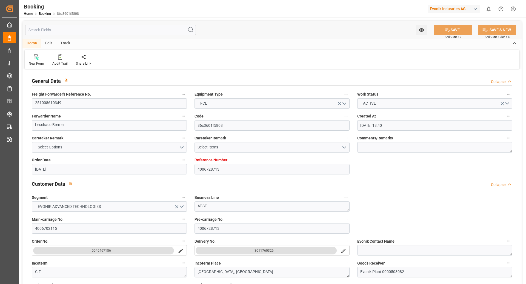
type input "[DATE] 13:40"
type input "[DATE]"
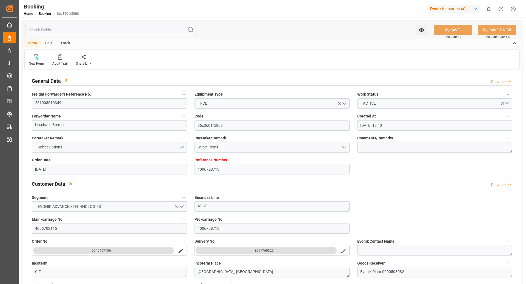
type input "[DATE]"
type input "[DATE] 00:00"
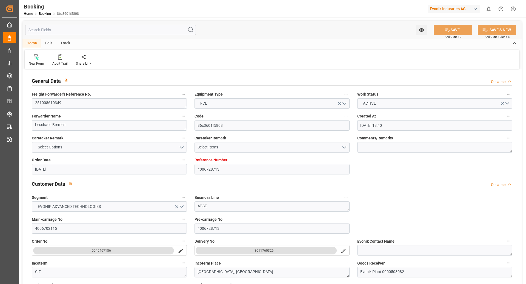
type input "[DATE] 07:07"
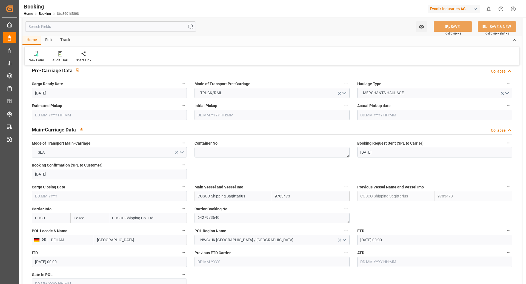
scroll to position [285, 0]
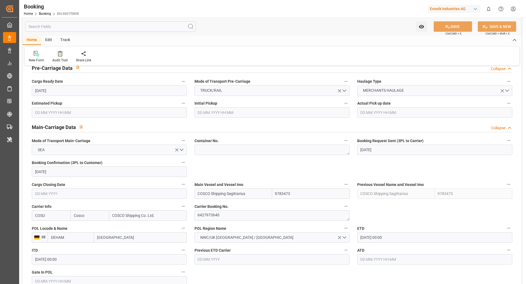
click at [61, 58] on div "Audit Trail" at bounding box center [59, 60] width 15 height 5
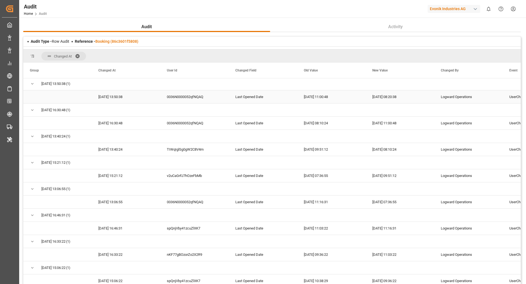
scroll to position [151, 0]
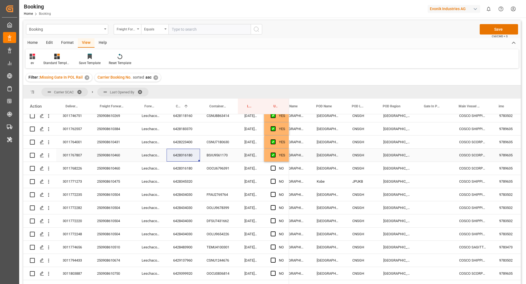
scroll to position [0, 139]
click at [428, 153] on div "Press SPACE to select this row." at bounding box center [434, 155] width 35 height 13
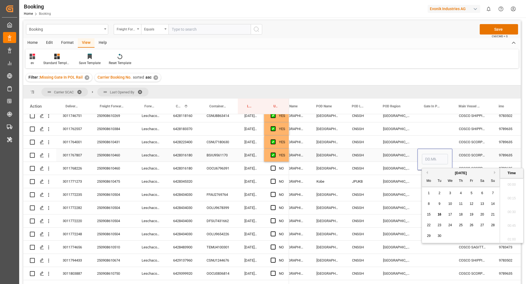
scroll to position [796, 0]
click at [461, 204] on span "11" at bounding box center [461, 204] width 4 height 4
type input "[DATE] 00:00"
click at [459, 157] on div "COSCO SCORPIO" at bounding box center [472, 155] width 40 height 13
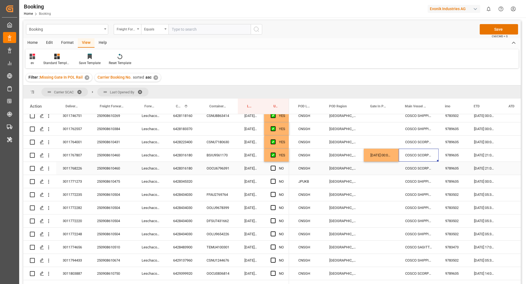
click at [175, 167] on div "6428316180" at bounding box center [182, 168] width 33 height 13
click at [385, 153] on div "[DATE] 00:00:00" at bounding box center [381, 155] width 35 height 13
click at [397, 160] on div "Press SPACE to select this row." at bounding box center [398, 161] width 2 height 2
drag, startPoint x: 396, startPoint y: 159, endPoint x: 397, endPoint y: 165, distance: 5.5
click at [188, 180] on div "6428345320" at bounding box center [182, 181] width 33 height 13
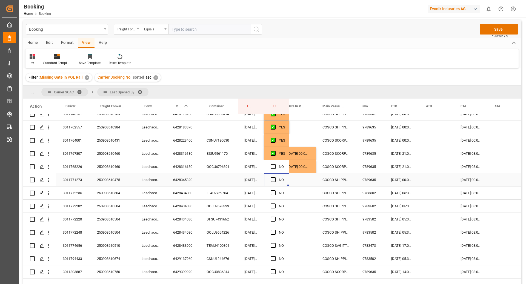
click at [270, 181] on div "NO" at bounding box center [276, 179] width 25 height 13
click at [276, 180] on div "Press SPACE to select this row." at bounding box center [274, 180] width 8 height 13
click at [271, 179] on span "Press SPACE to select this row." at bounding box center [272, 179] width 5 height 5
click at [275, 177] on input "Press SPACE to select this row." at bounding box center [275, 177] width 0 height 0
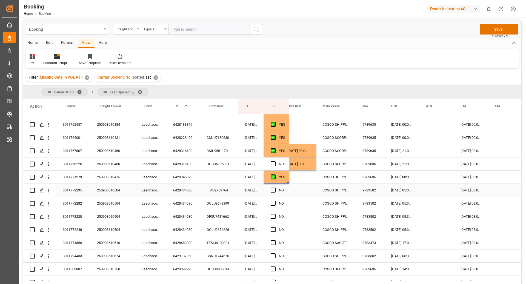
click at [180, 189] on div "6428434030" at bounding box center [182, 190] width 33 height 13
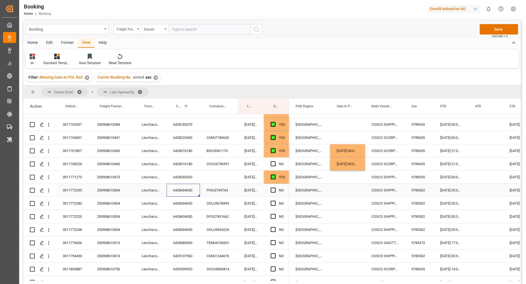
click at [338, 189] on div "Press SPACE to select this row." at bounding box center [347, 190] width 35 height 13
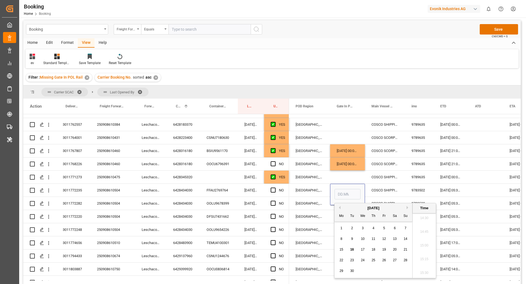
click at [350, 249] on span "16" at bounding box center [352, 249] width 4 height 4
type input "[DATE] 00:00"
click at [376, 192] on div "COSCO SHIPPING [PERSON_NAME]" at bounding box center [385, 190] width 40 height 13
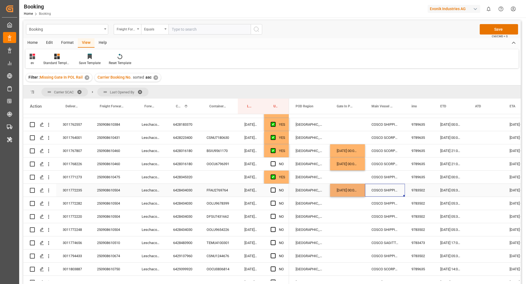
click at [359, 192] on div "[DATE] 00:00:00" at bounding box center [347, 190] width 35 height 13
drag, startPoint x: 364, startPoint y: 195, endPoint x: 361, endPoint y: 230, distance: 35.4
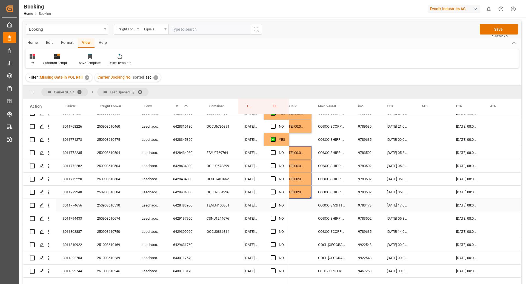
click at [186, 204] on div "6428483900" at bounding box center [182, 205] width 33 height 13
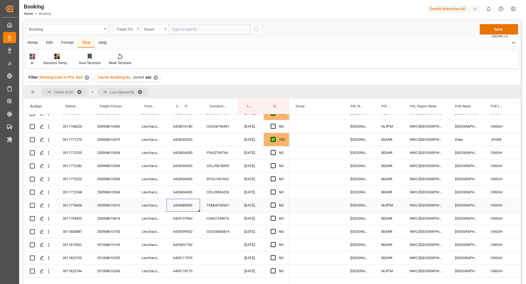
click at [275, 205] on span "Press SPACE to select this row." at bounding box center [272, 205] width 5 height 5
click at [275, 203] on input "Press SPACE to select this row." at bounding box center [275, 203] width 0 height 0
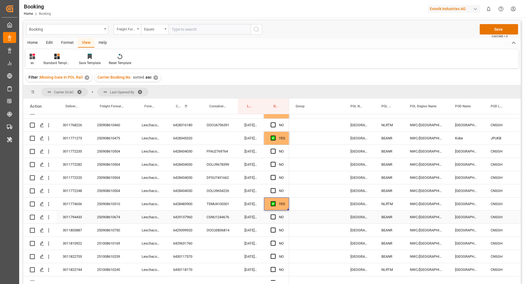
click at [184, 216] on div "6429137960" at bounding box center [182, 217] width 33 height 13
click at [272, 217] on span "Press SPACE to select this row." at bounding box center [272, 216] width 5 height 5
click at [275, 214] on input "Press SPACE to select this row." at bounding box center [275, 214] width 0 height 0
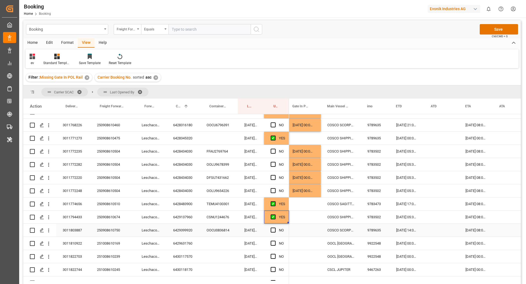
click at [185, 227] on div "6429399920" at bounding box center [182, 230] width 33 height 13
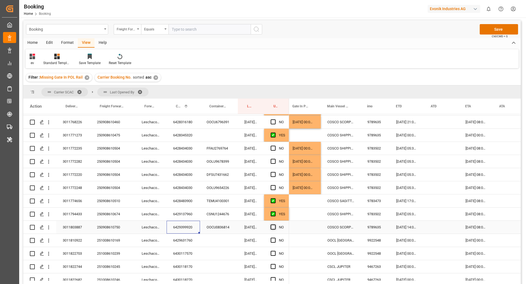
click at [274, 228] on span "Press SPACE to select this row." at bounding box center [272, 227] width 5 height 5
click at [275, 225] on input "Press SPACE to select this row." at bounding box center [275, 225] width 0 height 0
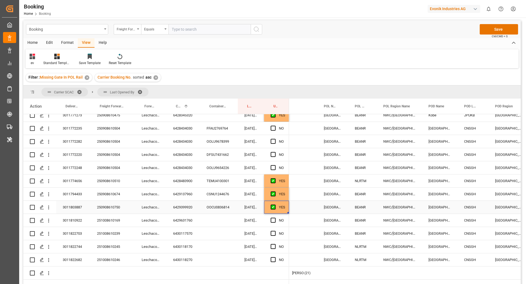
click at [185, 219] on div "6429631760" at bounding box center [182, 220] width 33 height 13
drag, startPoint x: 273, startPoint y: 221, endPoint x: 303, endPoint y: 223, distance: 29.6
click at [273, 221] on span "Press SPACE to select this row." at bounding box center [272, 220] width 5 height 5
click at [275, 218] on input "Press SPACE to select this row." at bounding box center [275, 218] width 0 height 0
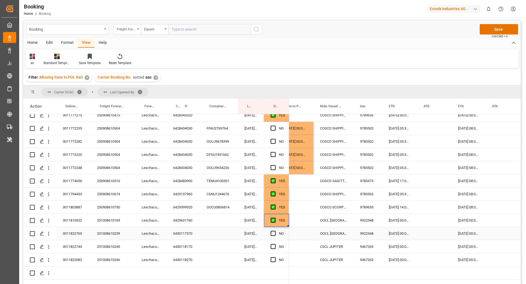
click at [176, 234] on div "6430117570" at bounding box center [182, 233] width 33 height 13
click at [274, 233] on span "Press SPACE to select this row." at bounding box center [272, 233] width 5 height 5
click at [275, 231] on input "Press SPACE to select this row." at bounding box center [275, 231] width 0 height 0
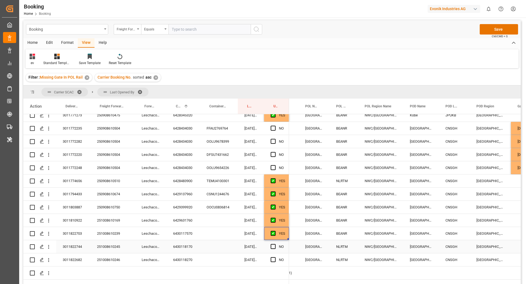
click at [188, 242] on div "6430118170" at bounding box center [182, 246] width 33 height 13
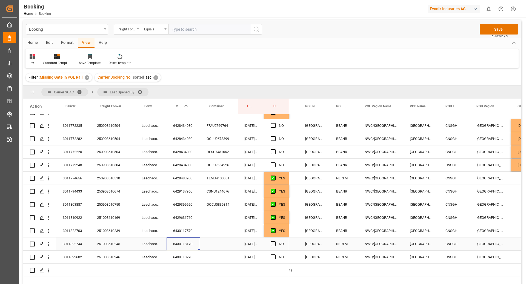
click at [270, 242] on div "NO" at bounding box center [276, 243] width 25 height 13
click at [272, 241] on span "Press SPACE to select this row." at bounding box center [272, 243] width 5 height 5
click at [275, 241] on input "Press SPACE to select this row." at bounding box center [275, 241] width 0 height 0
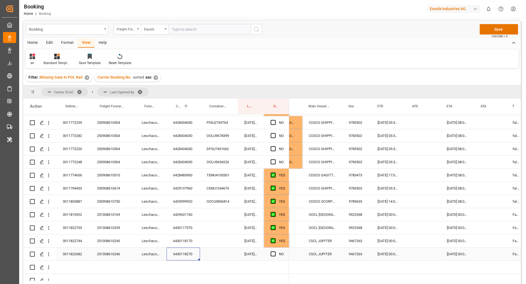
click at [183, 248] on div "6430118270" at bounding box center [182, 253] width 33 height 13
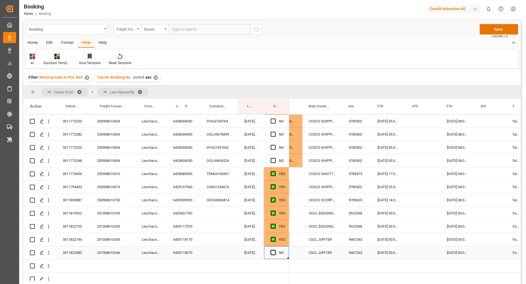
click at [273, 252] on span "Press SPACE to select this row." at bounding box center [272, 252] width 5 height 5
click at [275, 250] on input "Press SPACE to select this row." at bounding box center [275, 250] width 0 height 0
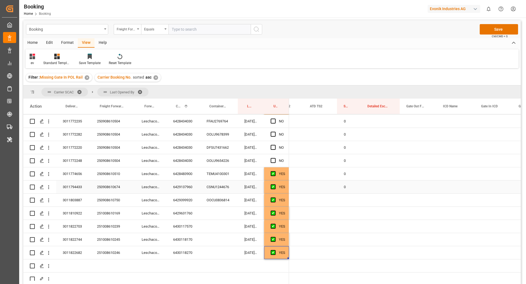
click at [358, 189] on div "0" at bounding box center [349, 186] width 24 height 13
drag, startPoint x: 359, startPoint y: 192, endPoint x: 359, endPoint y: 198, distance: 6.3
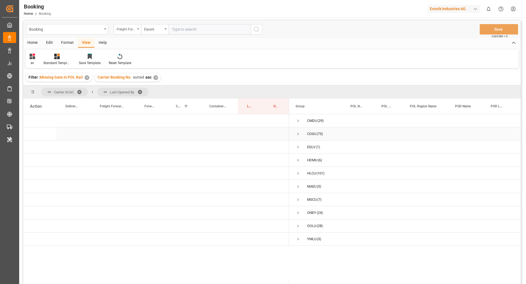
click at [298, 134] on span "Press SPACE to select this row." at bounding box center [297, 133] width 5 height 5
click at [309, 159] on span "Press SPACE to select this row." at bounding box center [309, 160] width 5 height 5
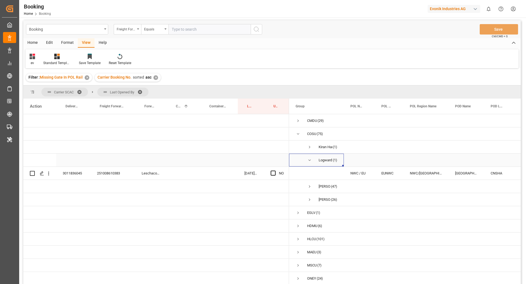
click at [309, 159] on span "Press SPACE to select this row." at bounding box center [309, 160] width 5 height 5
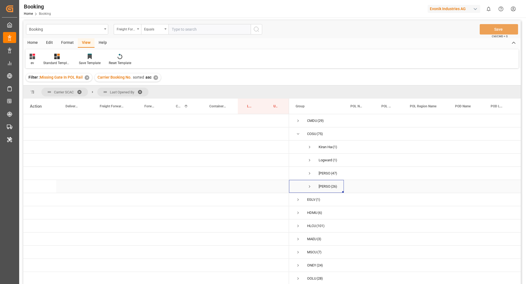
click at [309, 188] on span "Press SPACE to select this row." at bounding box center [309, 186] width 5 height 5
